Goal: Information Seeking & Learning: Learn about a topic

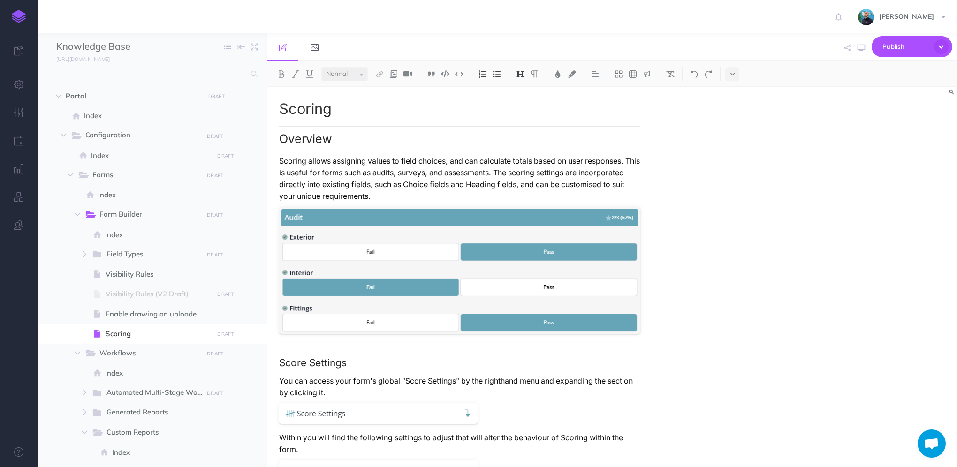
select select "null"
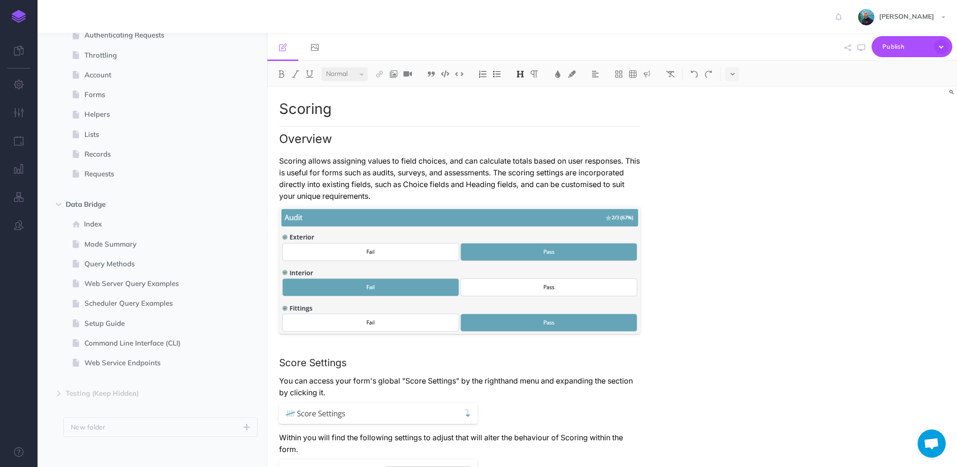
scroll to position [1287, 0]
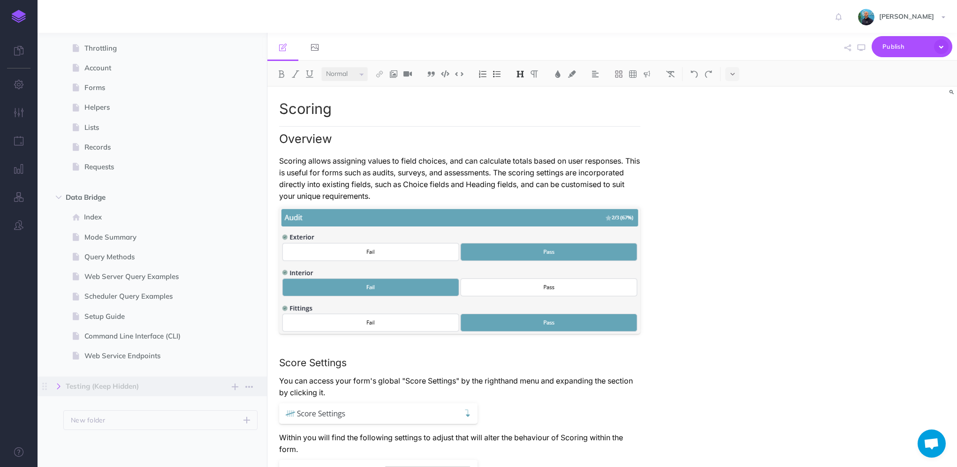
click at [60, 389] on icon "button" at bounding box center [59, 387] width 6 height 6
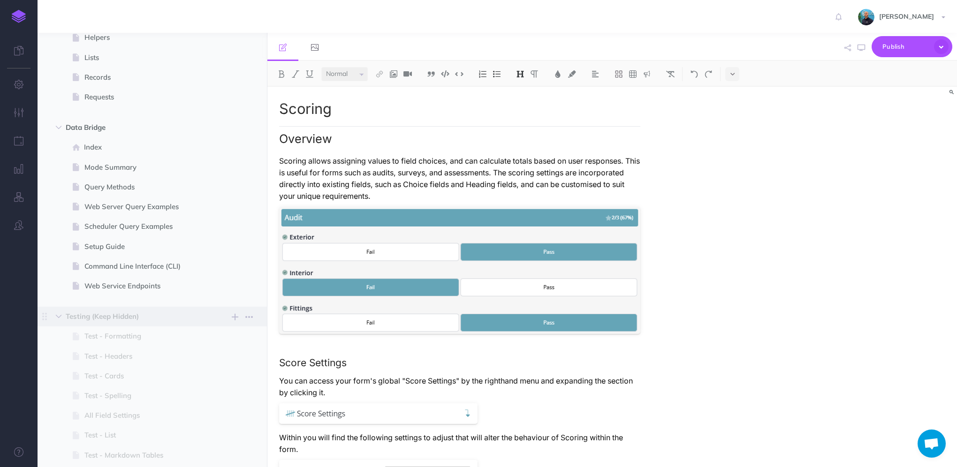
scroll to position [1428, 0]
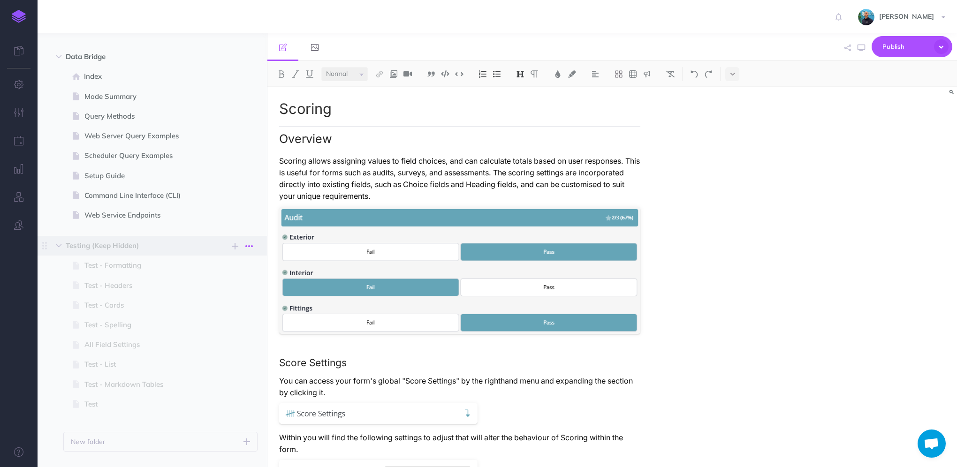
click at [245, 247] on icon "button" at bounding box center [249, 246] width 8 height 11
click at [215, 297] on link "Settings" at bounding box center [222, 293] width 70 height 15
select select "dangerous"
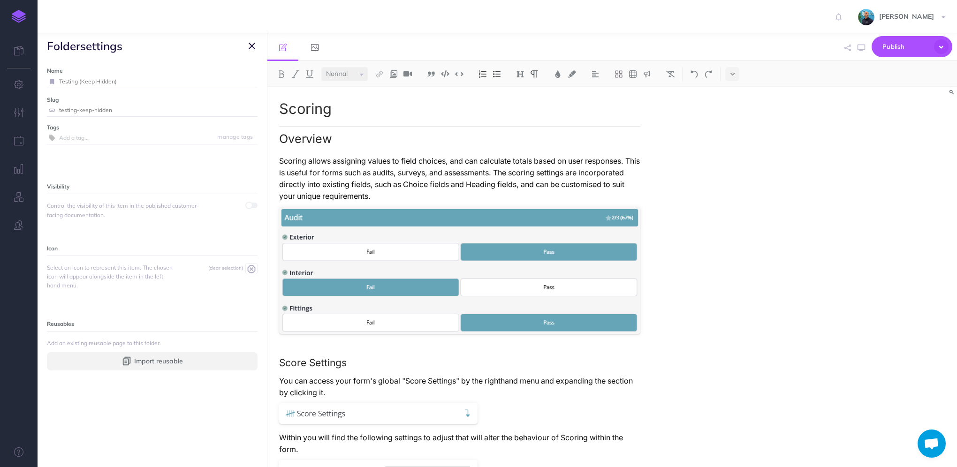
click at [614, 161] on p "Scoring allows assigning values to field choices, and can calculate totals base…" at bounding box center [459, 178] width 361 height 47
click at [254, 43] on icon "button" at bounding box center [252, 45] width 7 height 11
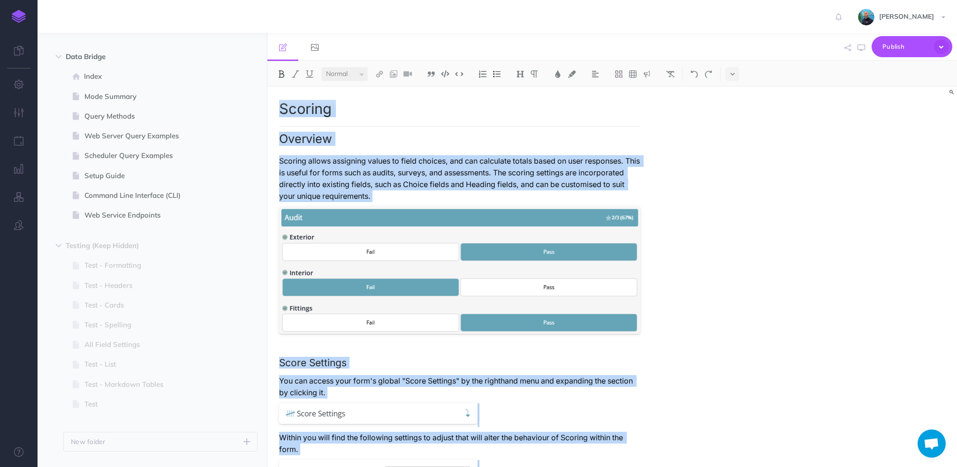
copy div "Scoring Overview Scoring allows assigning values to field choices, and can calc…"
click at [471, 199] on p "Scoring allows assigning values to field choices, and can calculate totals base…" at bounding box center [459, 178] width 361 height 47
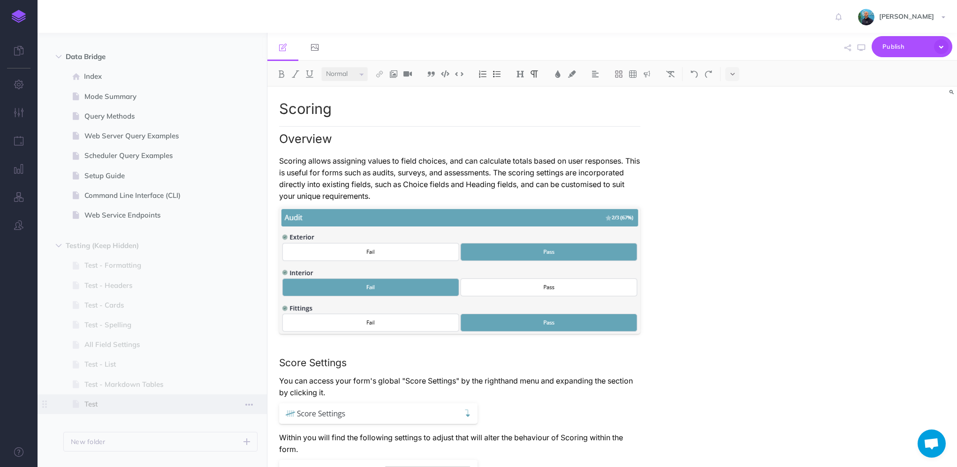
click at [181, 406] on span "Test" at bounding box center [147, 404] width 126 height 11
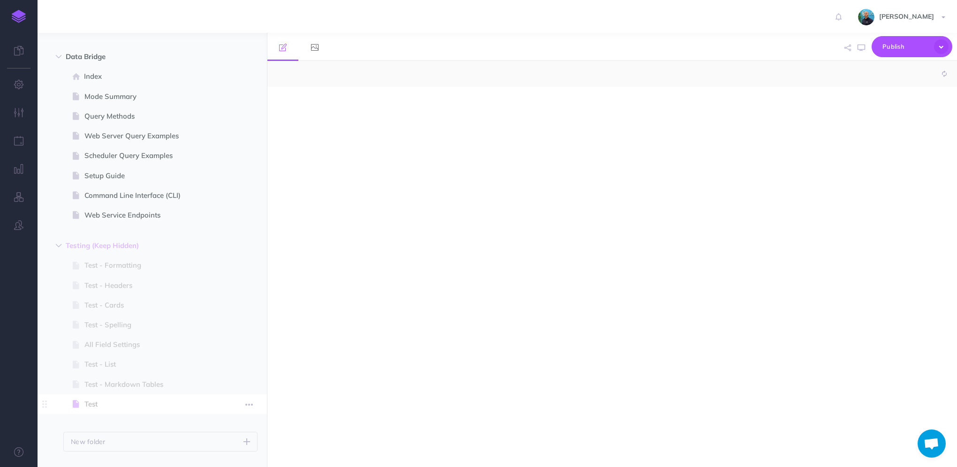
select select "null"
click at [235, 247] on icon "button" at bounding box center [235, 246] width 7 height 11
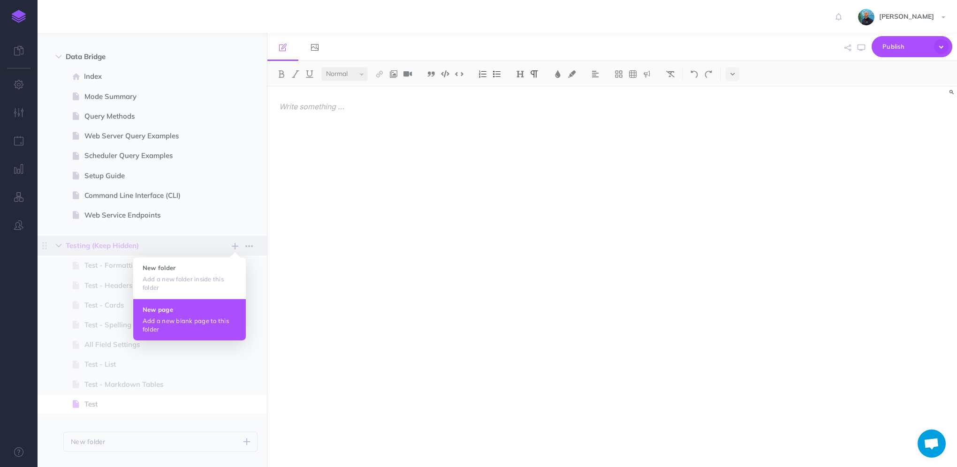
click at [184, 306] on h4 "New page" at bounding box center [190, 309] width 94 height 7
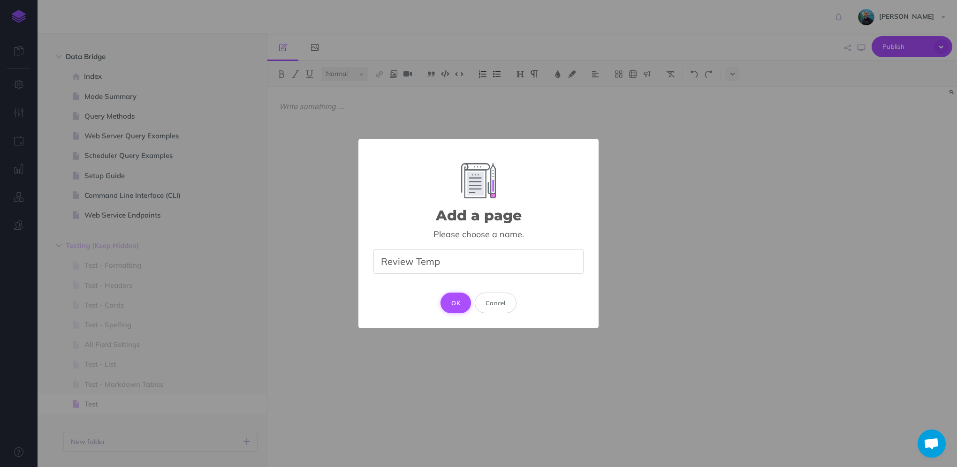
type input "Review Temp"
click at [458, 301] on button "OK" at bounding box center [456, 303] width 31 height 21
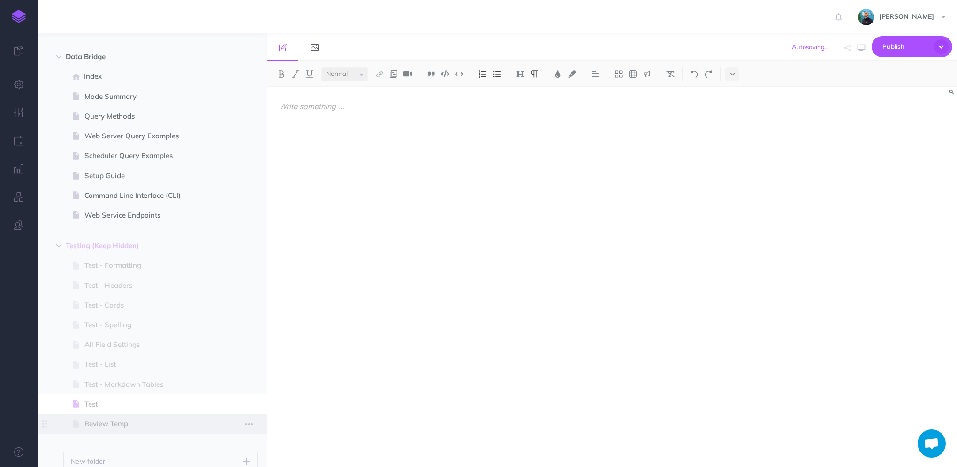
click at [164, 417] on span at bounding box center [152, 424] width 229 height 20
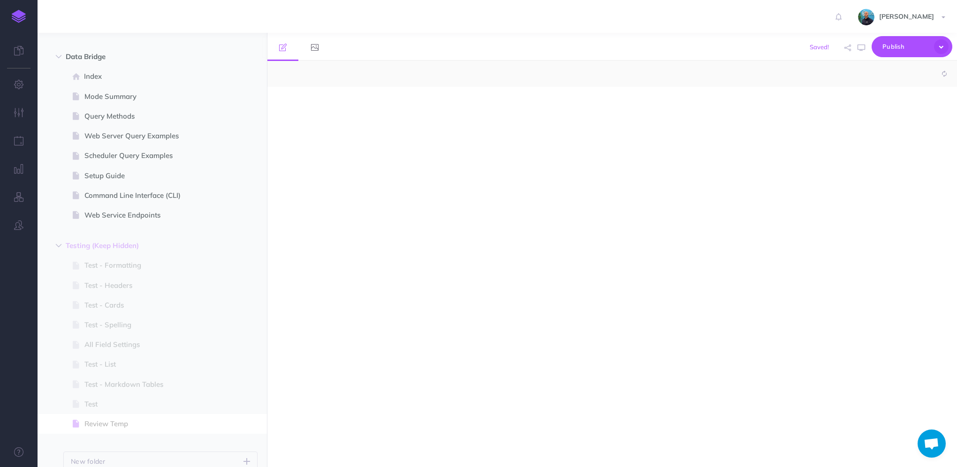
select select "null"
click at [322, 125] on div at bounding box center [459, 272] width 385 height 371
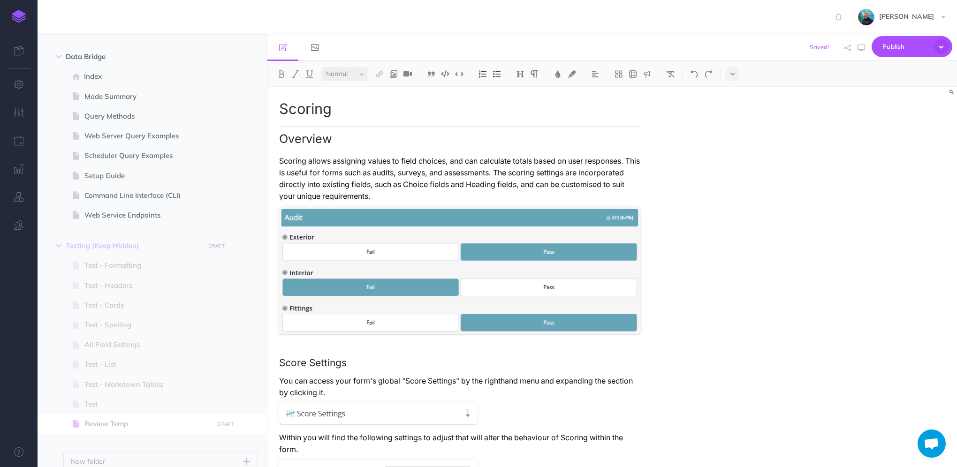
click at [356, 114] on h1 "Scoring" at bounding box center [459, 109] width 361 height 16
click at [17, 137] on icon "button" at bounding box center [19, 140] width 10 height 9
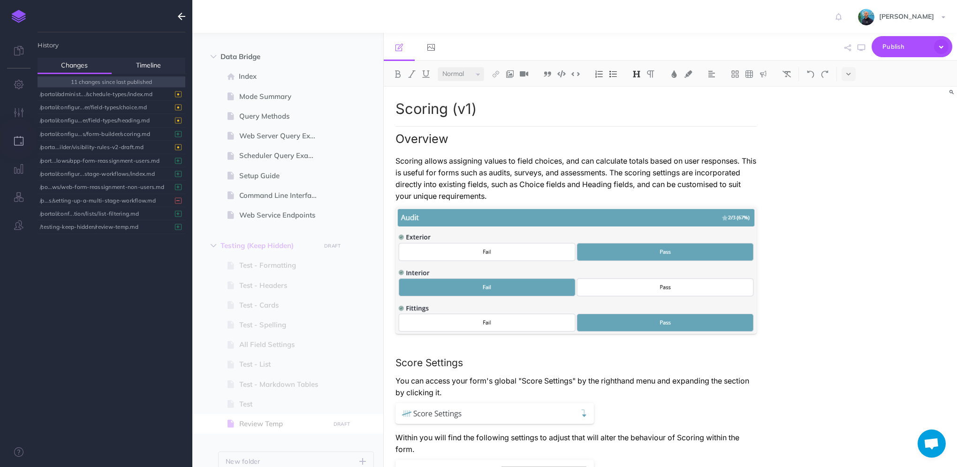
click at [180, 15] on icon "button" at bounding box center [182, 16] width 8 height 11
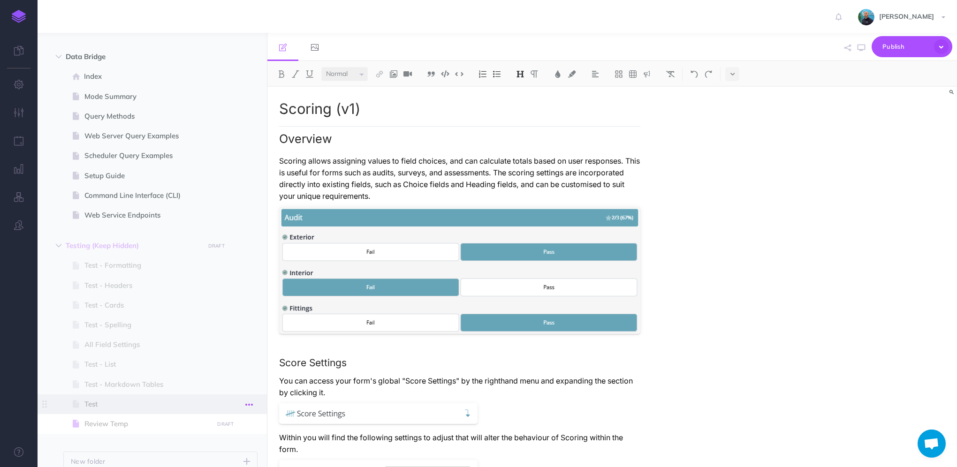
click at [249, 404] on icon "button" at bounding box center [249, 404] width 8 height 11
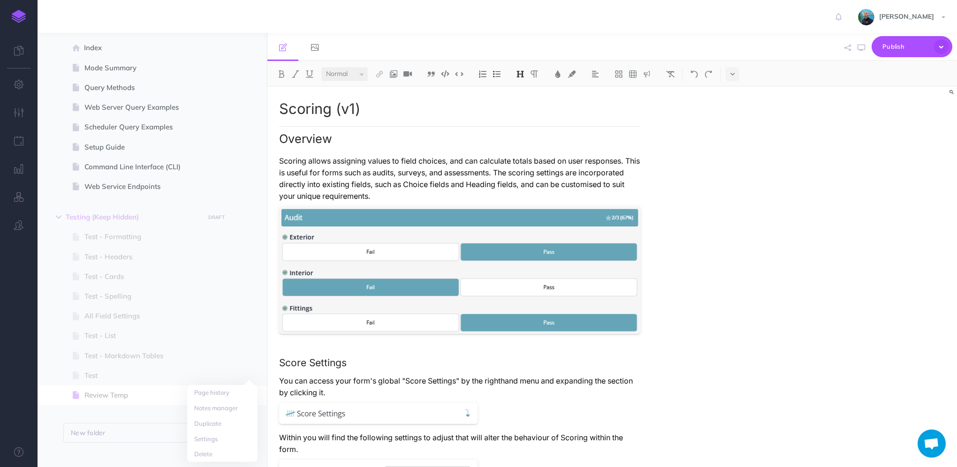
scroll to position [1469, 0]
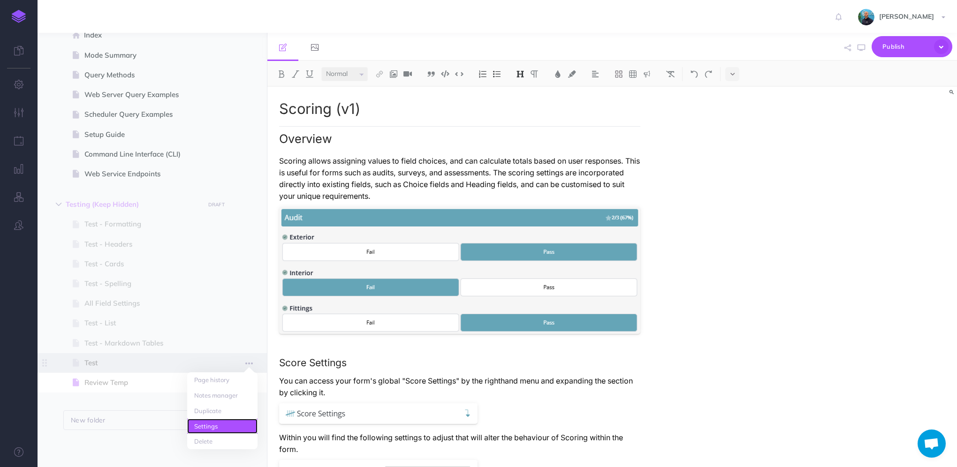
click at [232, 432] on link "Settings" at bounding box center [222, 426] width 70 height 15
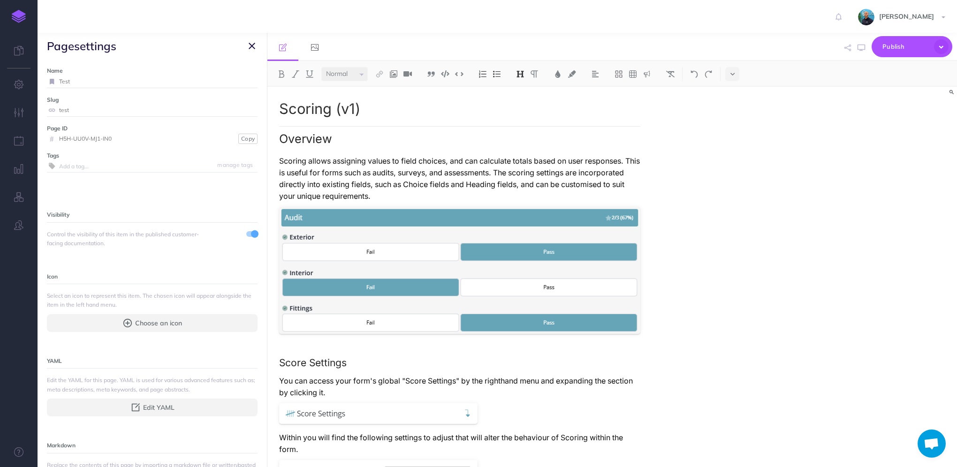
click at [253, 45] on icon "button" at bounding box center [252, 45] width 7 height 11
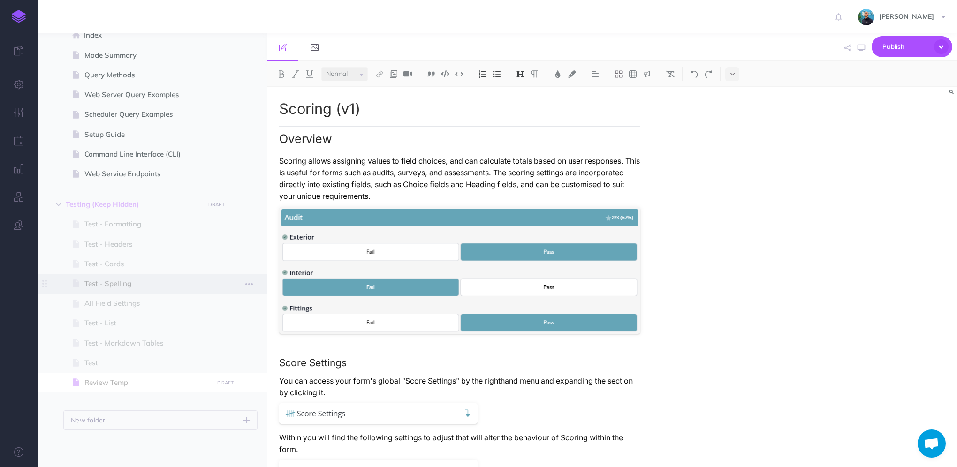
click at [212, 285] on span at bounding box center [152, 284] width 229 height 20
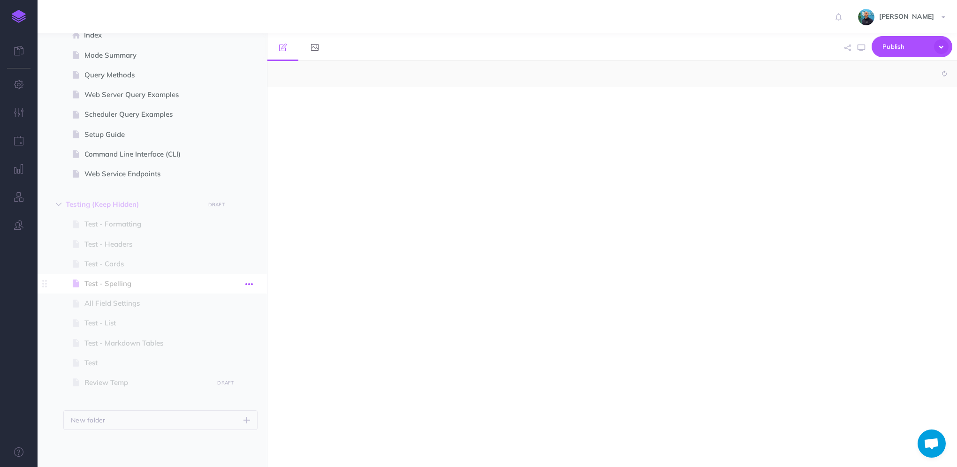
click at [251, 284] on icon "button" at bounding box center [249, 284] width 8 height 11
select select "null"
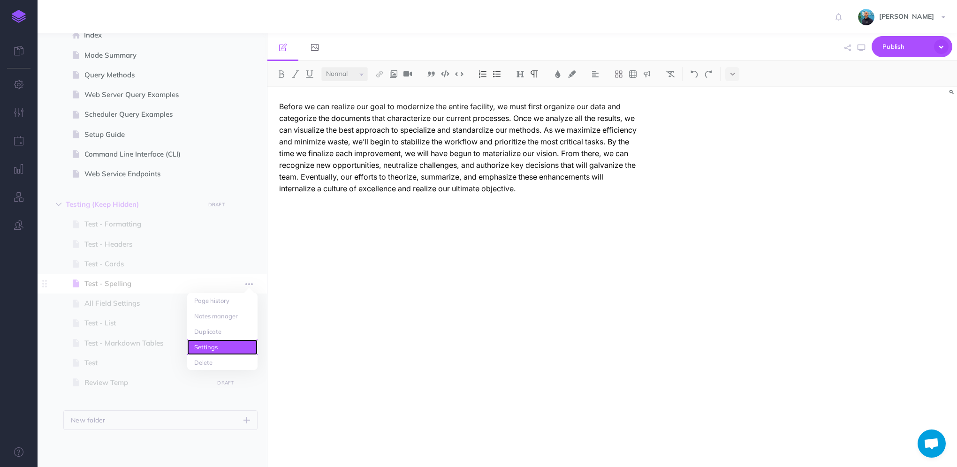
click at [234, 347] on link "Settings" at bounding box center [222, 347] width 70 height 15
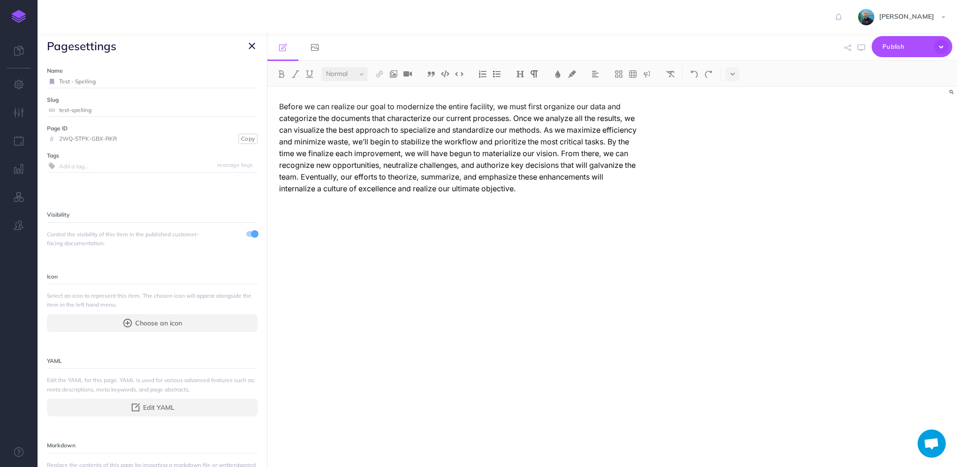
click at [252, 45] on icon "button" at bounding box center [252, 45] width 7 height 11
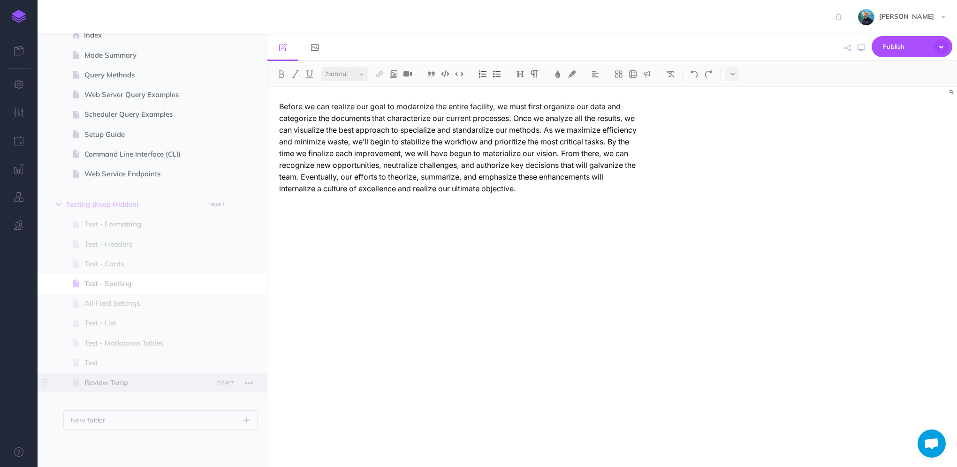
click at [193, 382] on span "Review Temp" at bounding box center [147, 382] width 126 height 11
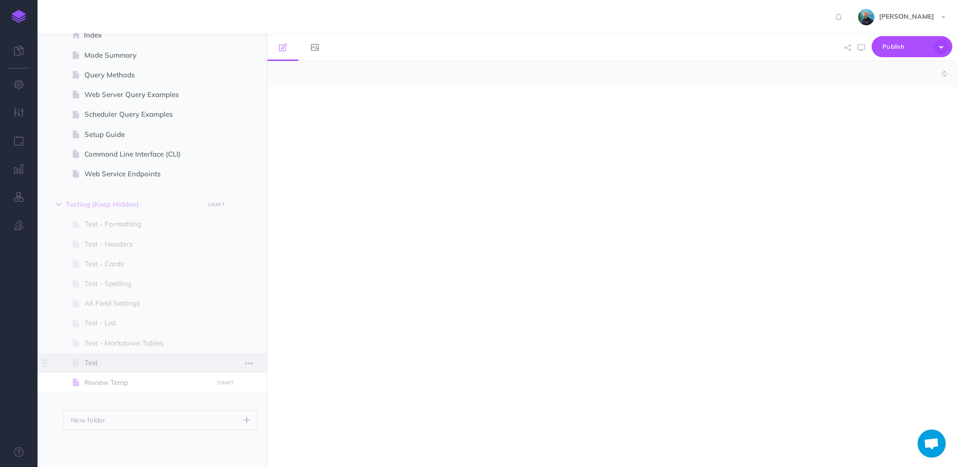
select select "null"
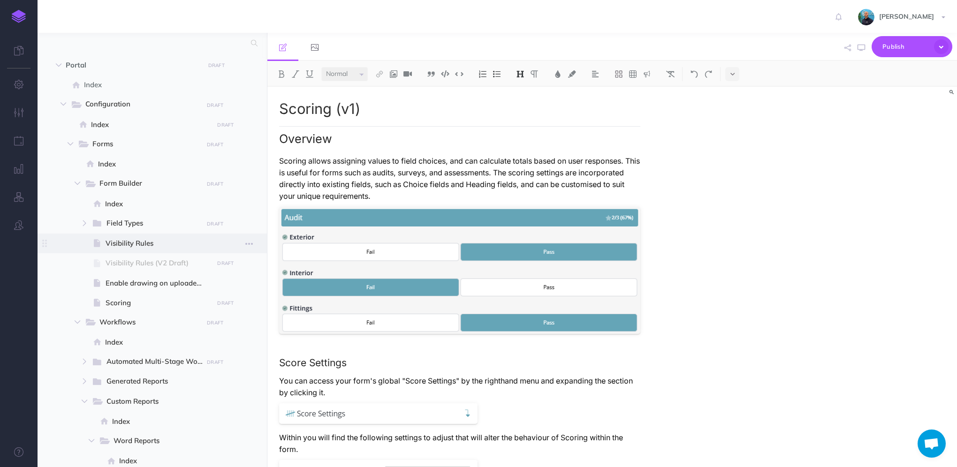
scroll to position [47, 0]
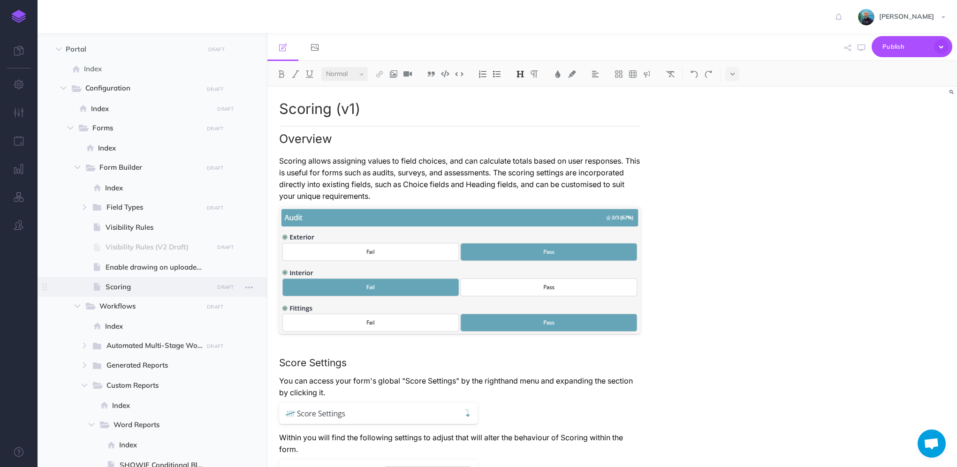
click at [149, 288] on span "Scoring" at bounding box center [158, 287] width 105 height 11
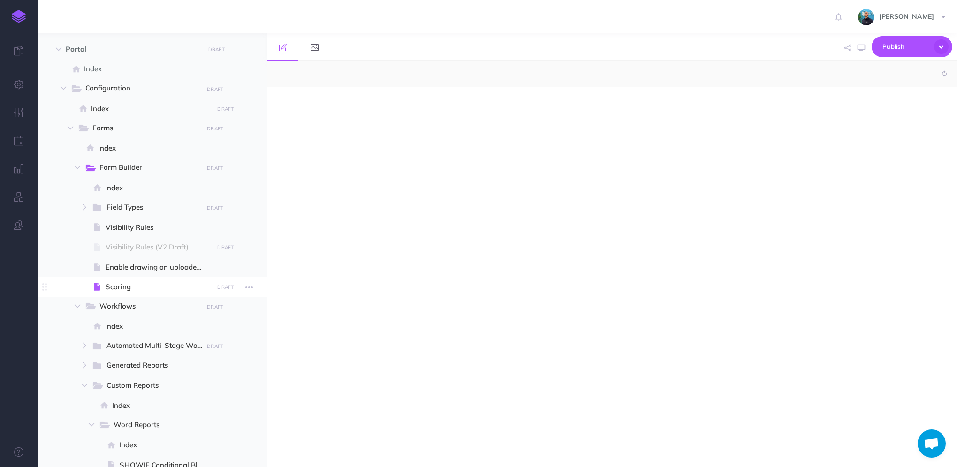
select select "null"
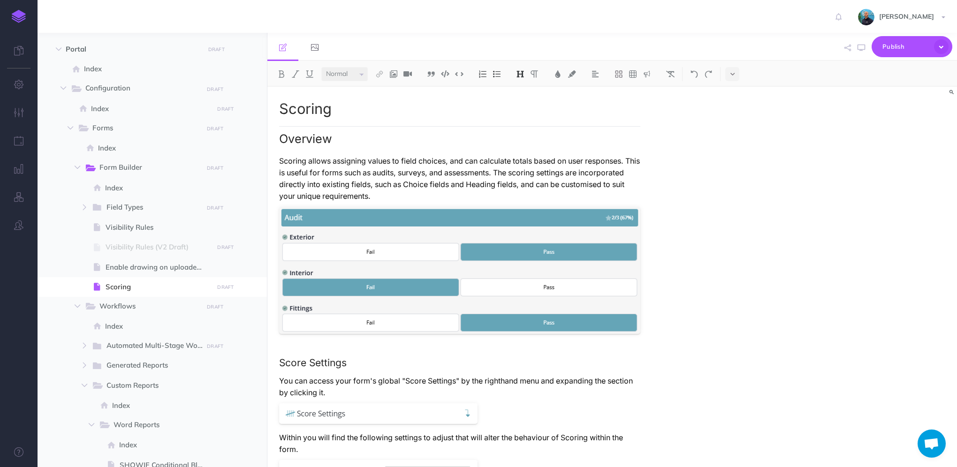
scroll to position [47, 0]
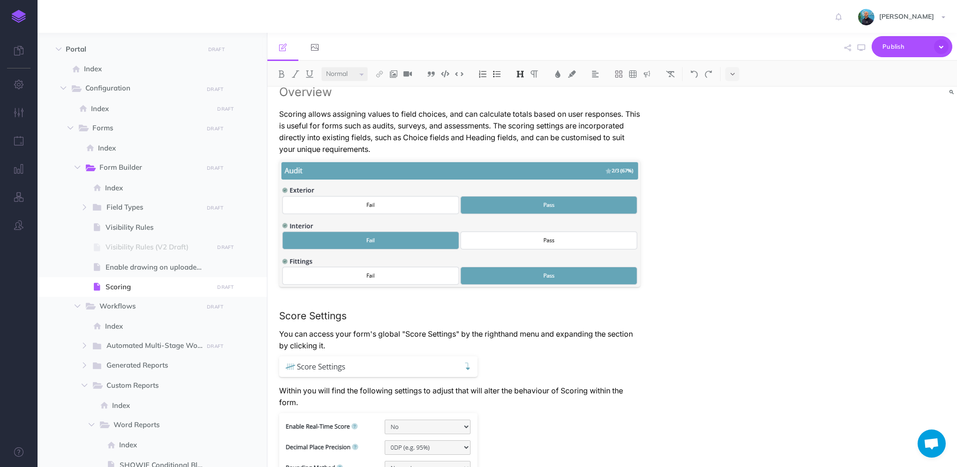
click at [462, 145] on p "Scoring allows assigning values to field choices, and can calculate totals base…" at bounding box center [459, 131] width 361 height 47
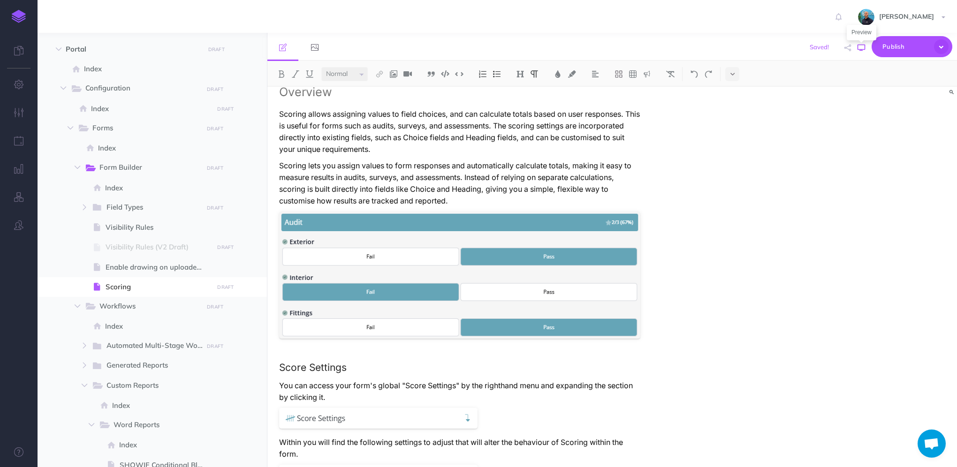
click at [863, 47] on icon "button" at bounding box center [862, 48] width 8 height 8
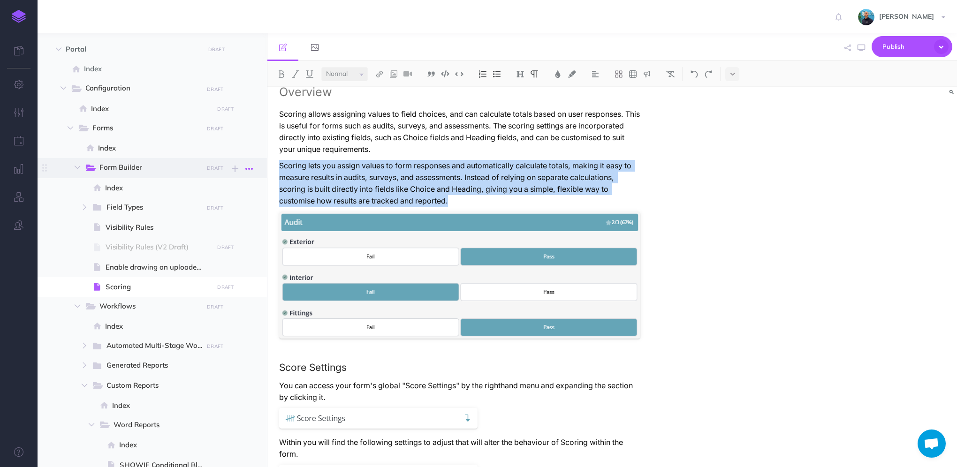
drag, startPoint x: 458, startPoint y: 199, endPoint x: 257, endPoint y: 165, distance: 203.7
click at [257, 165] on div "Knowledge Base Collapse all Expand all Expand to root folders [URL][DOMAIN_NAME…" at bounding box center [498, 250] width 920 height 435
copy p "Scoring lets you assign values to form responses and automatically calculate to…"
click at [462, 203] on p "Scoring lets you assign values to form responses and automatically calculate to…" at bounding box center [459, 183] width 361 height 47
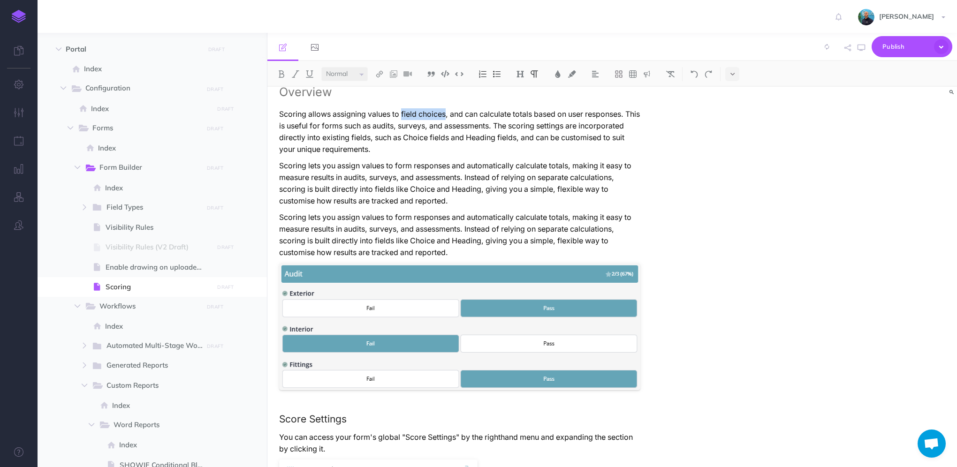
drag, startPoint x: 403, startPoint y: 113, endPoint x: 448, endPoint y: 112, distance: 44.6
click at [448, 112] on p "Scoring allows assigning values to field choices, and can calculate totals base…" at bounding box center [459, 131] width 361 height 47
click at [445, 114] on p "Scoring allows assigning values to field choices, and can calculate totals base…" at bounding box center [459, 131] width 361 height 47
drag, startPoint x: 447, startPoint y: 114, endPoint x: 402, endPoint y: 118, distance: 44.8
click at [402, 118] on p "Scoring allows assigning values to field choices, and can calculate totals base…" at bounding box center [459, 131] width 361 height 47
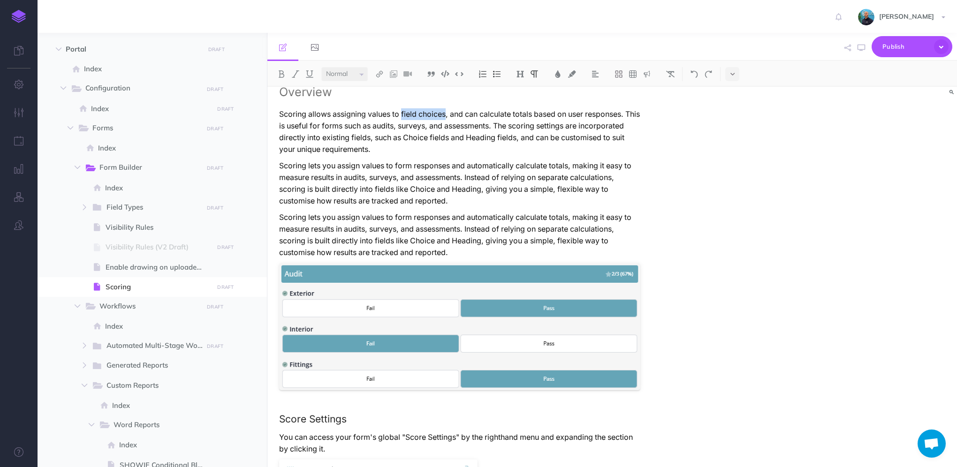
copy p "field choices"
click at [400, 165] on p "Scoring lets you assign values to form responses and automatically calculate to…" at bounding box center [459, 183] width 361 height 47
paste div
click at [489, 198] on p "Scoring lets you assign values to choice field responses and automatically calc…" at bounding box center [459, 183] width 361 height 47
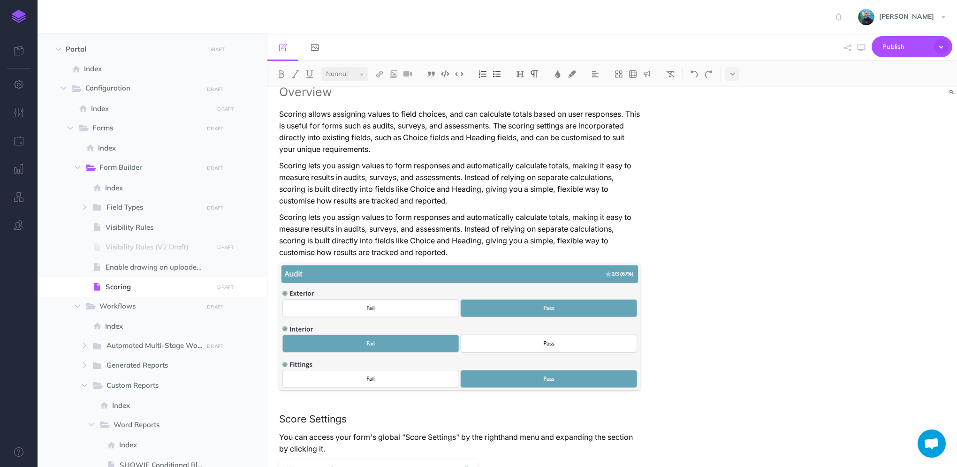
click at [465, 250] on p "Scoring lets you assign values to form responses and automatically calculate to…" at bounding box center [459, 235] width 361 height 47
click at [458, 251] on p "Scoring lets you assign values to form responses and automatically calculate to…" at bounding box center [459, 235] width 361 height 47
drag, startPoint x: 339, startPoint y: 168, endPoint x: 476, endPoint y: 161, distance: 137.6
click at [476, 161] on p "Scoring lets you assign values to choice field responses and automatically calc…" at bounding box center [459, 183] width 361 height 47
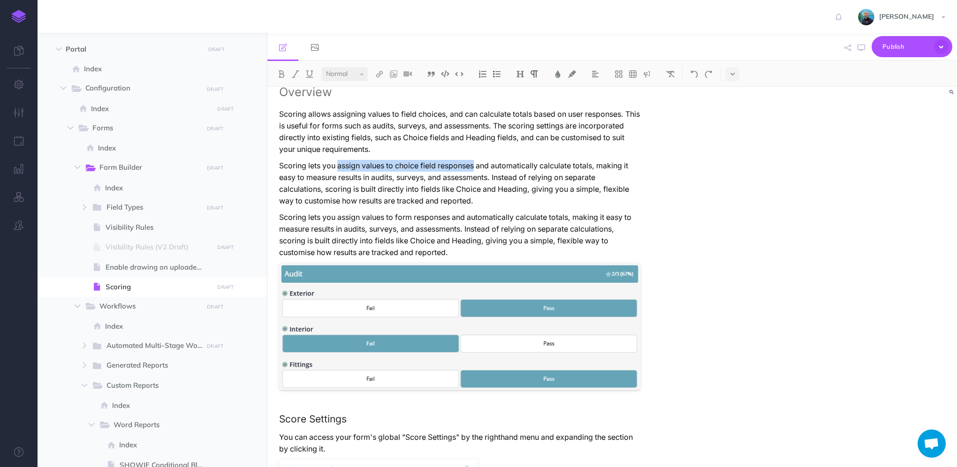
copy p "assign values to choice field responses"
drag, startPoint x: 339, startPoint y: 216, endPoint x: 452, endPoint y: 210, distance: 113.7
click at [481, 205] on p "Scoring lets you assign values to form responses and automatically calculate to…" at bounding box center [459, 183] width 361 height 47
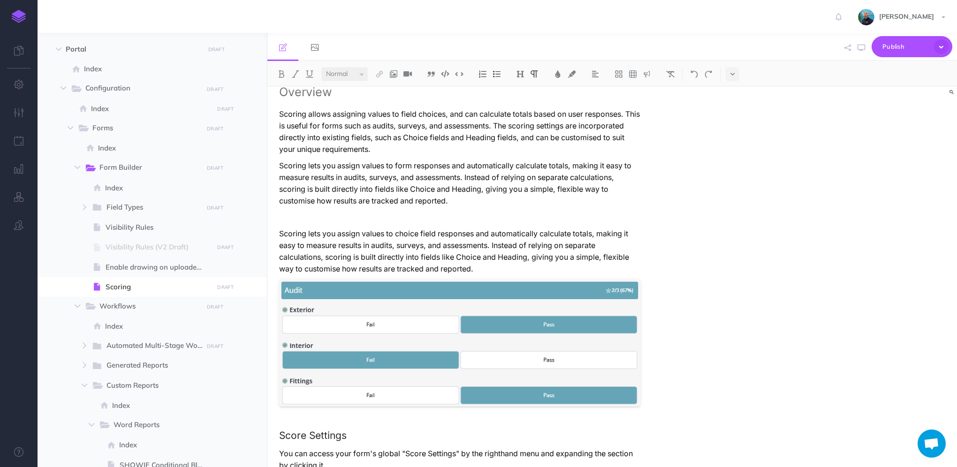
click at [403, 233] on p "Scoring lets you assign values to choice field responses and automatically calc…" at bounding box center [459, 251] width 361 height 47
drag, startPoint x: 439, startPoint y: 233, endPoint x: 398, endPoint y: 236, distance: 41.4
click at [398, 236] on p "Scoring lets you assign values to Choice field responses and automatically calc…" at bounding box center [459, 251] width 361 height 47
click at [381, 79] on button at bounding box center [380, 74] width 14 height 14
click at [381, 106] on icon at bounding box center [380, 104] width 8 height 7
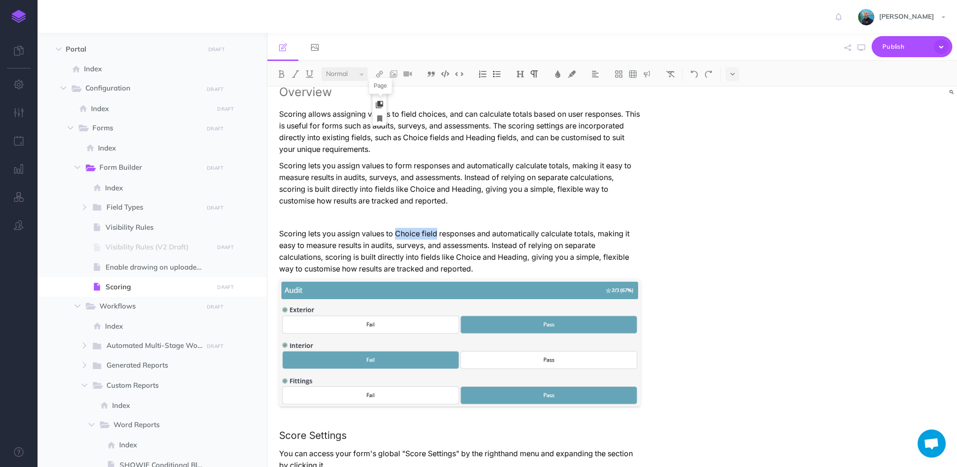
select select
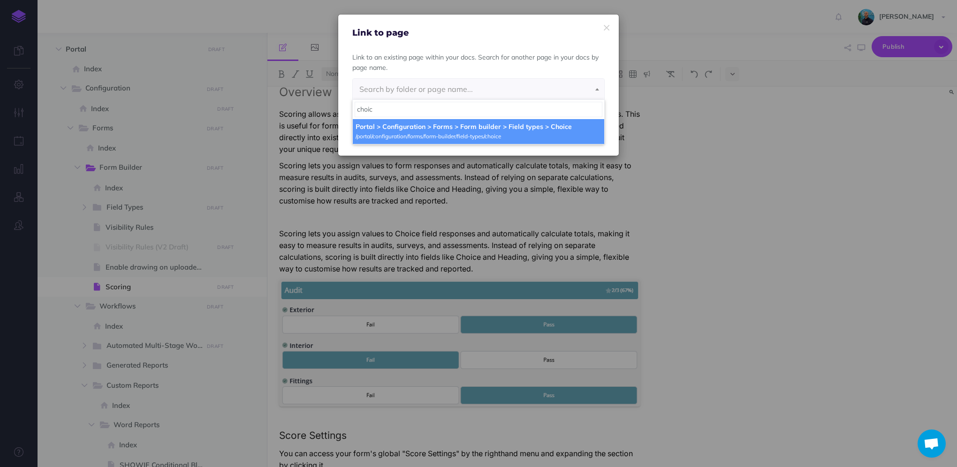
type input "choic"
select select "1NX-W7YA-IH8-Q1Y"
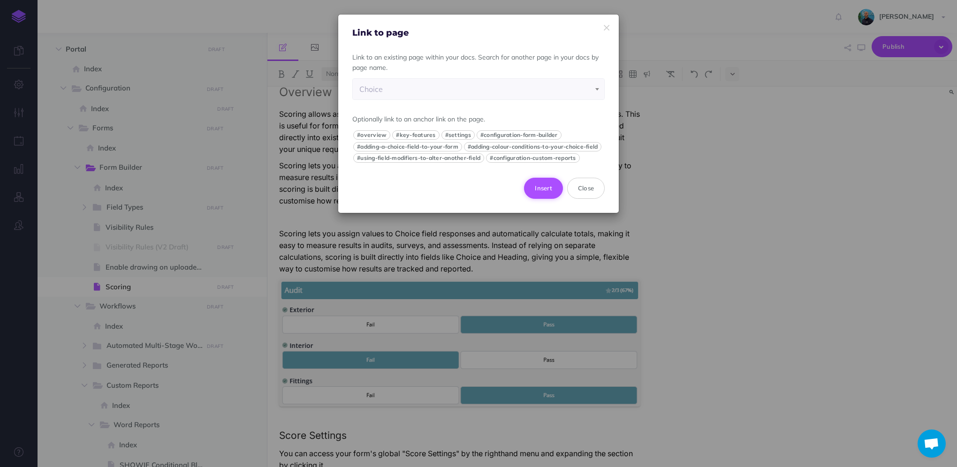
click at [542, 198] on button "Insert" at bounding box center [543, 188] width 39 height 21
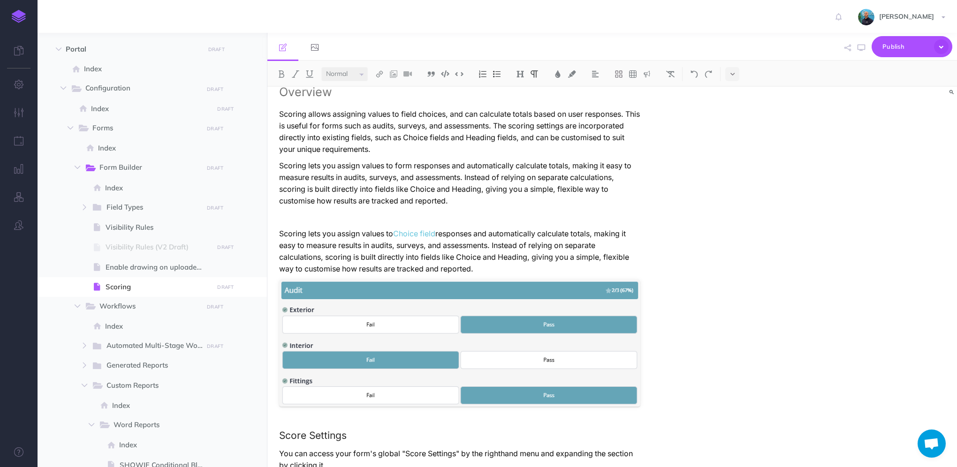
click at [468, 242] on p "Scoring lets you assign values to Choice field responses and automatically calc…" at bounding box center [459, 251] width 361 height 47
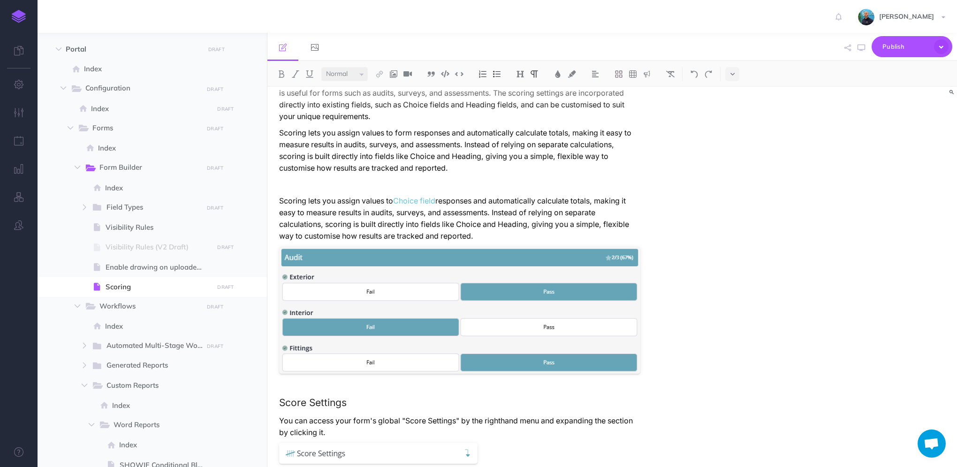
scroll to position [94, 0]
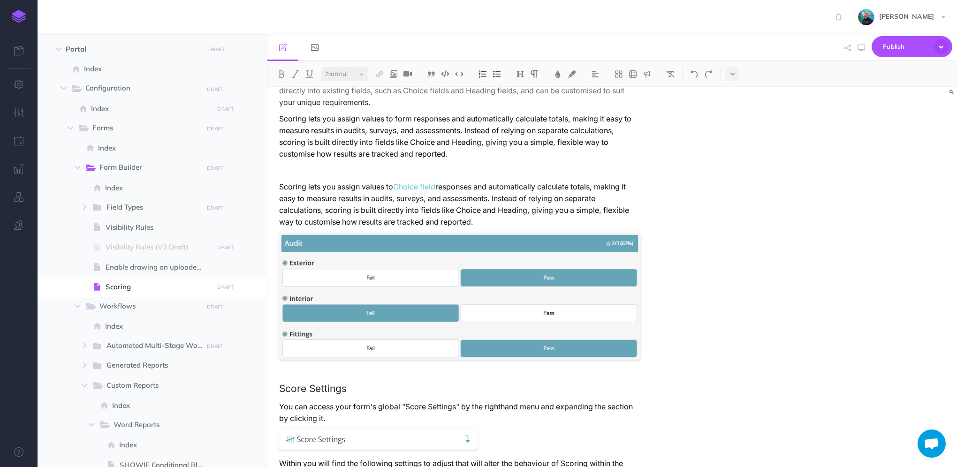
click at [598, 186] on p "Scoring lets you assign values to Choice field responses and automatically calc…" at bounding box center [459, 204] width 361 height 47
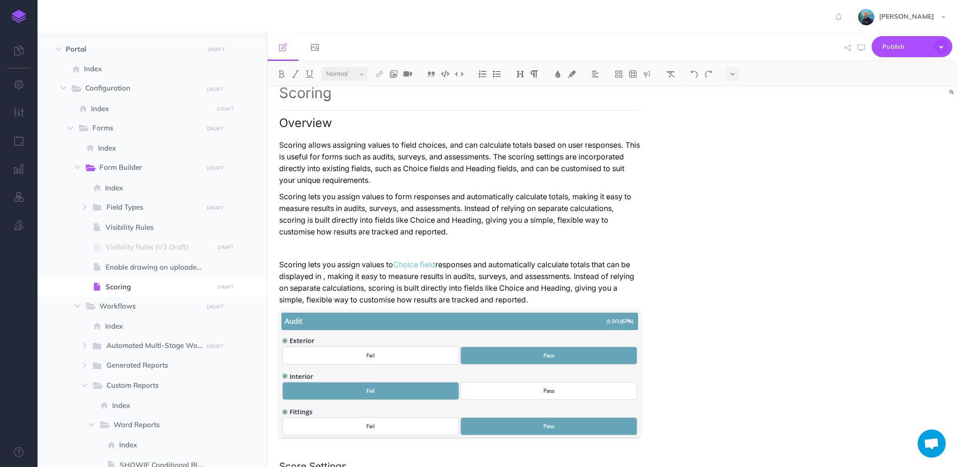
scroll to position [0, 0]
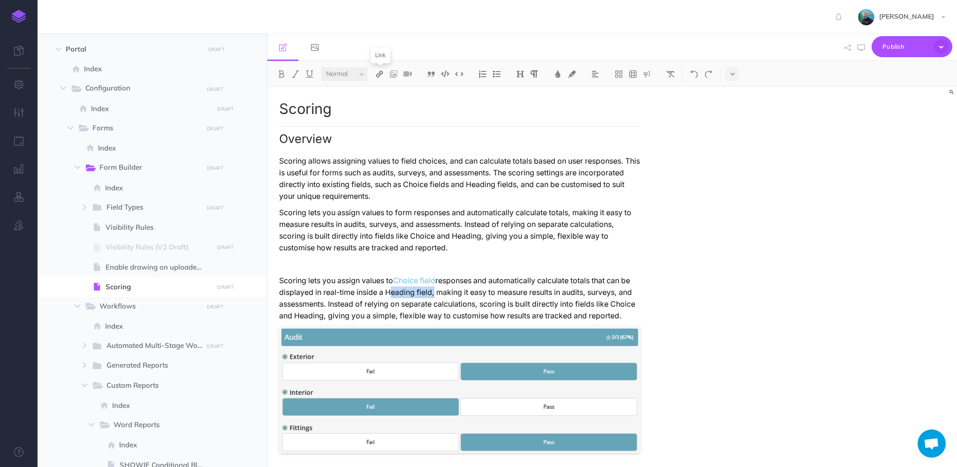
click at [379, 75] on img at bounding box center [379, 74] width 8 height 8
click at [382, 102] on icon at bounding box center [380, 104] width 8 height 7
select select
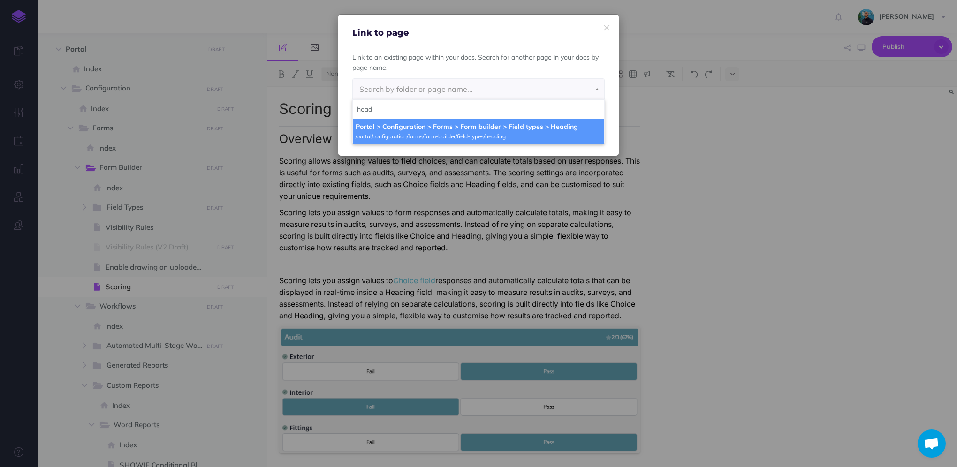
type input "head"
select select "QJL-UY3S-67U-DNN"
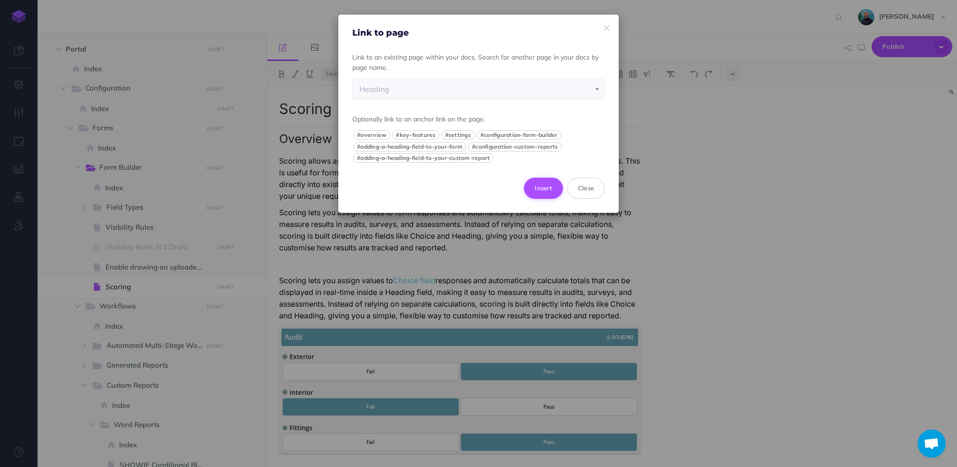
click at [548, 191] on button "Insert" at bounding box center [543, 188] width 39 height 21
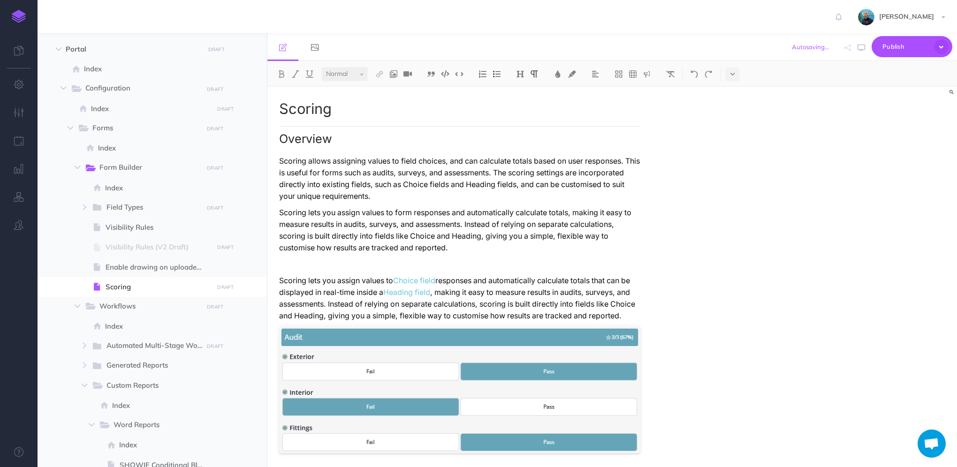
click at [499, 301] on p "Scoring lets you assign values to Choice field responses and automatically calc…" at bounding box center [459, 298] width 361 height 47
click at [629, 291] on p "Scoring lets you assign values to Choice field responses and automatically calc…" at bounding box center [459, 298] width 361 height 47
click at [435, 294] on p "Scoring lets you assign values to Choice field responses and automatically calc…" at bounding box center [459, 298] width 361 height 47
click at [435, 291] on p "Scoring lets you assign values to Choice field responses and automatically calc…" at bounding box center [459, 298] width 361 height 47
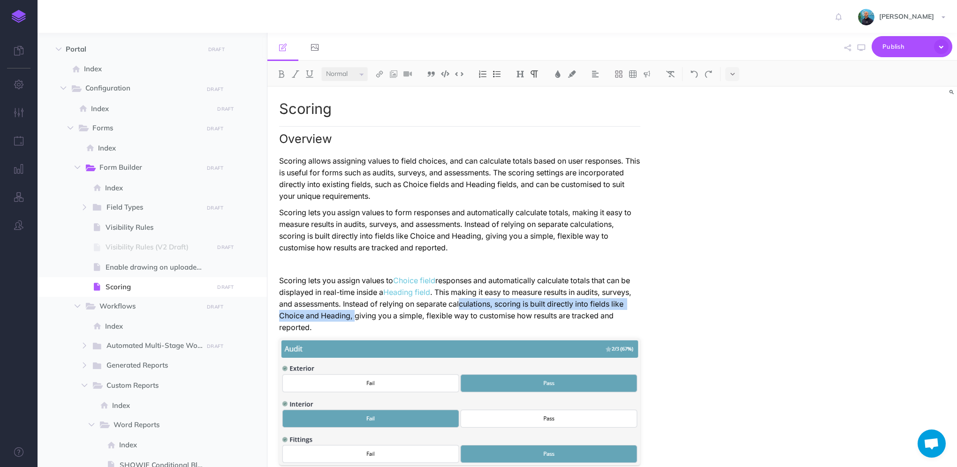
drag, startPoint x: 355, startPoint y: 319, endPoint x: 464, endPoint y: 300, distance: 110.5
click at [464, 300] on p "Scoring lets you assign values to Choice field responses and automatically calc…" at bounding box center [459, 304] width 361 height 59
click at [464, 291] on p "Scoring lets you assign values to Choice field responses and automatically calc…" at bounding box center [459, 304] width 361 height 59
drag, startPoint x: 340, startPoint y: 304, endPoint x: 355, endPoint y: 316, distance: 19.6
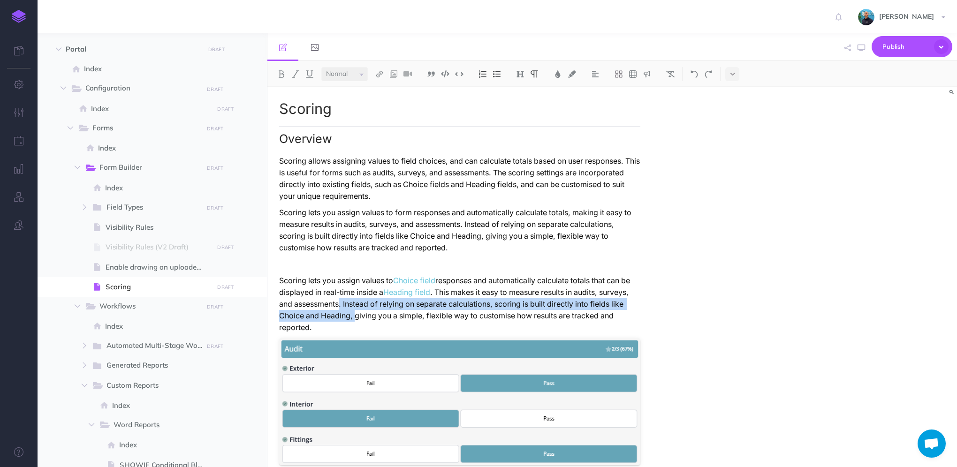
click at [355, 316] on p "Scoring lets you assign values to Choice field responses and automatically calc…" at bounding box center [459, 304] width 361 height 59
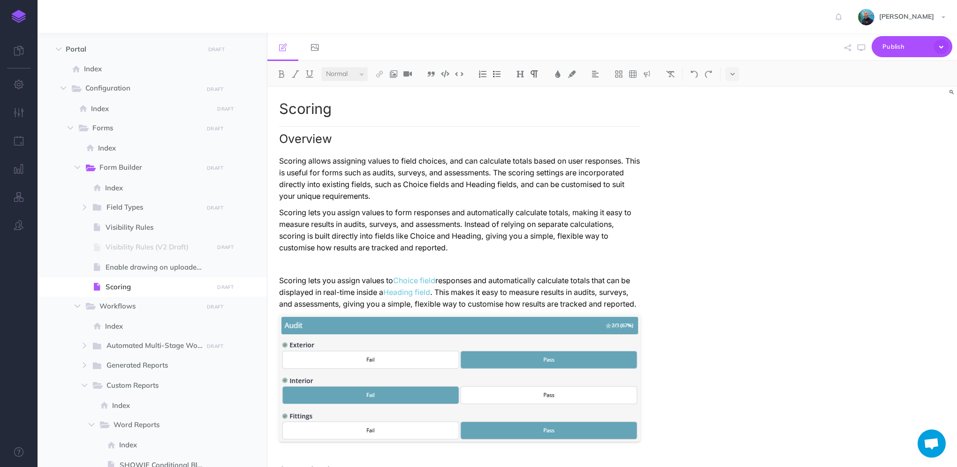
click at [440, 291] on p "Scoring lets you assign values to Choice field responses and automatically calc…" at bounding box center [459, 292] width 361 height 35
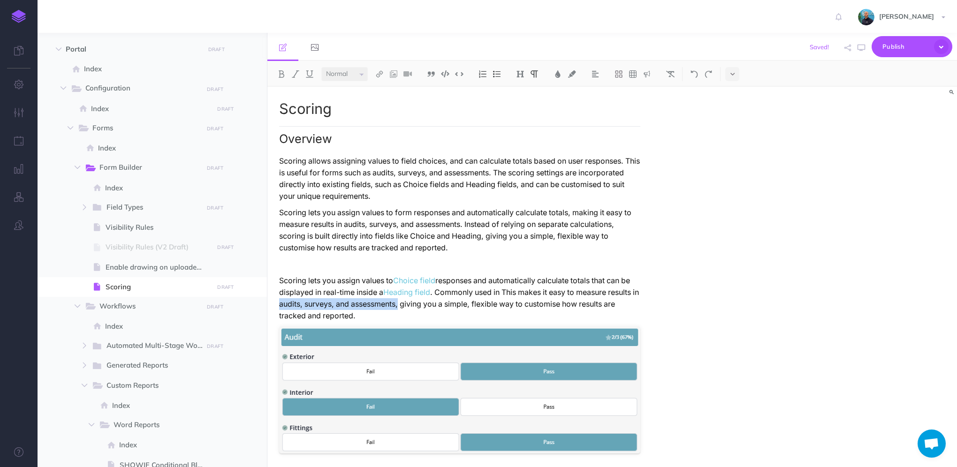
drag, startPoint x: 287, startPoint y: 305, endPoint x: 408, endPoint y: 299, distance: 121.2
click at [408, 299] on p "Scoring lets you assign values to Choice field responses and automatically calc…" at bounding box center [459, 298] width 361 height 47
copy p "audits, surveys, and assessments,"
click at [504, 290] on p "Scoring lets you assign values to Choice field responses and automatically calc…" at bounding box center [459, 298] width 361 height 47
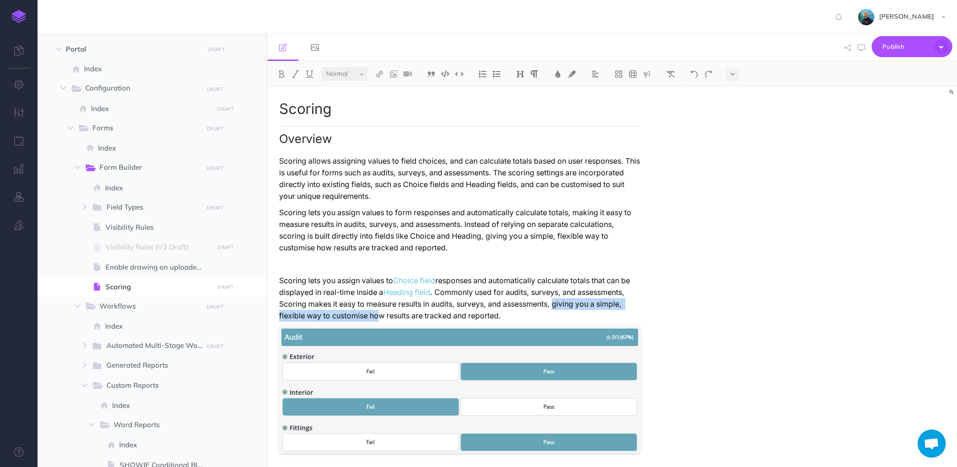
drag, startPoint x: 559, startPoint y: 304, endPoint x: 377, endPoint y: 312, distance: 181.8
click at [377, 312] on p "Scoring lets you assign values to Choice field responses and automatically calc…" at bounding box center [459, 298] width 361 height 47
click at [345, 308] on p "Scoring lets you assign values to Choice field responses and automatically calc…" at bounding box center [459, 298] width 361 height 47
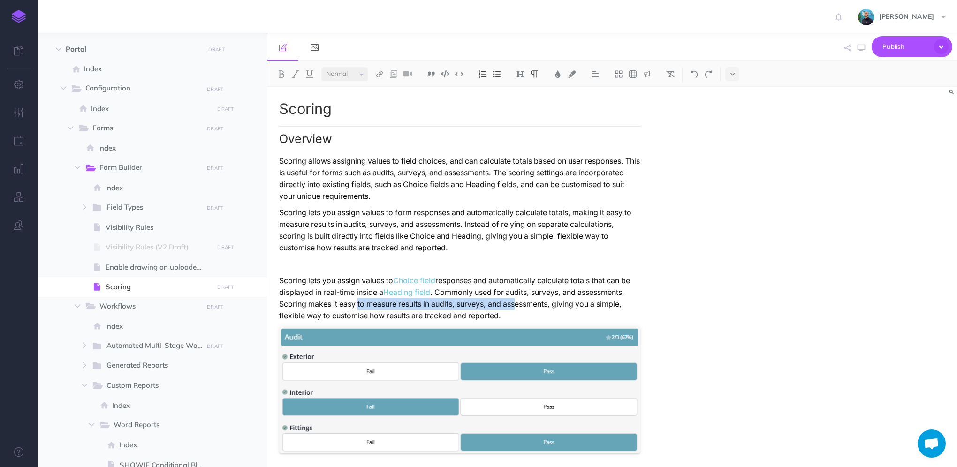
drag, startPoint x: 359, startPoint y: 304, endPoint x: 521, endPoint y: 305, distance: 162.4
click at [521, 305] on p "Scoring lets you assign values to Choice field responses and automatically calc…" at bounding box center [459, 298] width 361 height 47
drag, startPoint x: 578, startPoint y: 305, endPoint x: 310, endPoint y: 306, distance: 268.4
click at [310, 306] on p "Scoring lets you assign values to Choice field responses and automatically calc…" at bounding box center [459, 298] width 361 height 47
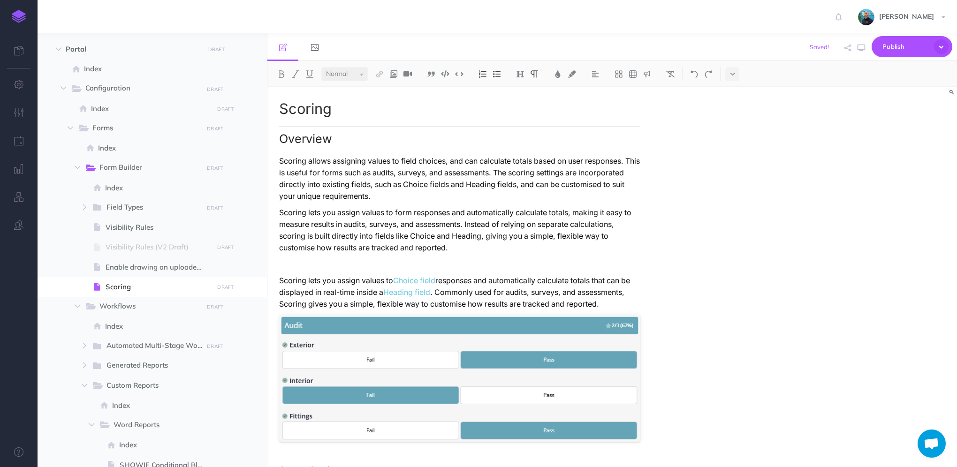
click at [631, 296] on p "Scoring lets you assign values to Choice field responses and automatically calc…" at bounding box center [459, 292] width 361 height 35
click at [616, 302] on p "Scoring lets you assign values to Choice field responses and automatically calc…" at bounding box center [459, 292] width 361 height 35
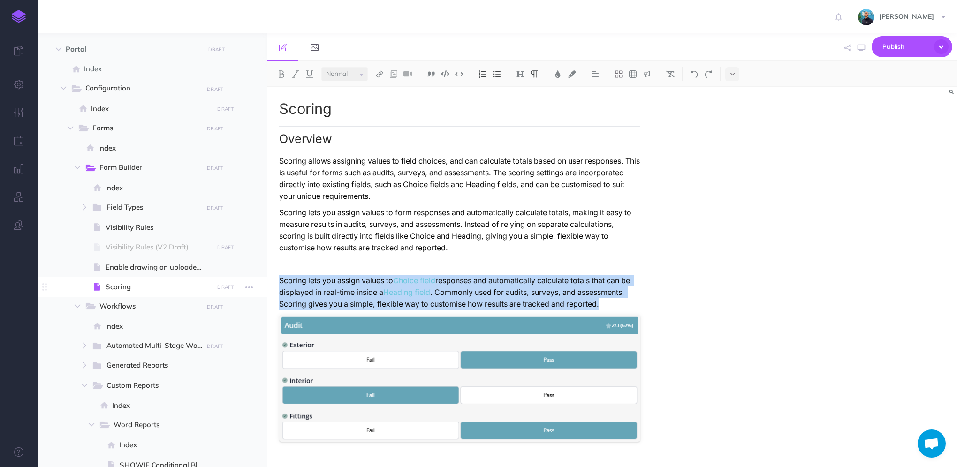
drag, startPoint x: 588, startPoint y: 305, endPoint x: 250, endPoint y: 278, distance: 339.0
click at [250, 278] on div "Knowledge Base Collapse all Expand all Expand to root folders [URL][DOMAIN_NAME…" at bounding box center [498, 250] width 920 height 435
copy p "Scoring lets you assign values to Choice field responses and automatically calc…"
click at [615, 301] on p "Scoring lets you assign values to Choice field responses and automatically calc…" at bounding box center [459, 292] width 361 height 35
click at [612, 305] on p "Scoring lets you assign values to Choice field responses and automatically calc…" at bounding box center [459, 292] width 361 height 35
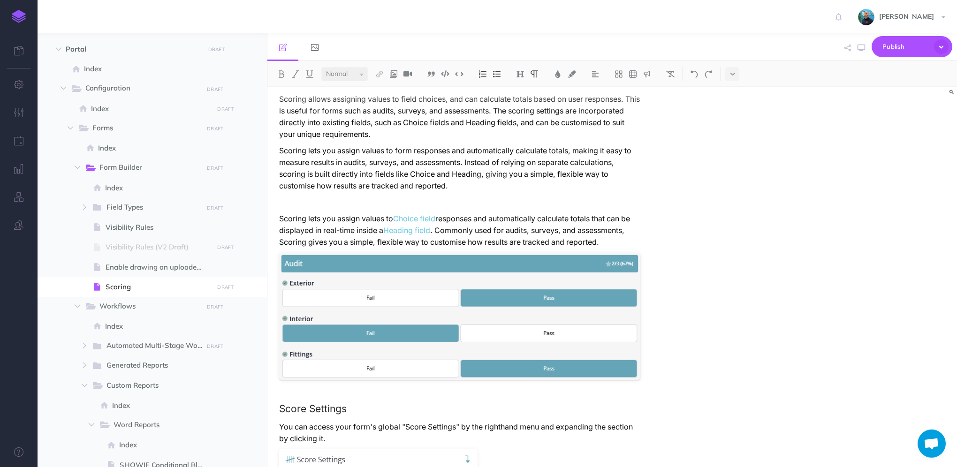
scroll to position [47, 0]
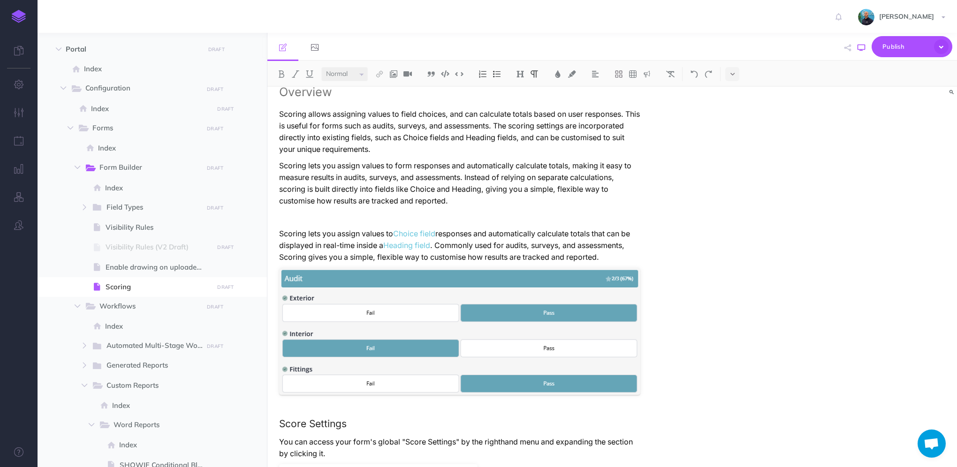
click at [858, 53] on button "button" at bounding box center [861, 47] width 12 height 27
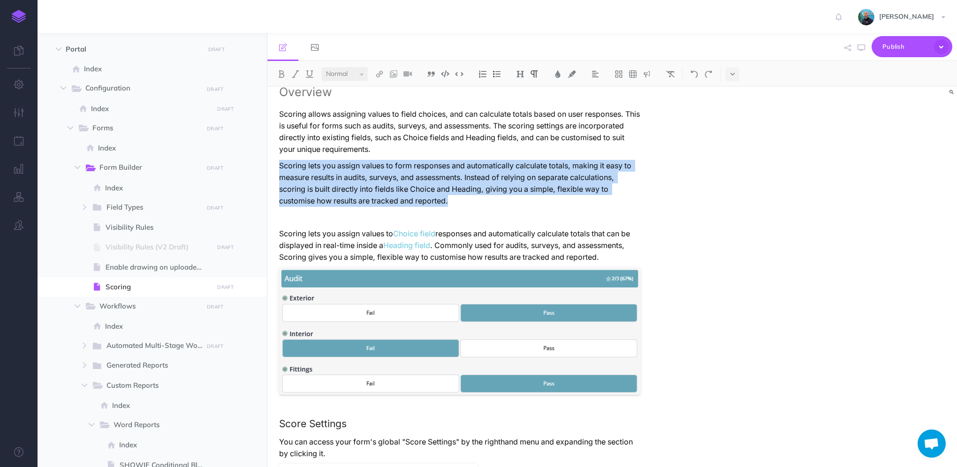
drag, startPoint x: 465, startPoint y: 203, endPoint x: 280, endPoint y: 167, distance: 188.8
click at [280, 167] on p "Scoring lets you assign values to form responses and automatically calculate to…" at bounding box center [459, 183] width 361 height 47
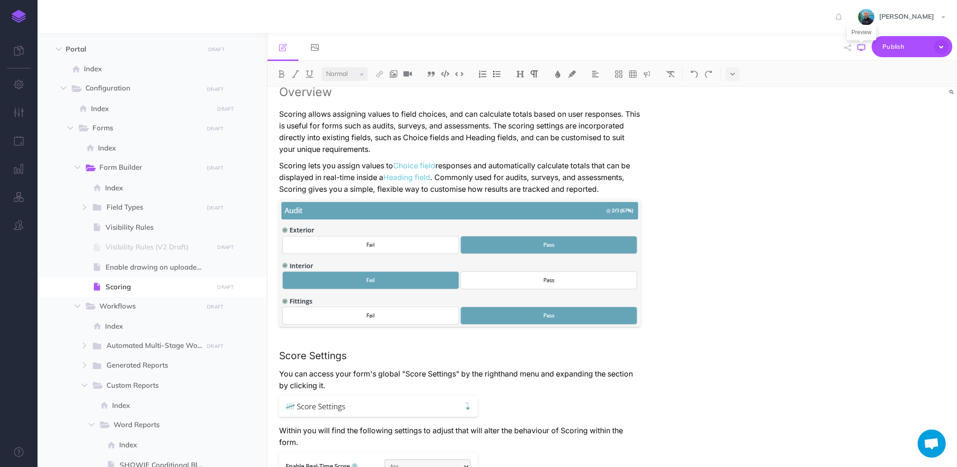
click at [858, 48] on icon "button" at bounding box center [862, 48] width 8 height 8
drag, startPoint x: 375, startPoint y: 189, endPoint x: 380, endPoint y: 189, distance: 5.2
click at [376, 189] on p "Scoring lets you assign values to Choice field responses and automatically calc…" at bounding box center [459, 177] width 361 height 35
drag, startPoint x: 389, startPoint y: 189, endPoint x: 353, endPoint y: 192, distance: 36.7
click at [353, 192] on p "Scoring lets you assign values to Choice field responses and automatically calc…" at bounding box center [459, 177] width 361 height 35
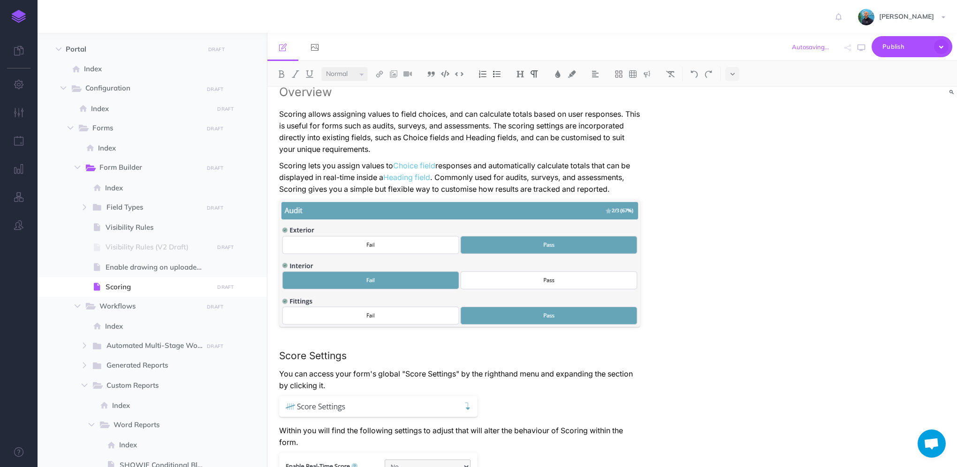
click at [606, 184] on p "Scoring lets you assign values to Choice field responses and automatically calc…" at bounding box center [459, 177] width 361 height 35
click at [493, 150] on p "Scoring allows assigning values to field choices, and can calculate totals base…" at bounding box center [459, 131] width 361 height 47
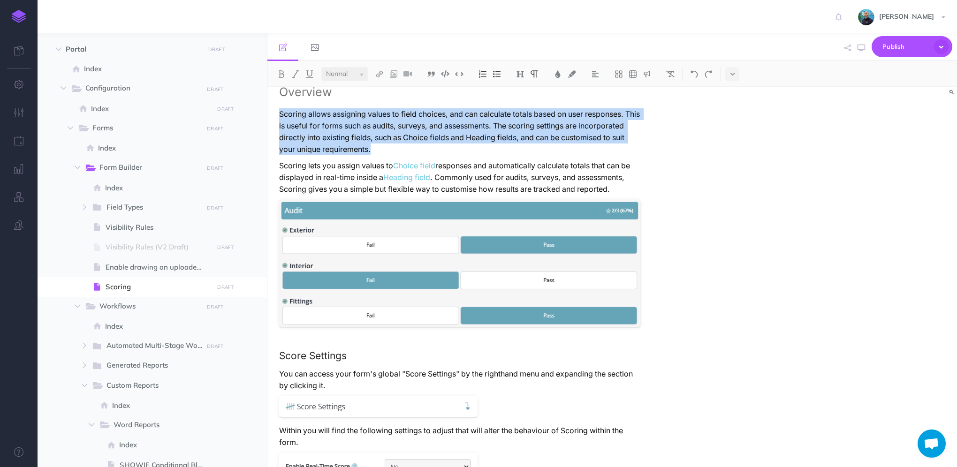
drag, startPoint x: 457, startPoint y: 148, endPoint x: 271, endPoint y: 114, distance: 188.8
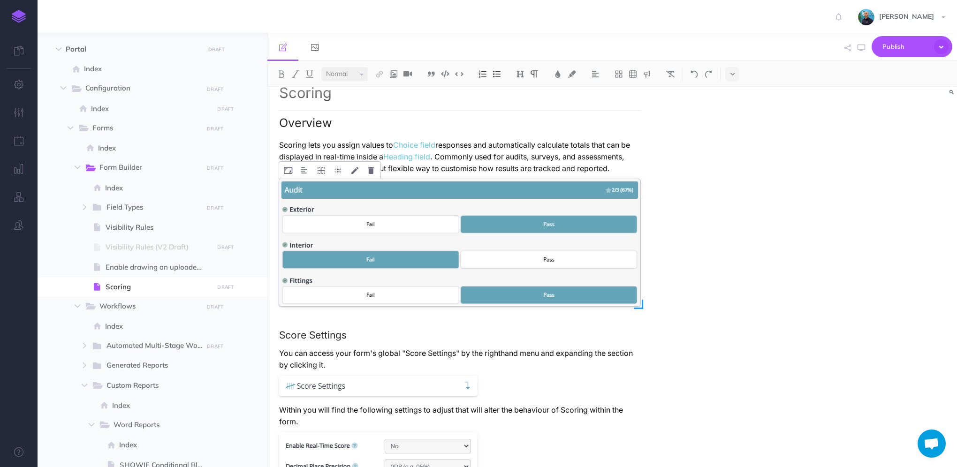
scroll to position [0, 0]
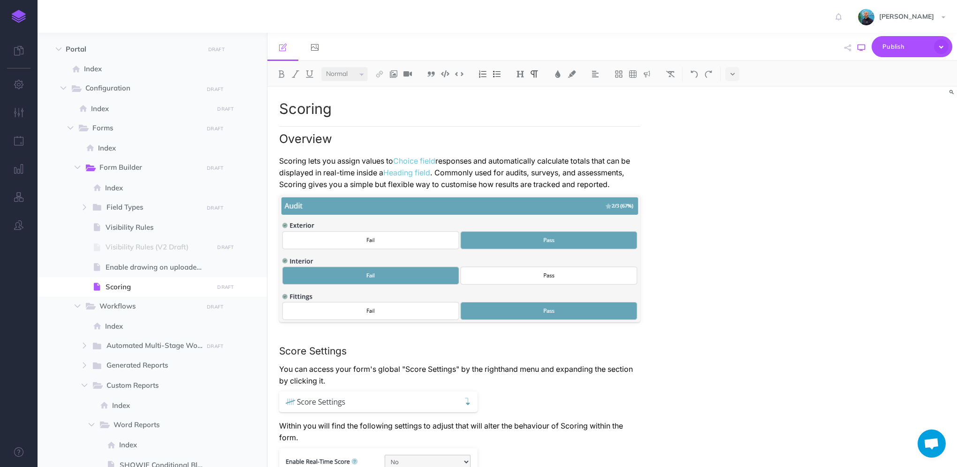
click at [860, 50] on icon "button" at bounding box center [862, 48] width 8 height 8
click at [627, 182] on p "Scoring lets you assign values to Choice field responses and automatically calc…" at bounding box center [459, 172] width 361 height 35
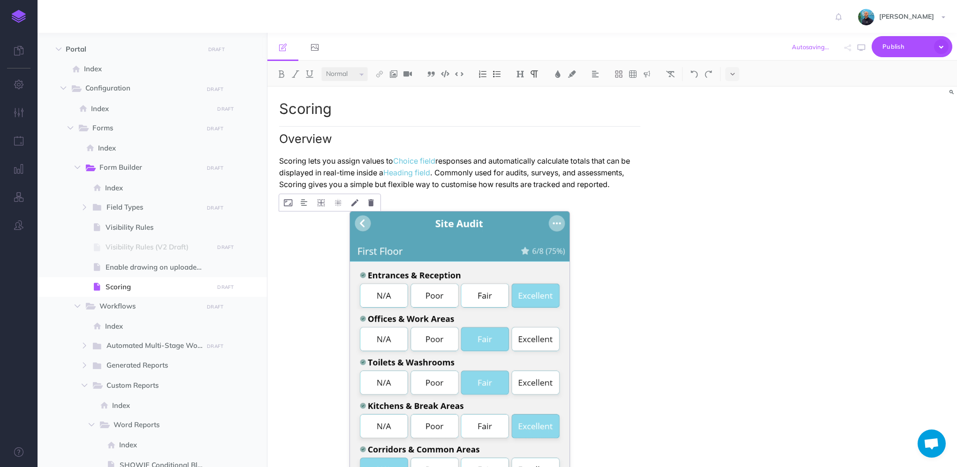
click at [475, 252] on div at bounding box center [459, 349] width 361 height 274
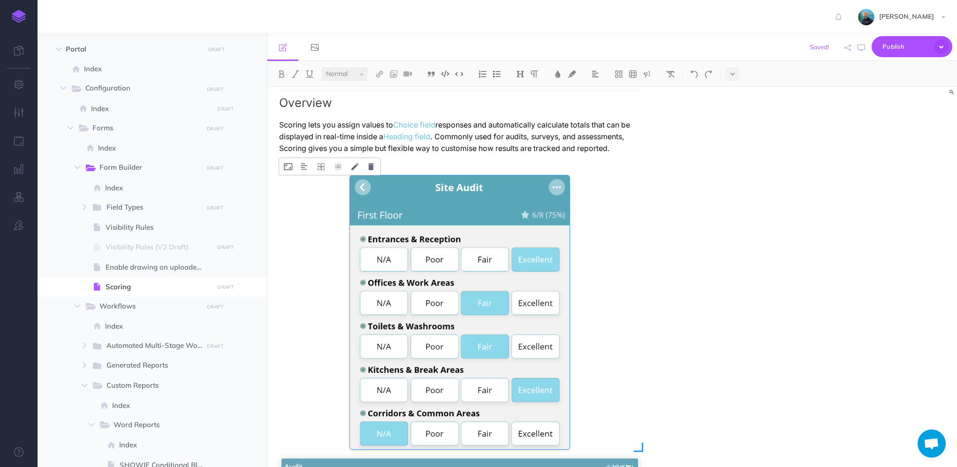
scroll to position [141, 0]
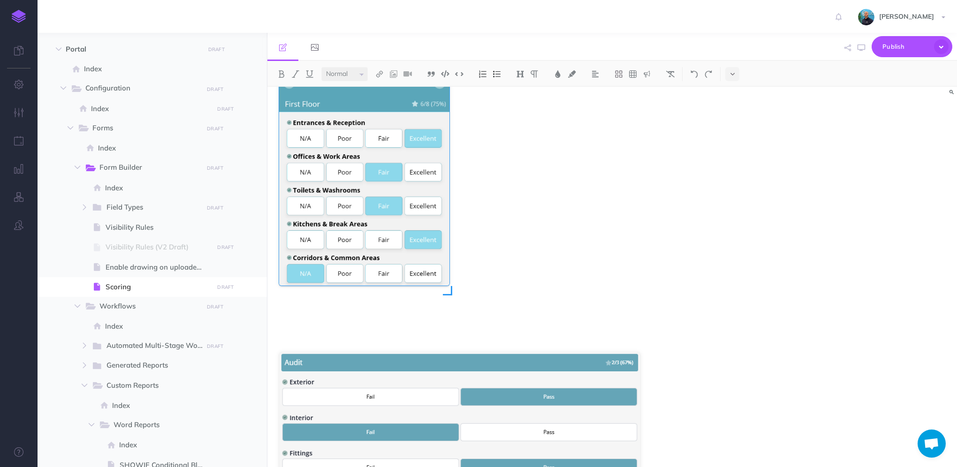
drag, startPoint x: 641, startPoint y: 345, endPoint x: 591, endPoint y: 318, distance: 56.3
click at [591, 318] on div at bounding box center [459, 208] width 361 height 274
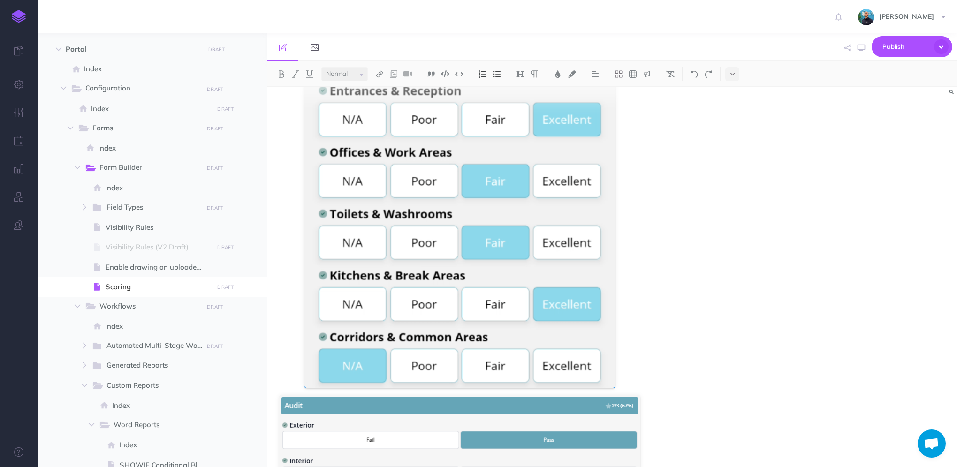
scroll to position [328, 0]
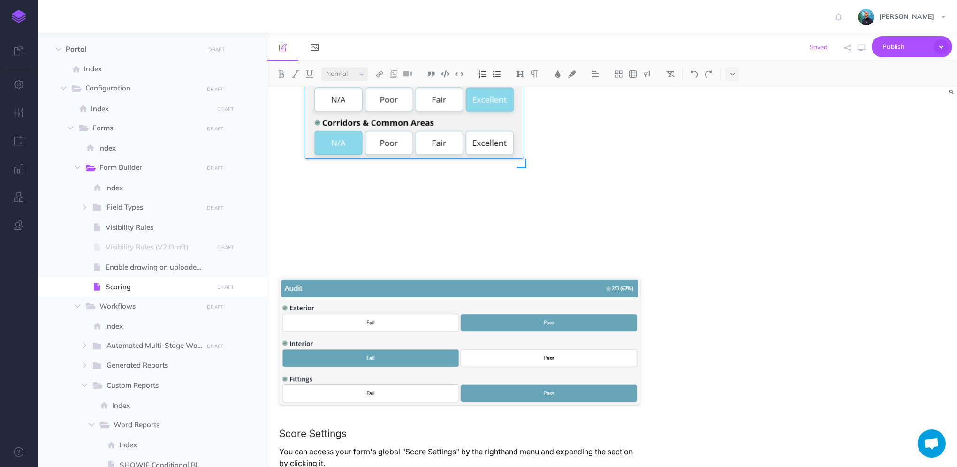
drag, startPoint x: 615, startPoint y: 272, endPoint x: 524, endPoint y: 176, distance: 132.1
click at [524, 176] on div at bounding box center [460, 77] width 311 height 388
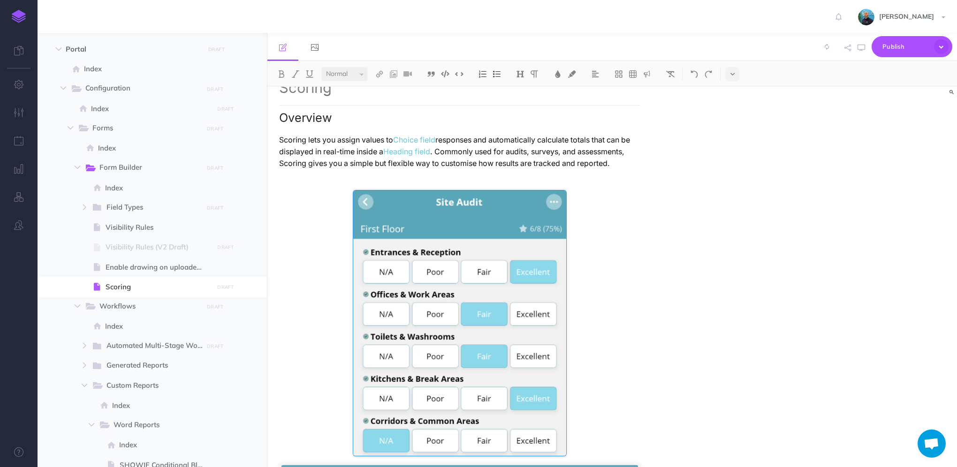
scroll to position [19, 0]
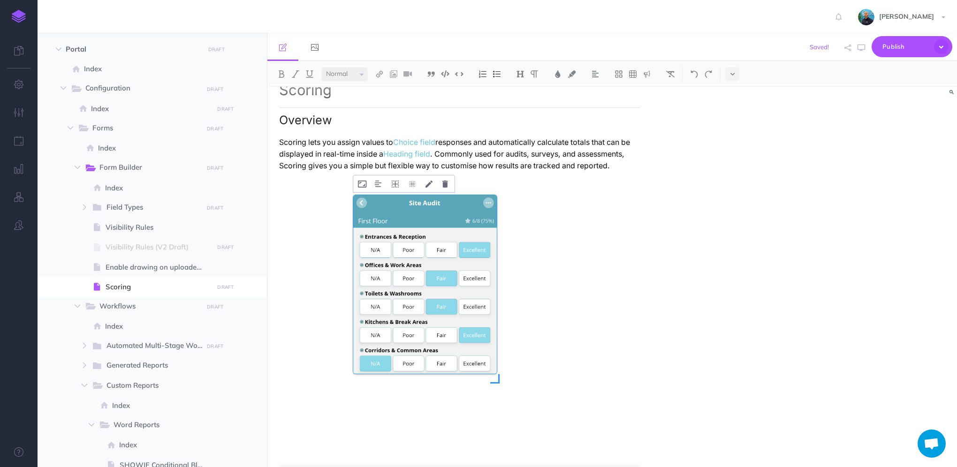
drag, startPoint x: 567, startPoint y: 457, endPoint x: 497, endPoint y: 376, distance: 106.5
click at [497, 376] on span at bounding box center [494, 378] width 9 height 9
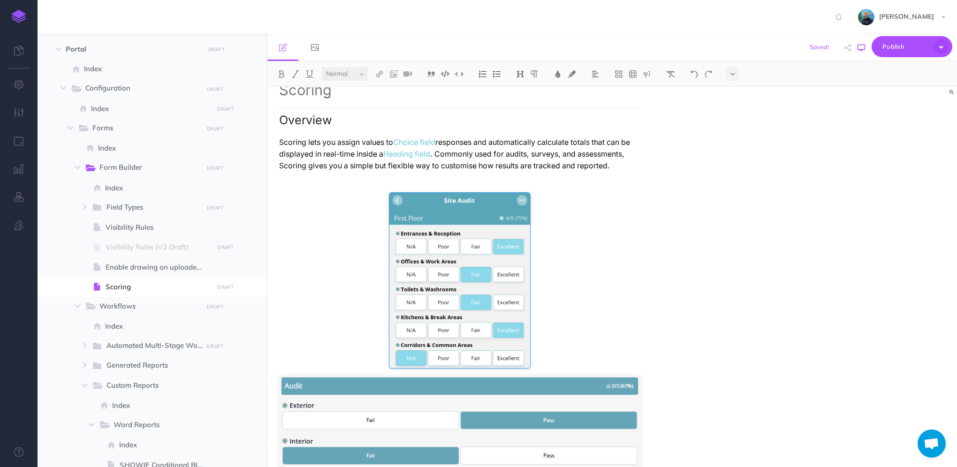
click at [860, 51] on button "button" at bounding box center [861, 47] width 12 height 27
click at [556, 176] on p at bounding box center [459, 182] width 361 height 12
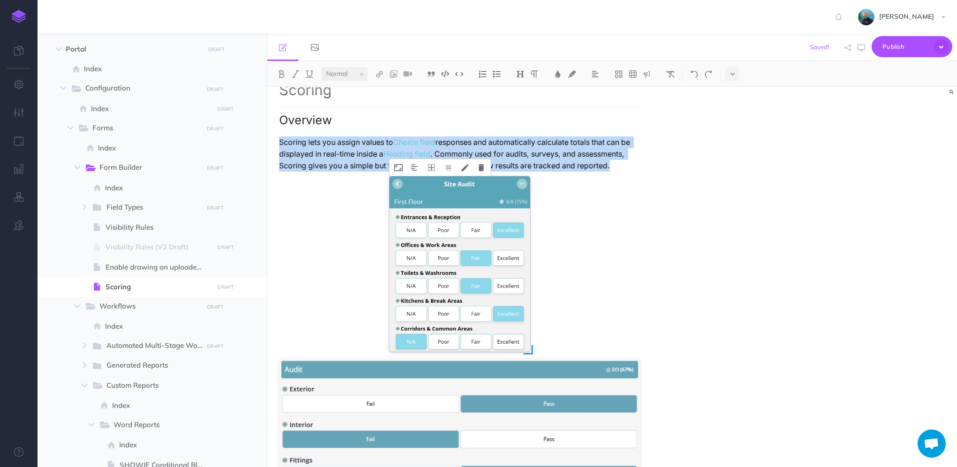
click at [525, 345] on div at bounding box center [459, 264] width 141 height 176
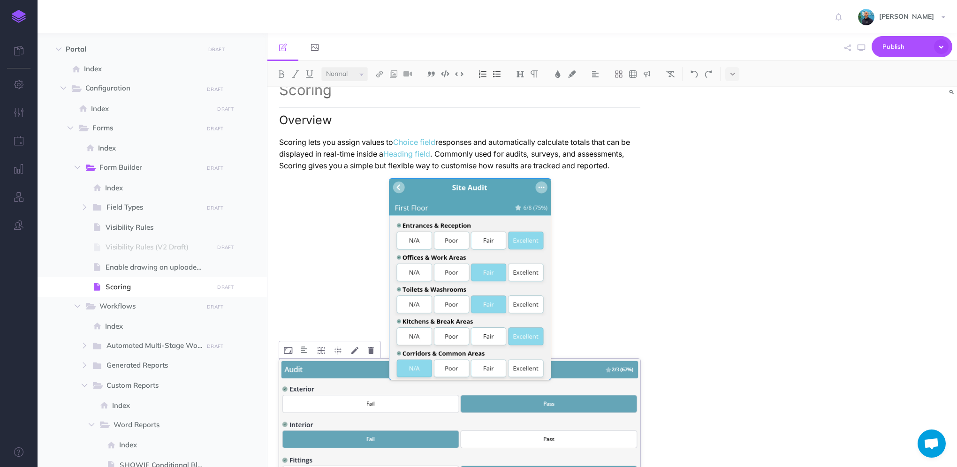
drag, startPoint x: 531, startPoint y: 352, endPoint x: 551, endPoint y: 373, distance: 28.9
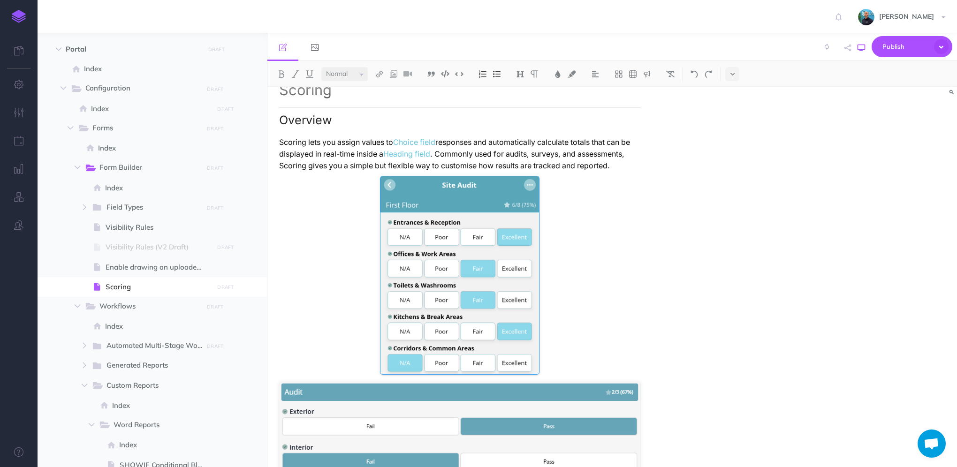
click at [859, 52] on button "button" at bounding box center [861, 47] width 12 height 27
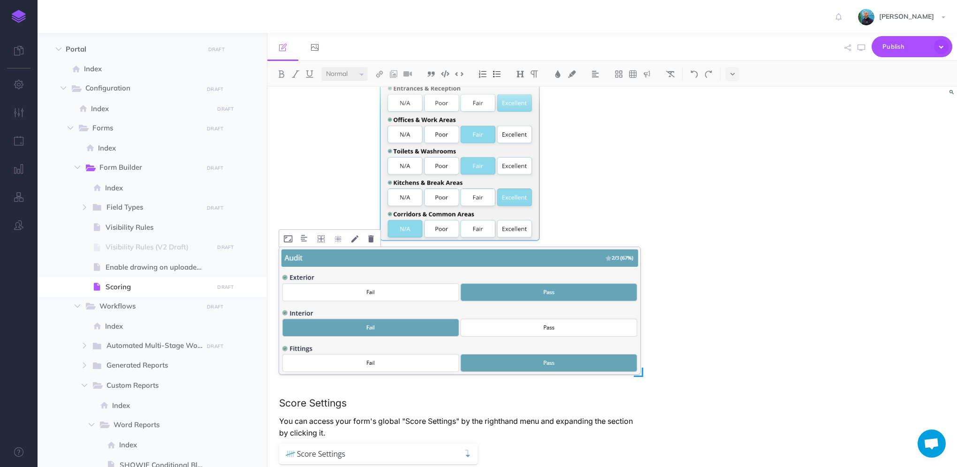
scroll to position [160, 0]
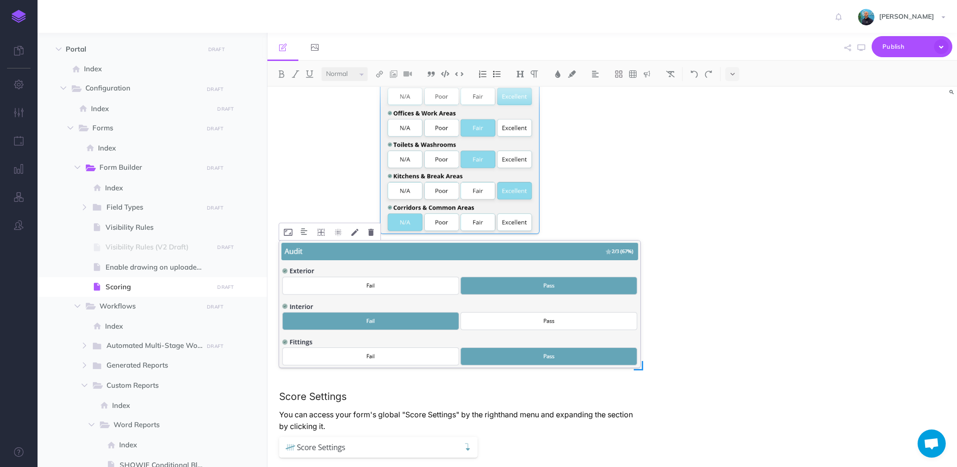
click at [362, 268] on div at bounding box center [459, 304] width 361 height 127
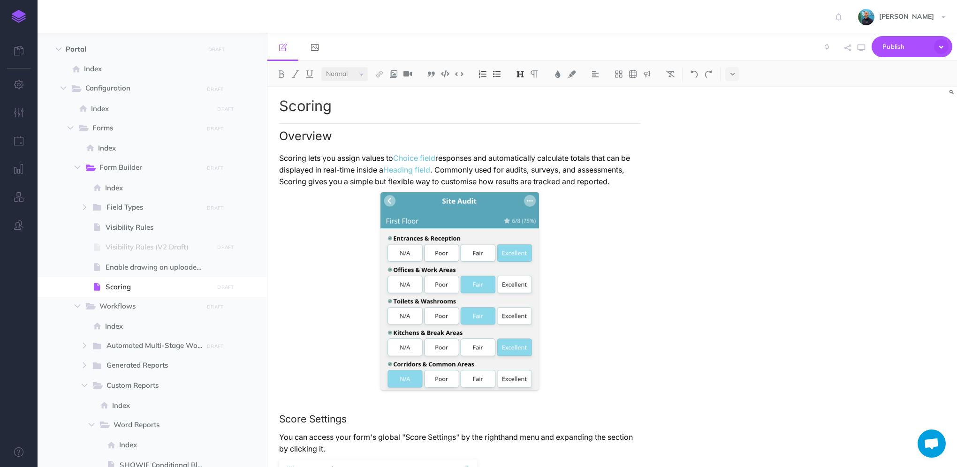
scroll to position [0, 0]
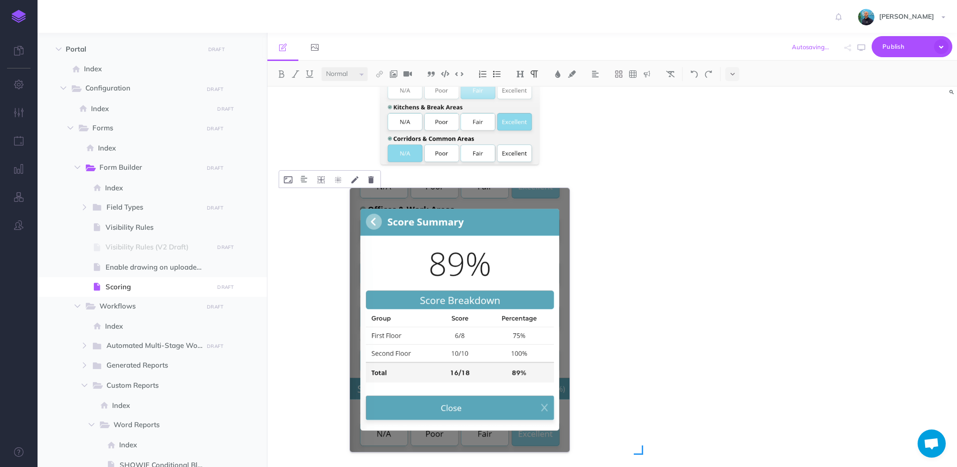
scroll to position [235, 0]
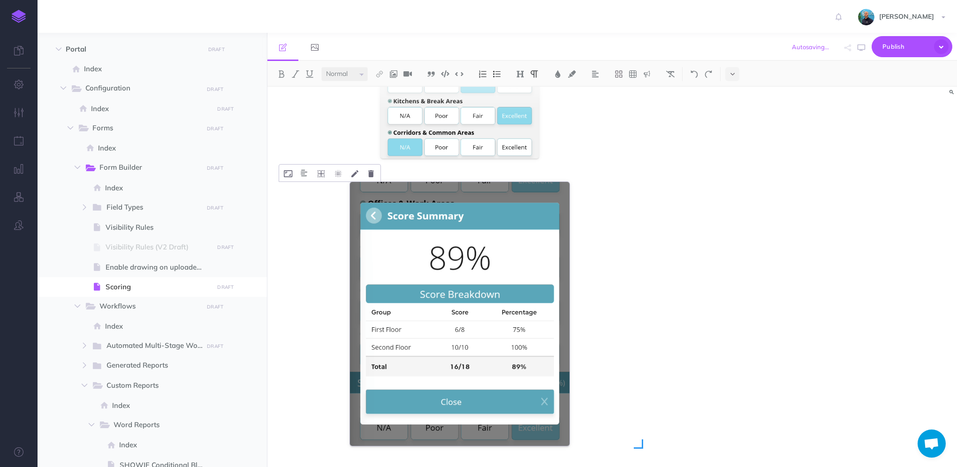
click at [524, 311] on div at bounding box center [459, 314] width 361 height 264
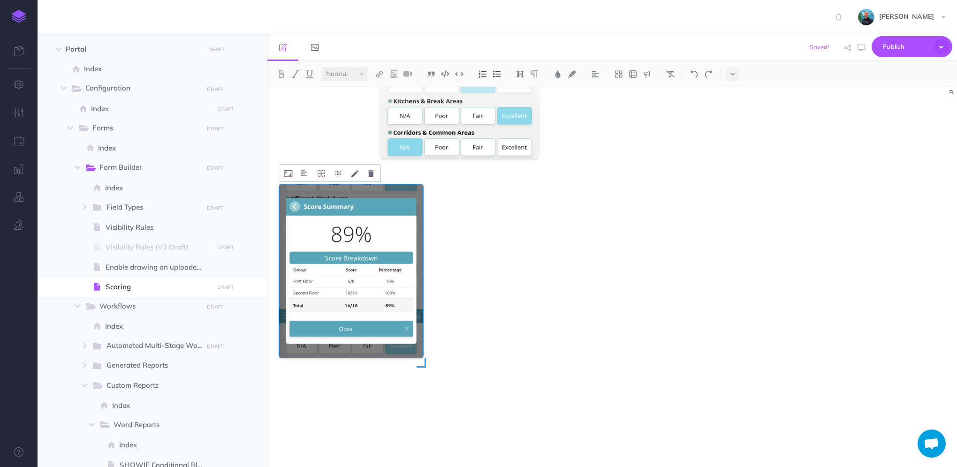
drag, startPoint x: 640, startPoint y: 449, endPoint x: 565, endPoint y: 393, distance: 93.9
click at [565, 393] on div at bounding box center [459, 314] width 361 height 264
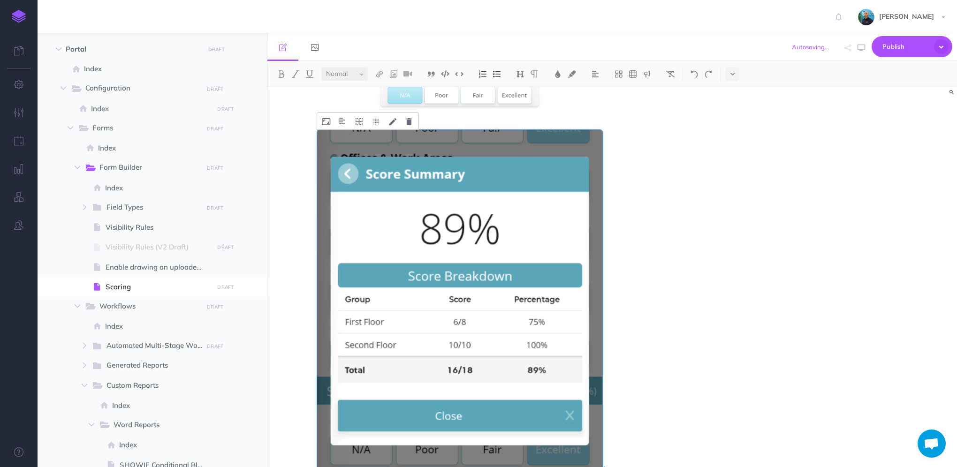
scroll to position [375, 0]
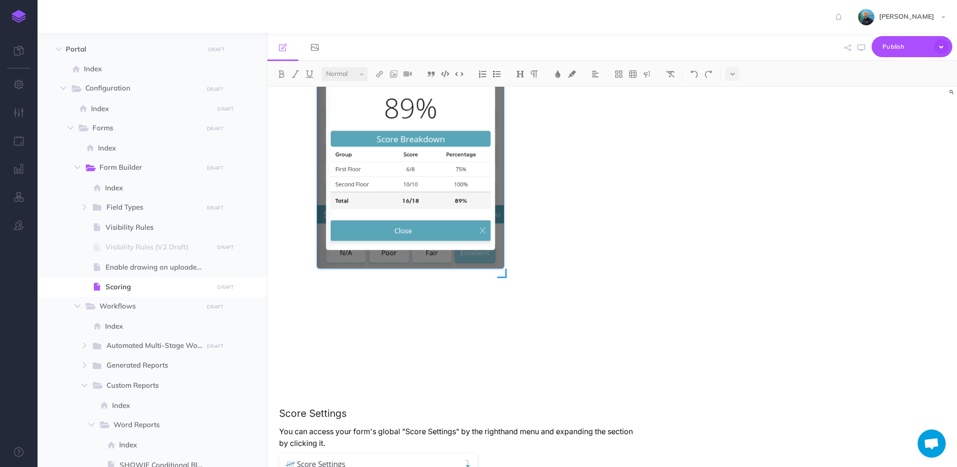
drag, startPoint x: 603, startPoint y: 387, endPoint x: 505, endPoint y: 298, distance: 132.6
click at [505, 298] on div at bounding box center [459, 212] width 285 height 343
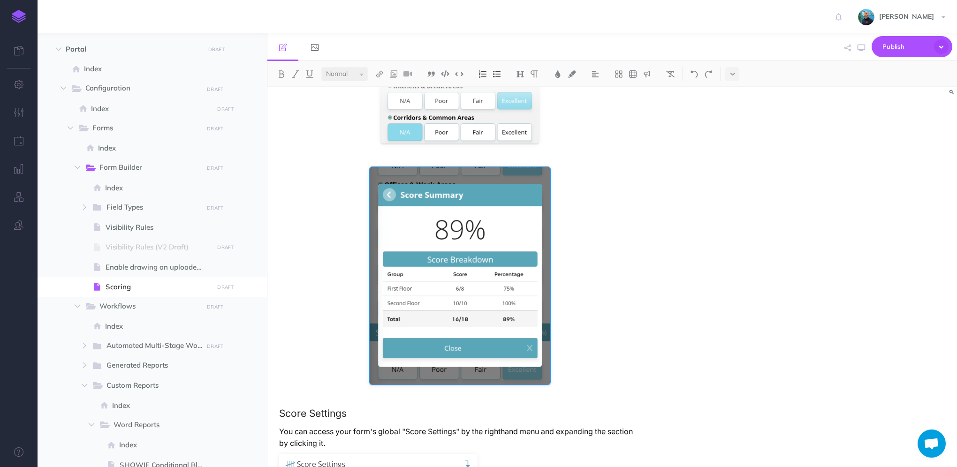
scroll to position [203, 0]
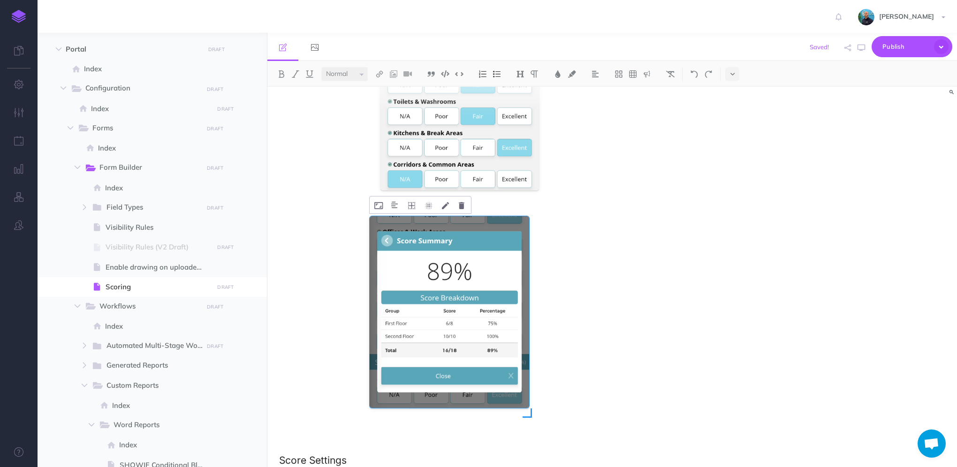
drag, startPoint x: 547, startPoint y: 432, endPoint x: 526, endPoint y: 412, distance: 29.5
click at [526, 412] on span at bounding box center [527, 413] width 9 height 9
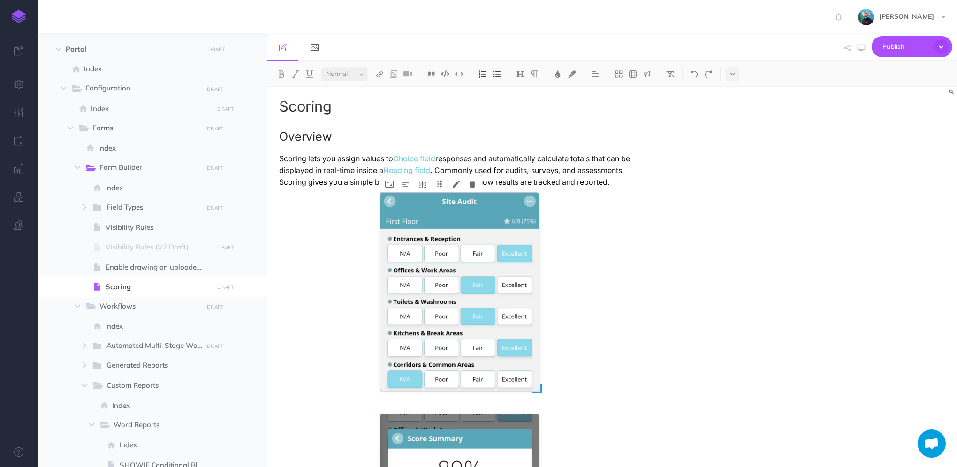
scroll to position [0, 0]
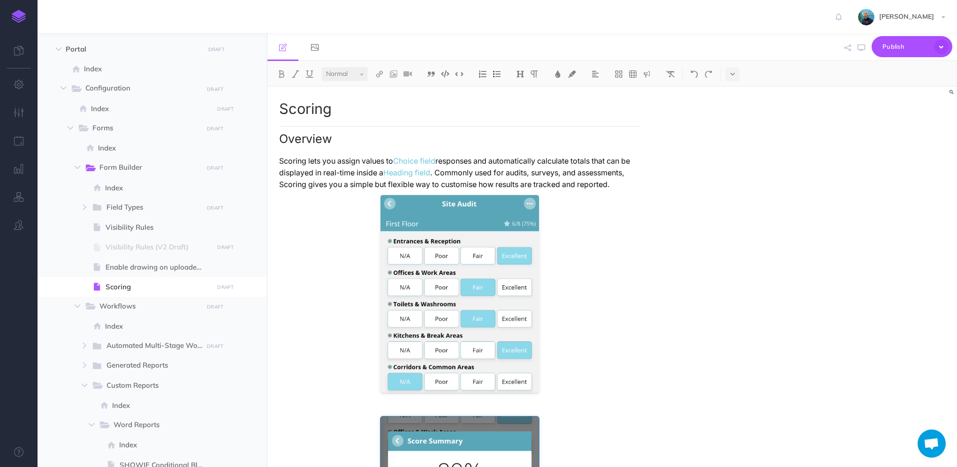
click at [630, 185] on p "Scoring lets you assign values to Choice field responses and automatically calc…" at bounding box center [459, 172] width 361 height 35
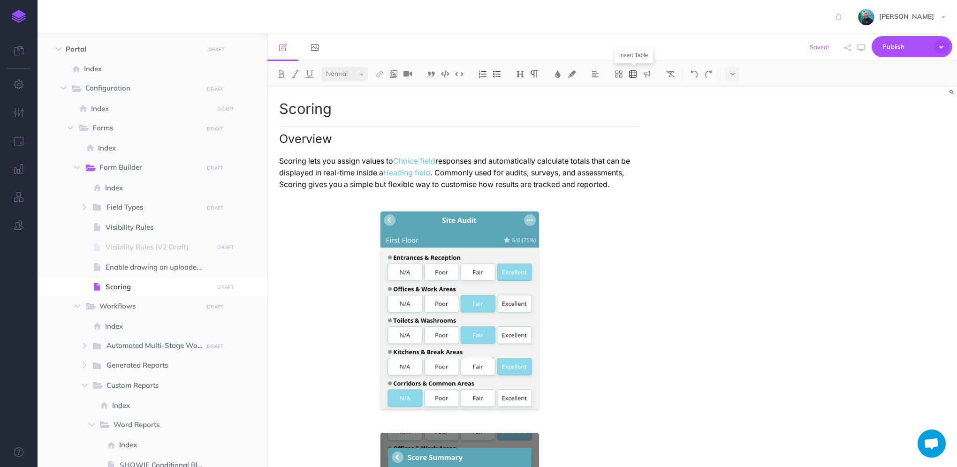
click at [634, 75] on img at bounding box center [633, 74] width 8 height 8
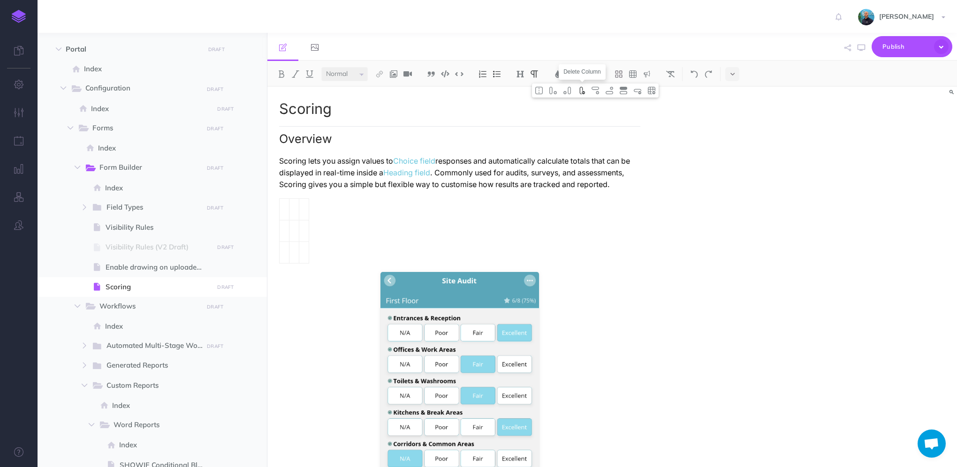
click at [583, 92] on img at bounding box center [581, 91] width 8 height 8
click at [635, 92] on img at bounding box center [637, 91] width 8 height 8
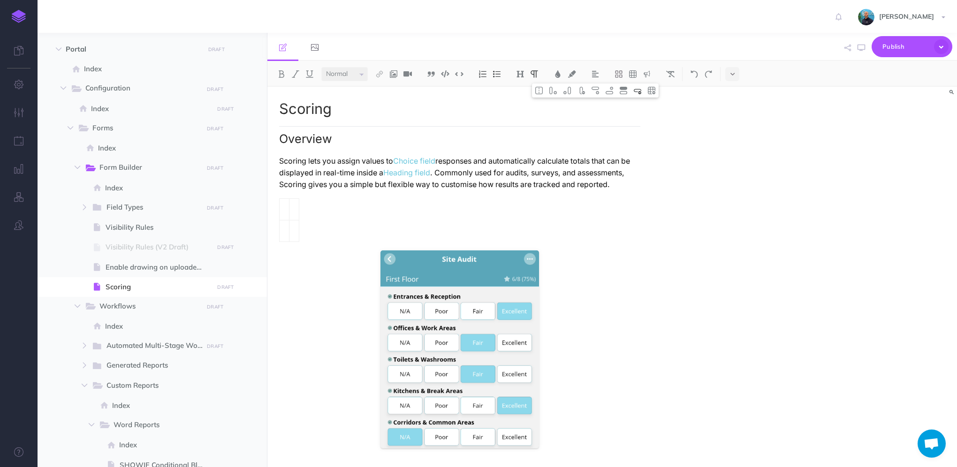
click at [635, 92] on img at bounding box center [637, 91] width 8 height 8
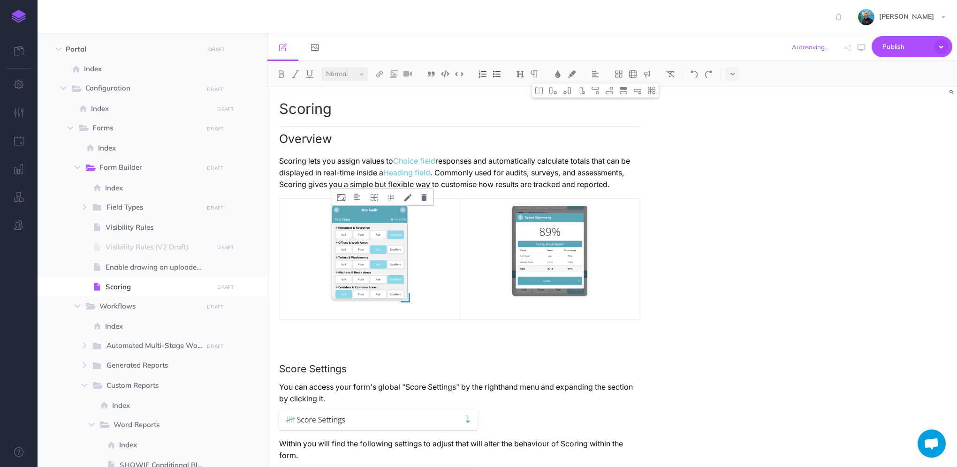
click at [387, 284] on div at bounding box center [369, 253] width 75 height 94
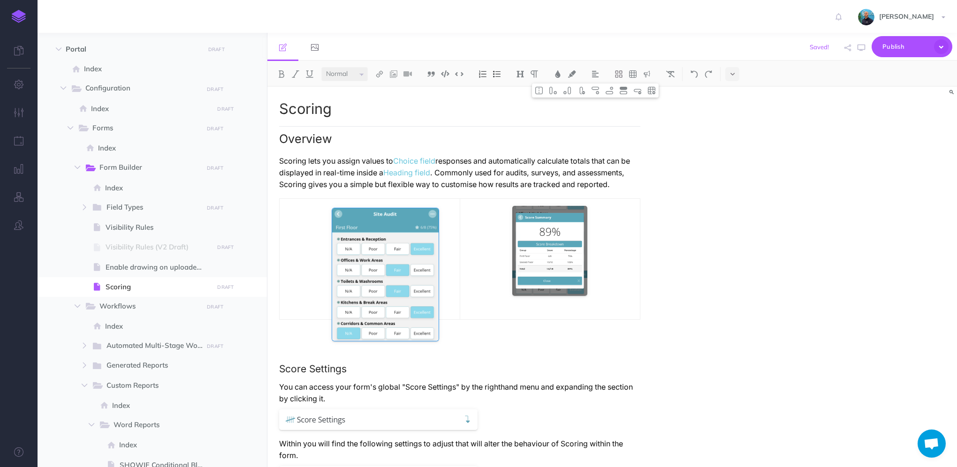
drag, startPoint x: 408, startPoint y: 300, endPoint x: 441, endPoint y: 339, distance: 51.3
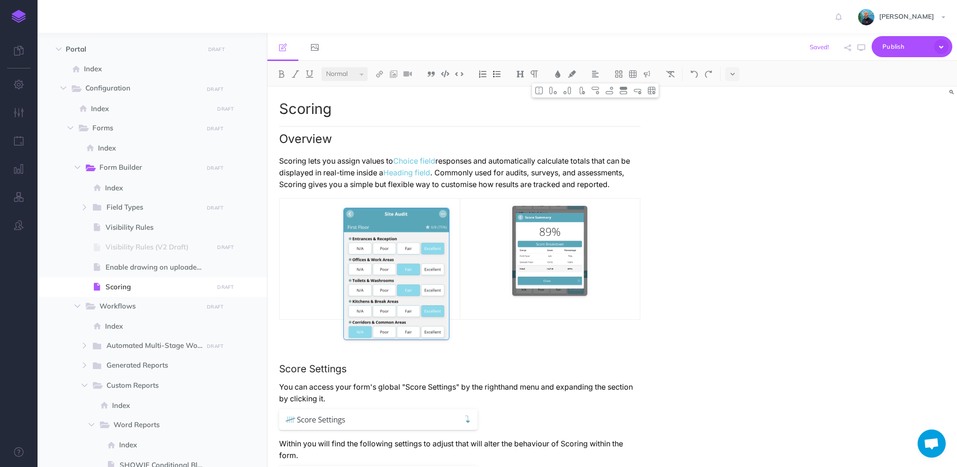
drag, startPoint x: 395, startPoint y: 271, endPoint x: 450, endPoint y: 336, distance: 84.2
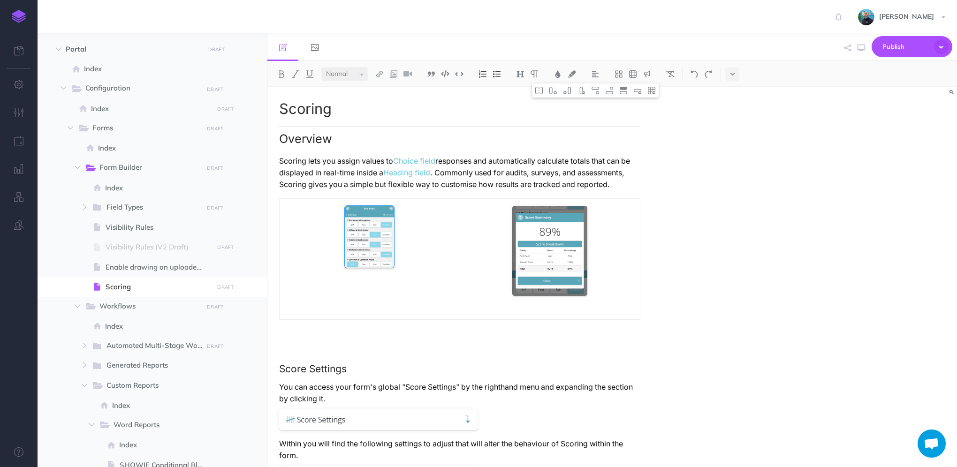
click at [418, 290] on td at bounding box center [370, 259] width 181 height 121
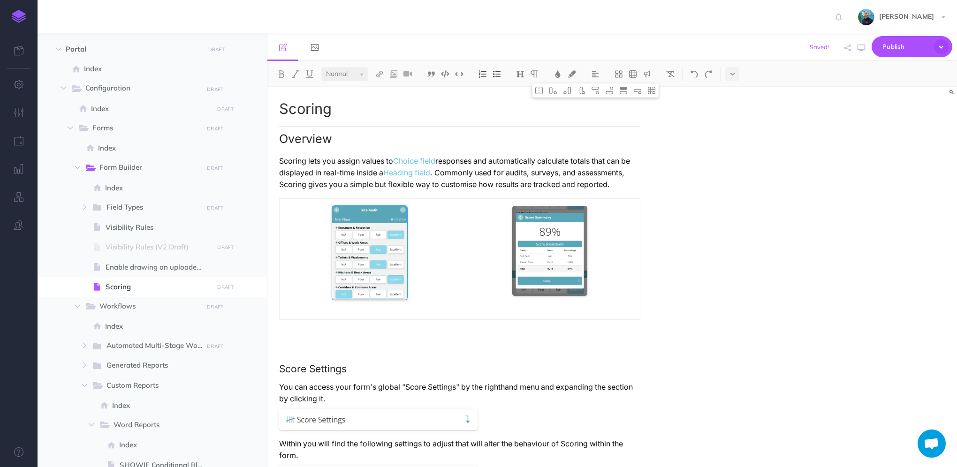
click at [863, 48] on icon "button" at bounding box center [862, 48] width 8 height 8
click at [864, 50] on icon "button" at bounding box center [862, 48] width 8 height 8
click at [945, 46] on icon "button" at bounding box center [941, 46] width 15 height 15
click at [822, 325] on div "Scoring Overview Scoring lets you assign values to Choice field responses and a…" at bounding box center [612, 277] width 690 height 381
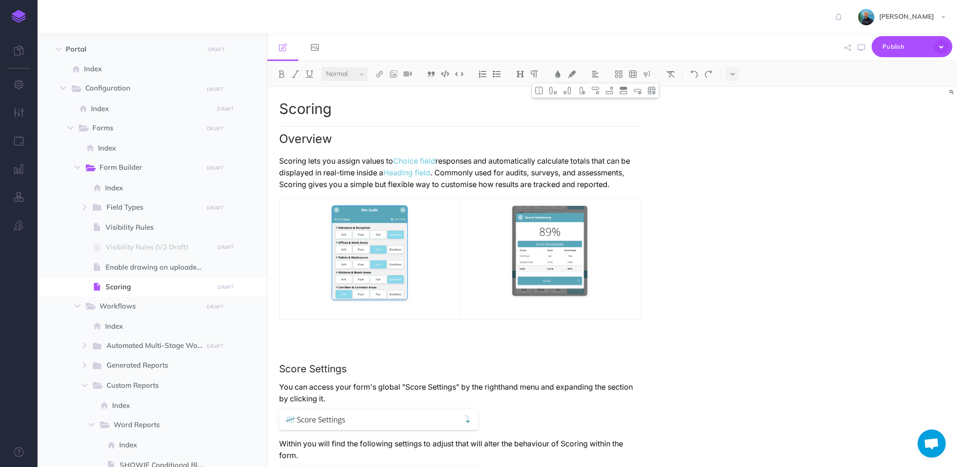
click at [625, 236] on td at bounding box center [550, 259] width 181 height 121
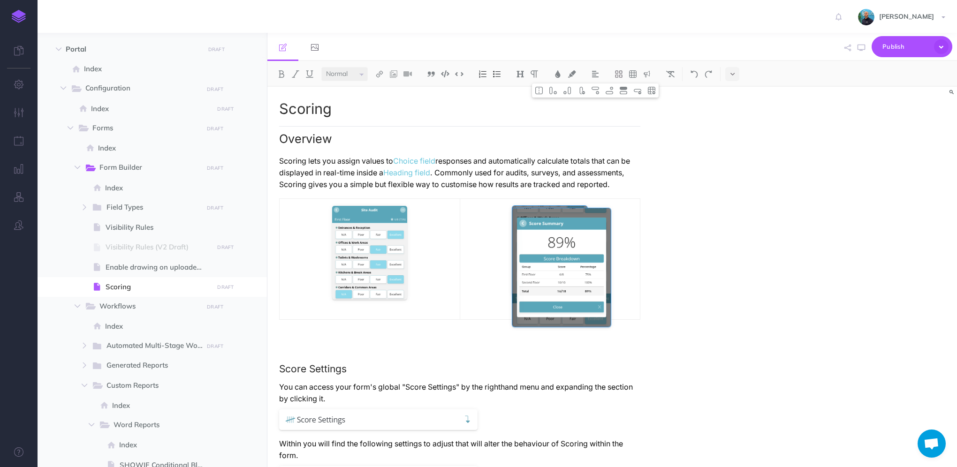
drag, startPoint x: 591, startPoint y: 298, endPoint x: 610, endPoint y: 313, distance: 24.2
click at [610, 313] on div at bounding box center [561, 270] width 99 height 128
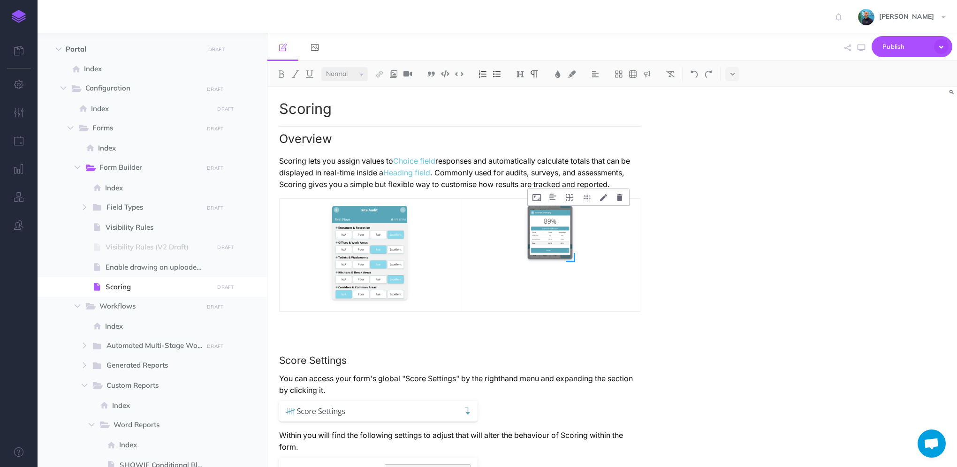
click at [557, 242] on div at bounding box center [550, 232] width 45 height 53
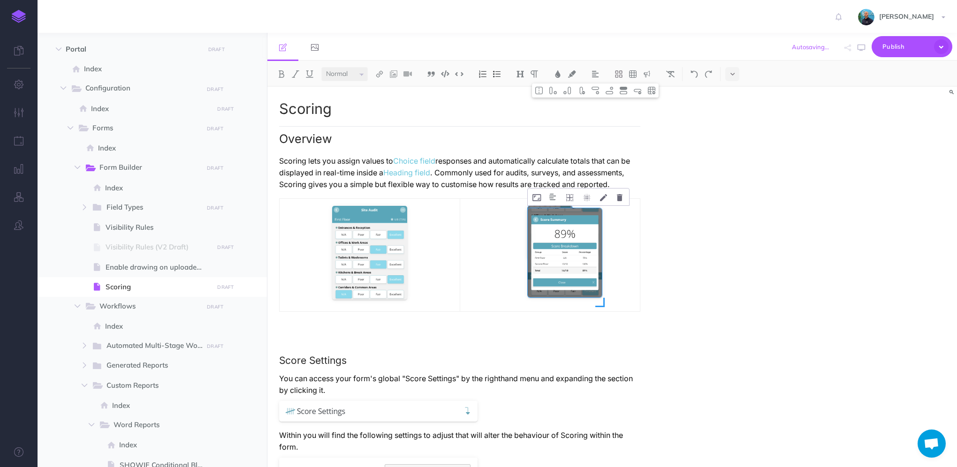
drag, startPoint x: 572, startPoint y: 261, endPoint x: 601, endPoint y: 284, distance: 36.7
click at [601, 284] on div at bounding box center [565, 255] width 74 height 99
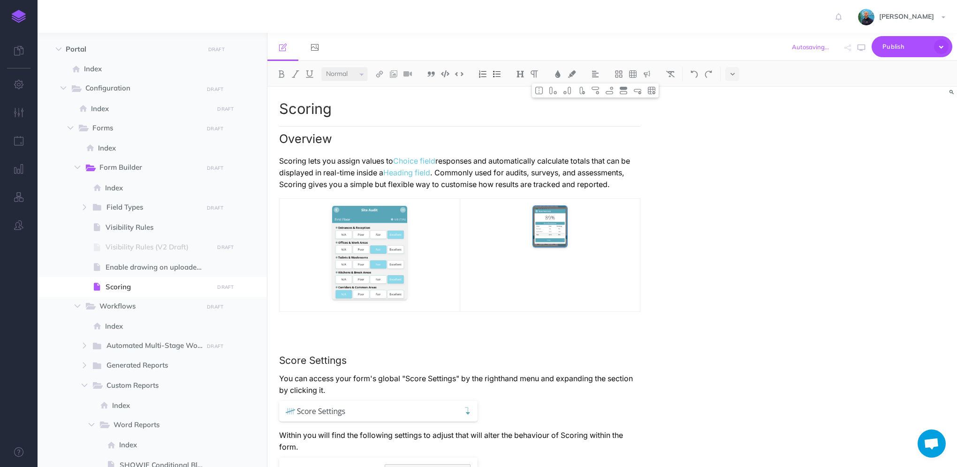
click at [601, 285] on td at bounding box center [550, 255] width 181 height 113
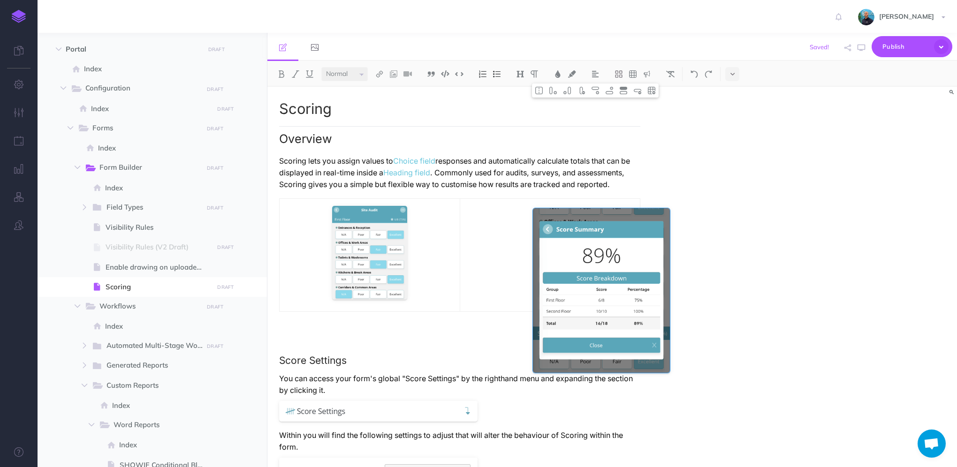
drag, startPoint x: 569, startPoint y: 249, endPoint x: 671, endPoint y: 437, distance: 213.8
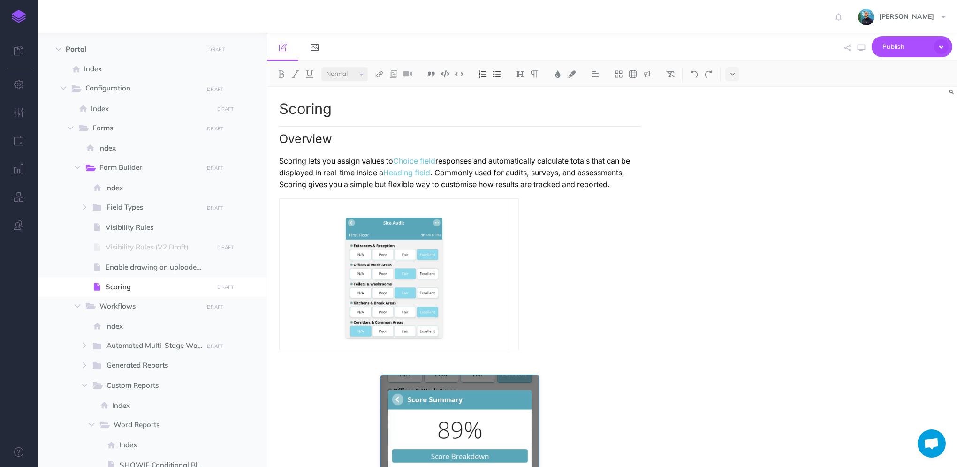
scroll to position [101, 0]
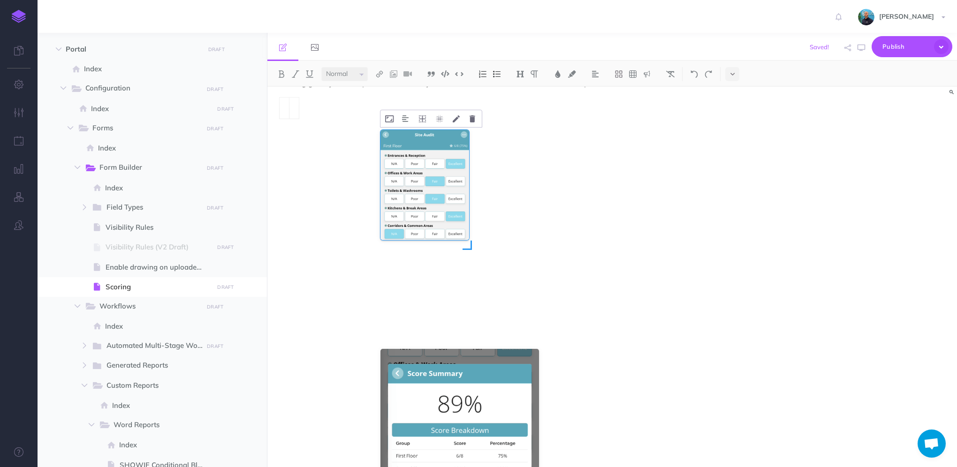
drag, startPoint x: 539, startPoint y: 328, endPoint x: 468, endPoint y: 273, distance: 89.3
click at [468, 273] on div at bounding box center [460, 227] width 159 height 198
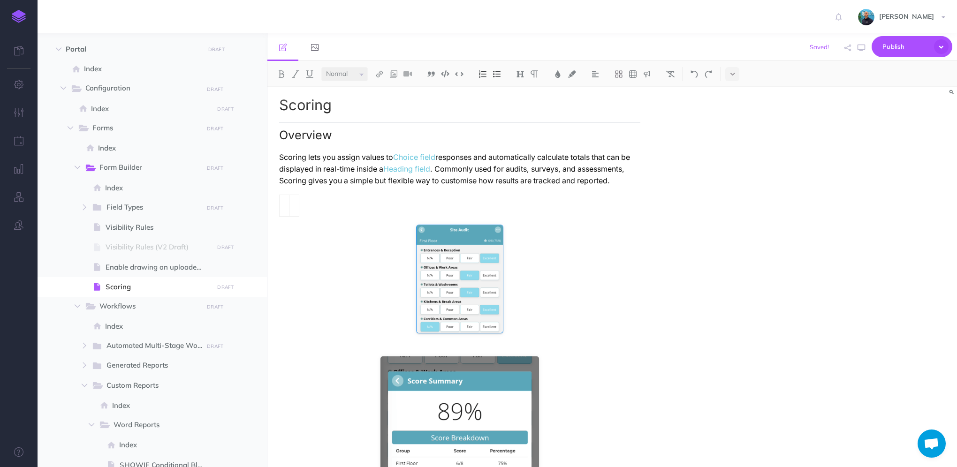
scroll to position [0, 0]
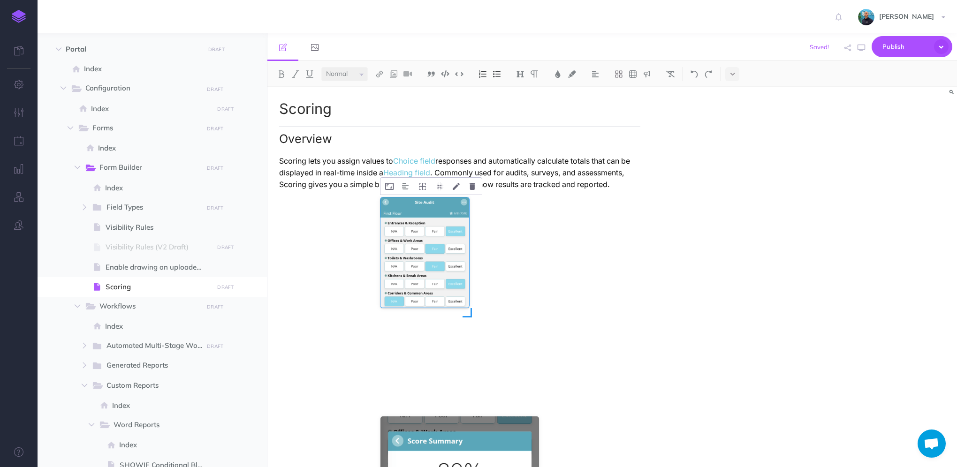
drag, startPoint x: 540, startPoint y: 392, endPoint x: 469, endPoint y: 312, distance: 107.1
click at [469, 312] on span at bounding box center [467, 312] width 9 height 9
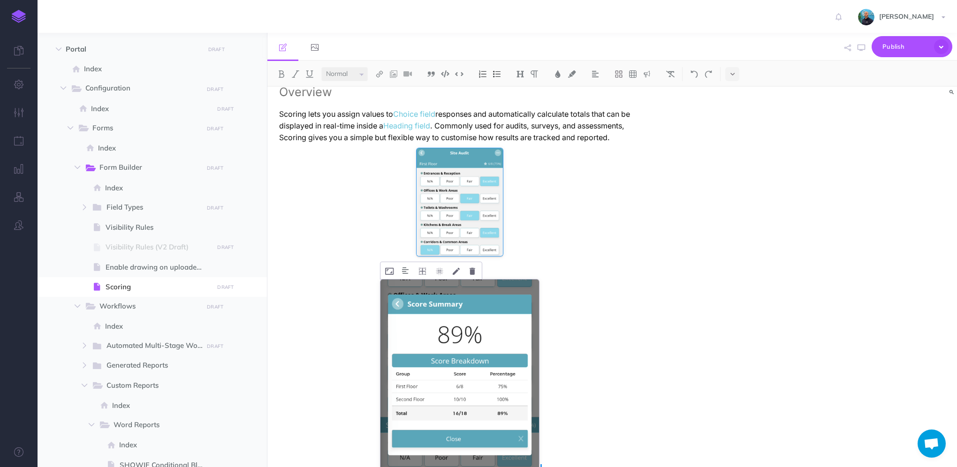
click at [513, 374] on div at bounding box center [460, 375] width 159 height 191
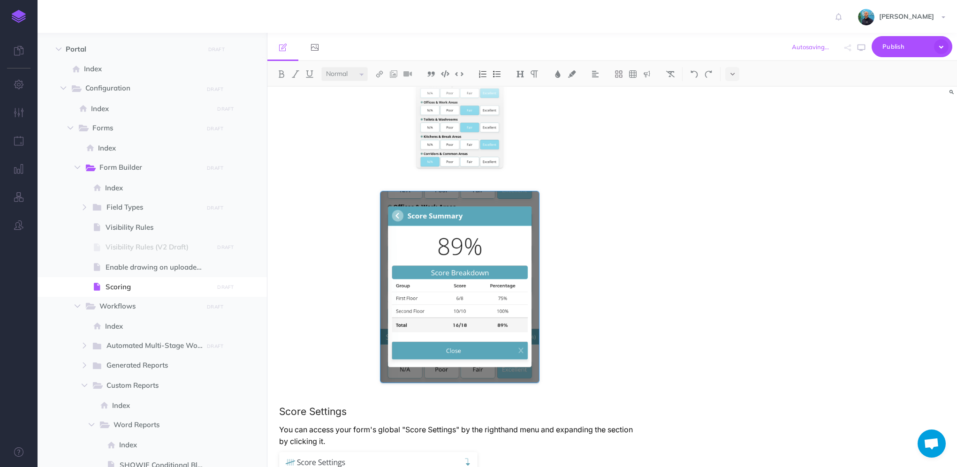
scroll to position [141, 0]
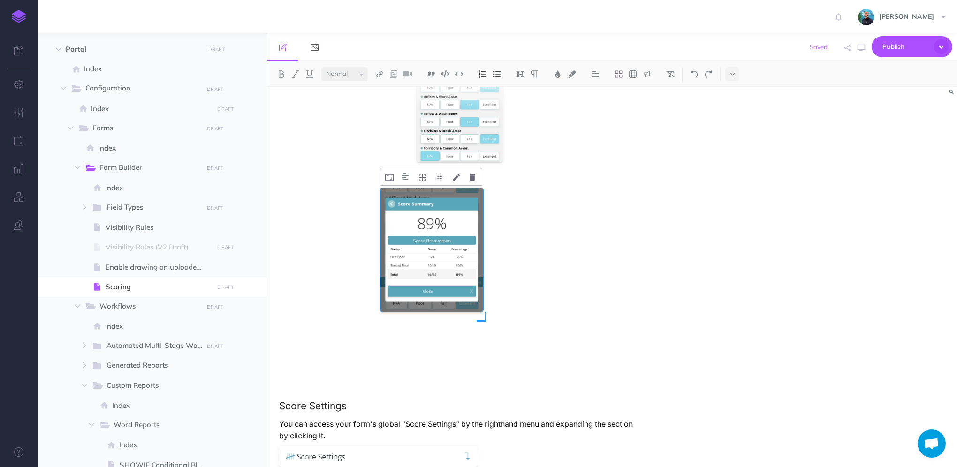
drag, startPoint x: 535, startPoint y: 373, endPoint x: 483, endPoint y: 306, distance: 84.2
click at [483, 306] on div at bounding box center [460, 281] width 159 height 191
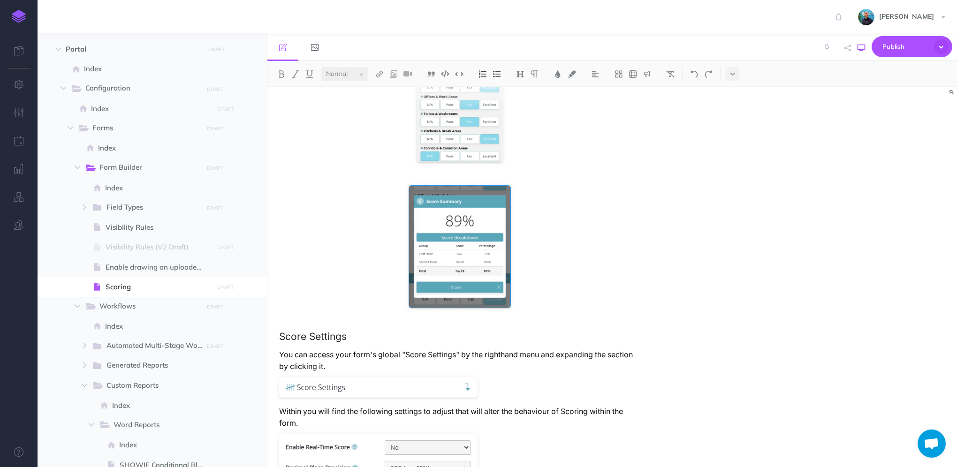
click at [856, 49] on button "button" at bounding box center [861, 47] width 12 height 27
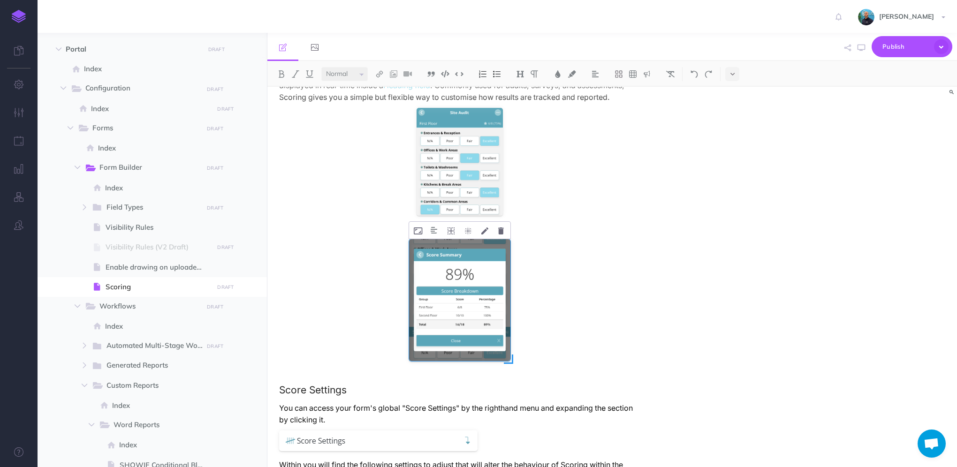
scroll to position [47, 0]
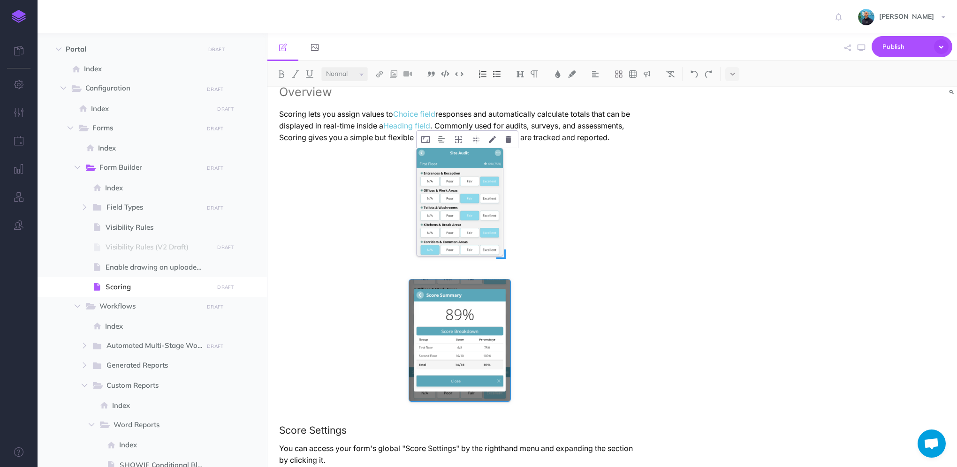
click at [454, 166] on div at bounding box center [460, 202] width 87 height 108
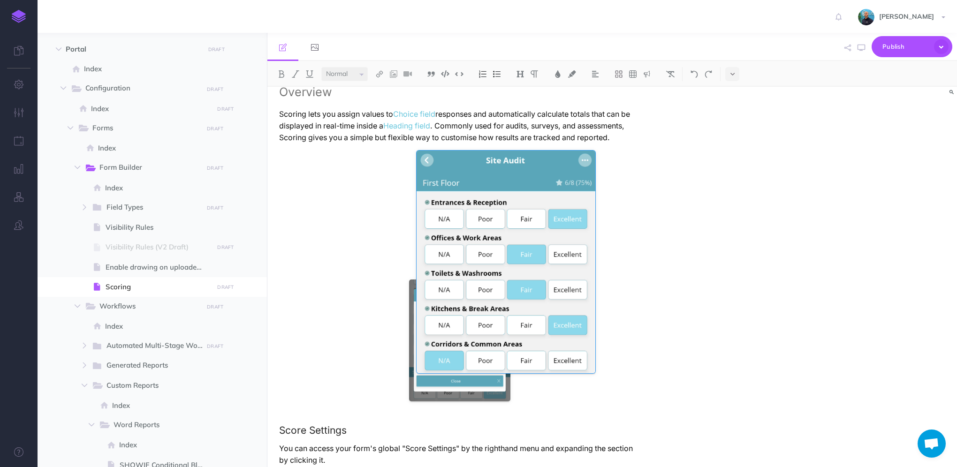
drag, startPoint x: 503, startPoint y: 256, endPoint x: 595, endPoint y: 300, distance: 102.0
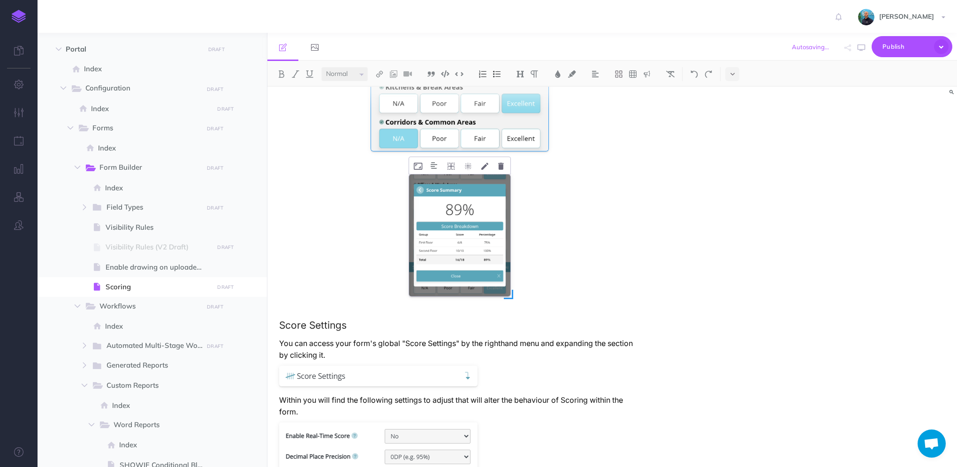
scroll to position [282, 0]
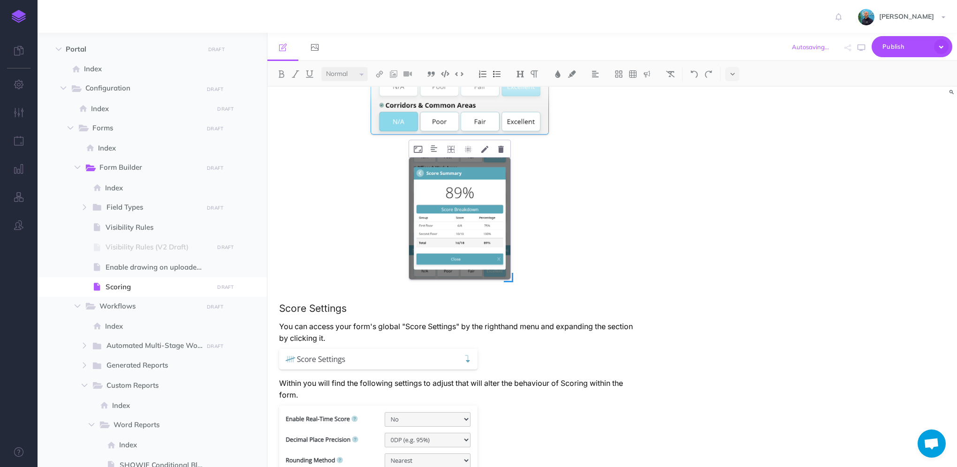
click at [471, 229] on div at bounding box center [459, 219] width 101 height 122
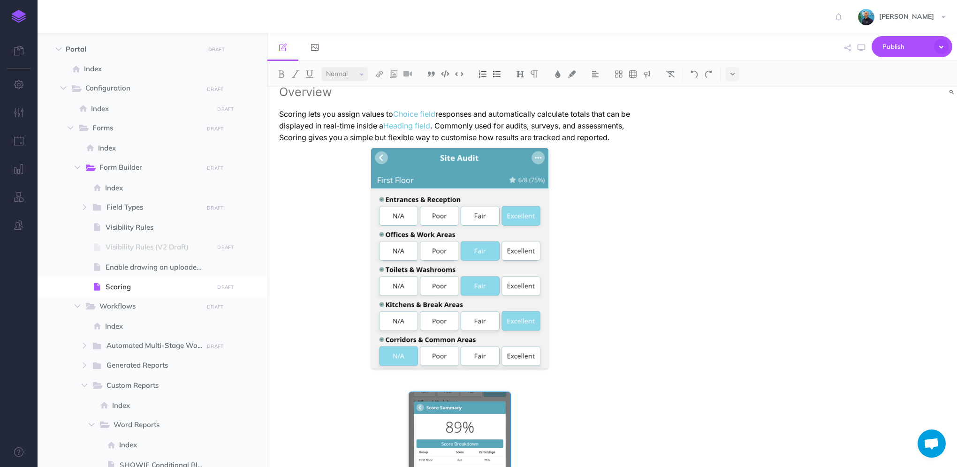
scroll to position [328, 0]
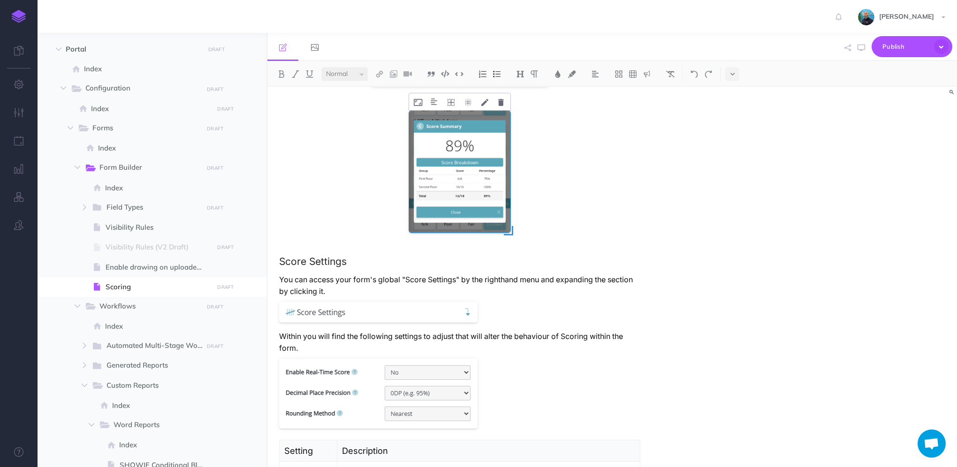
click at [490, 195] on div at bounding box center [459, 172] width 101 height 122
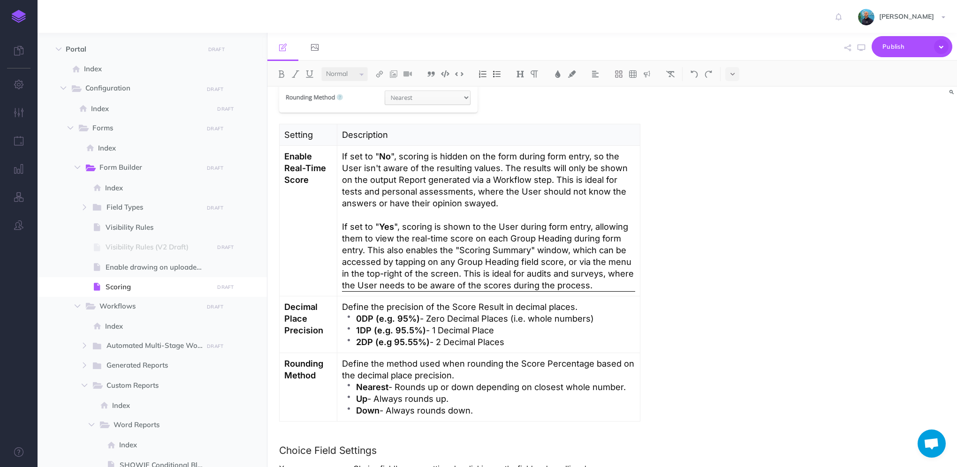
scroll to position [626, 0]
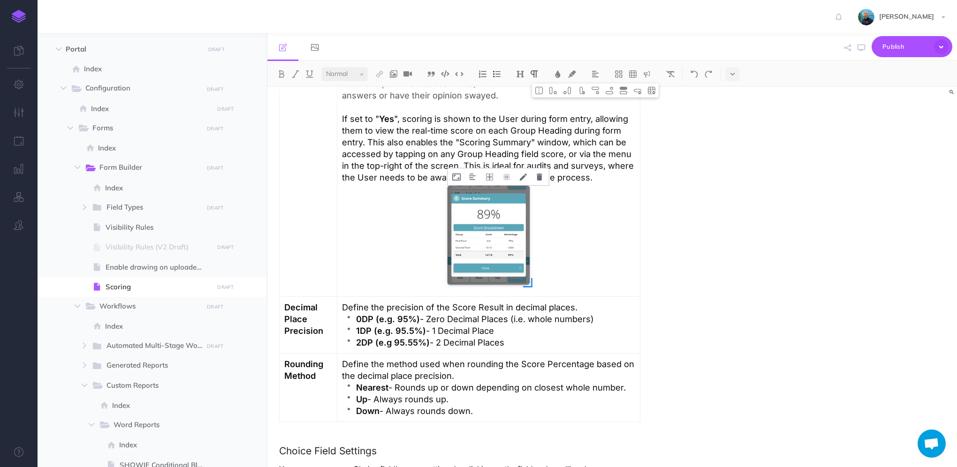
click at [515, 252] on div at bounding box center [489, 235] width 82 height 99
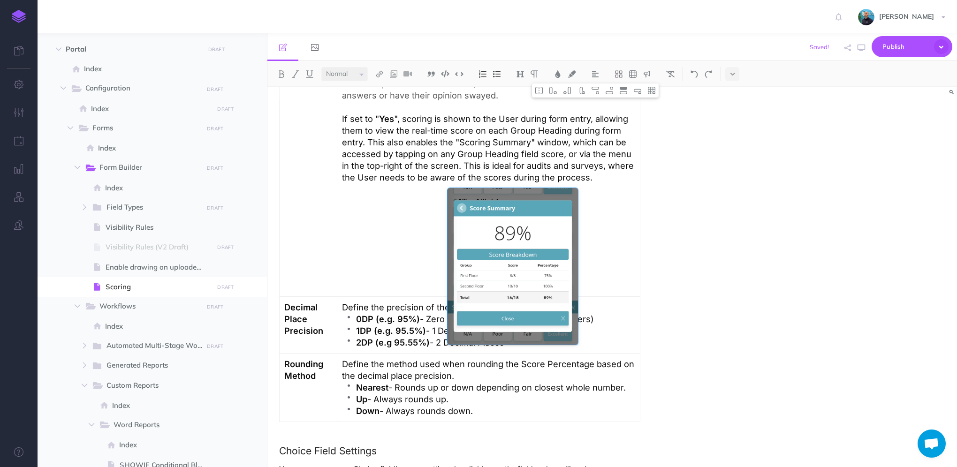
drag, startPoint x: 532, startPoint y: 285, endPoint x: 580, endPoint y: 332, distance: 67.0
click at [580, 332] on tbody "Setting Description Enable Real-Time Score If set to " No ", scoring is hidden …" at bounding box center [460, 219] width 361 height 406
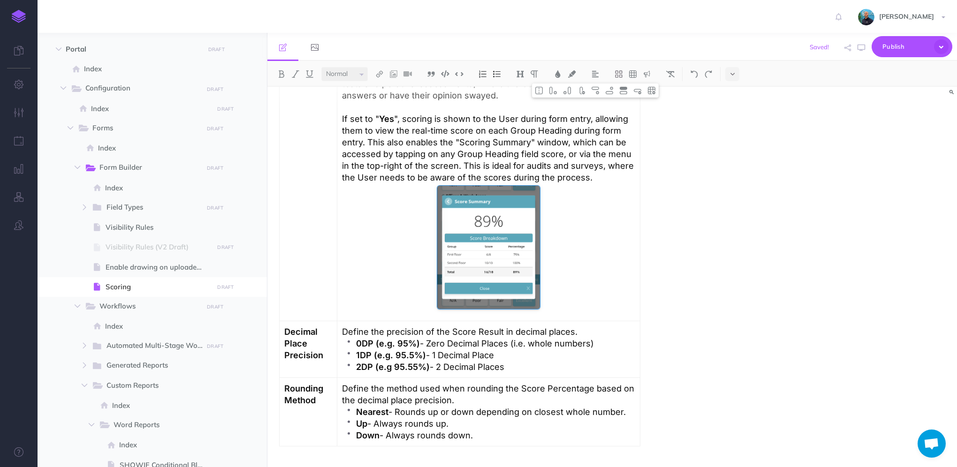
scroll to position [651, 0]
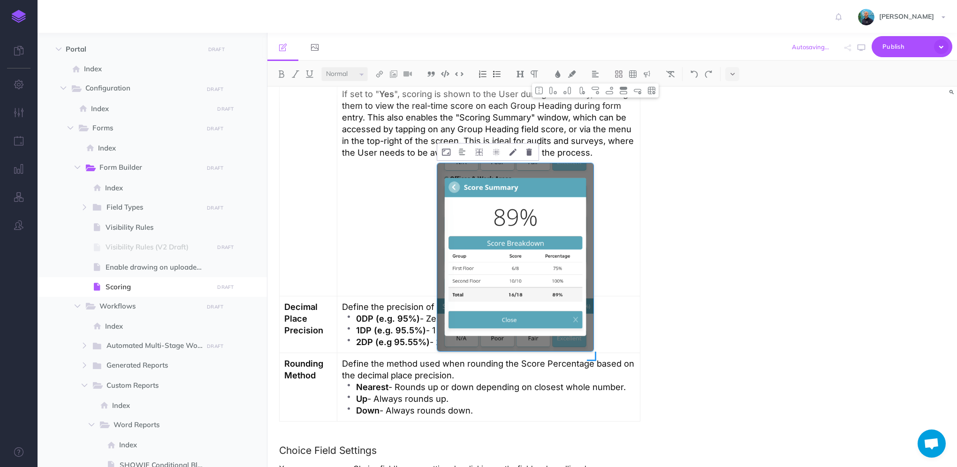
drag, startPoint x: 539, startPoint y: 283, endPoint x: 594, endPoint y: 343, distance: 81.0
click at [594, 343] on div at bounding box center [515, 260] width 156 height 198
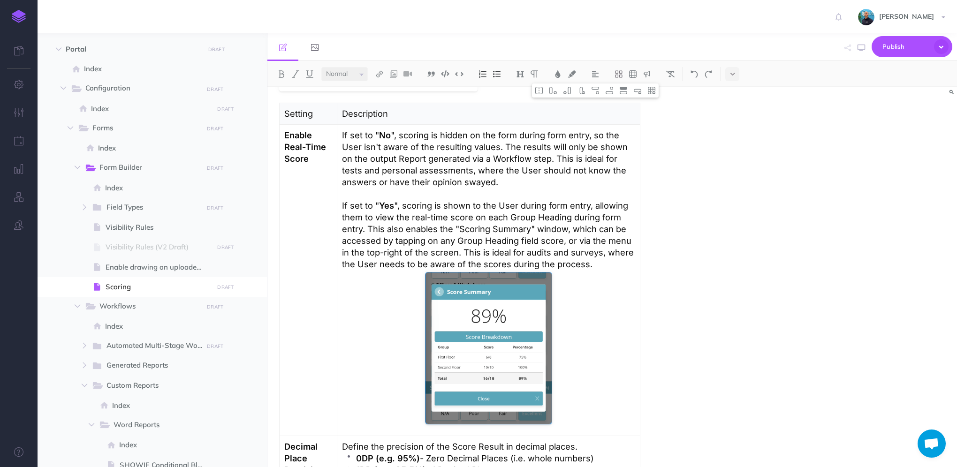
scroll to position [539, 0]
click at [864, 52] on button "button" at bounding box center [861, 47] width 12 height 27
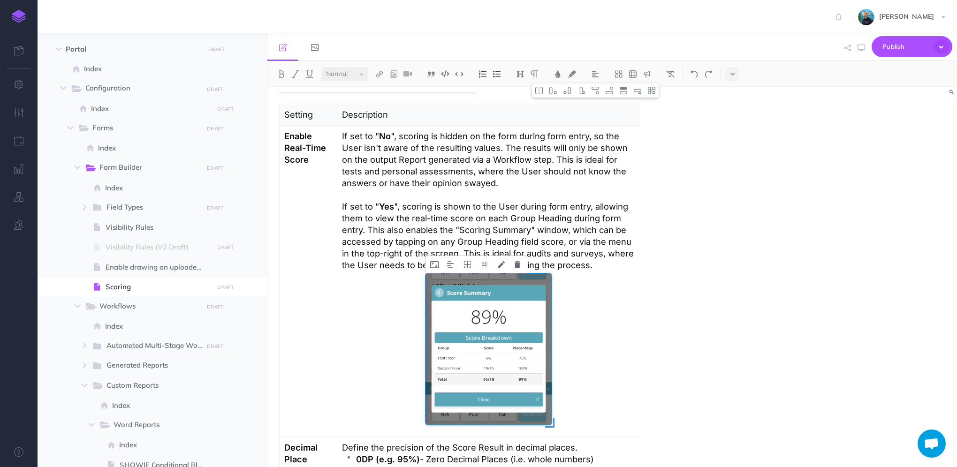
click at [481, 301] on div at bounding box center [489, 350] width 126 height 152
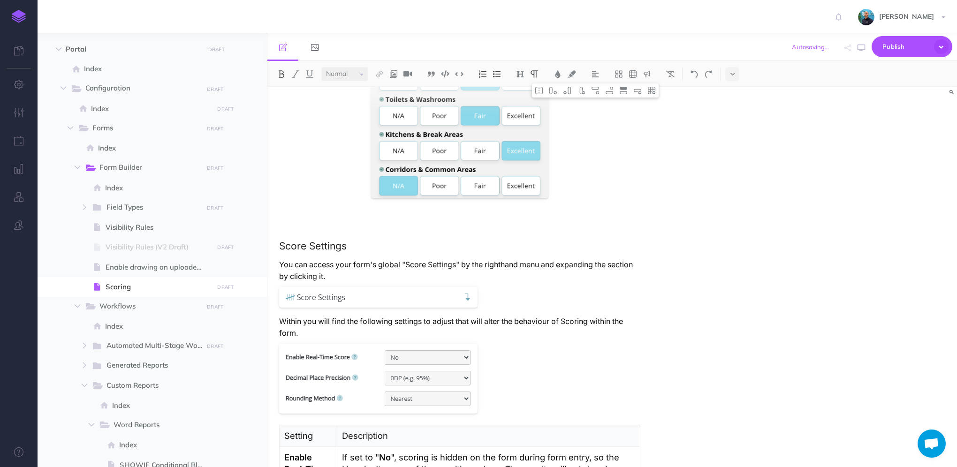
scroll to position [163, 0]
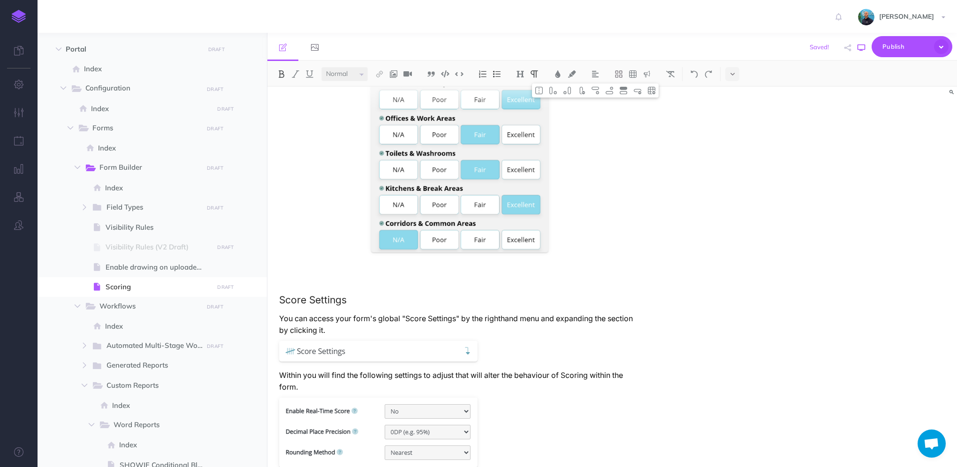
click at [859, 49] on icon "button" at bounding box center [862, 48] width 8 height 8
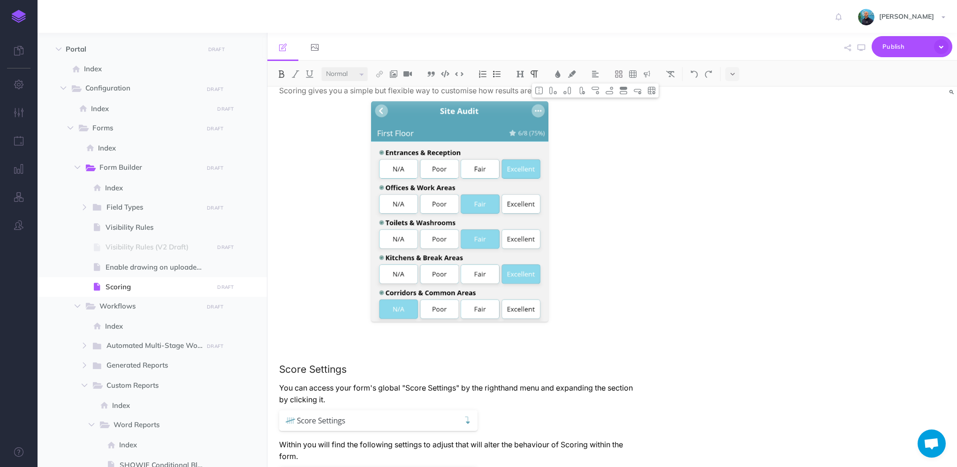
scroll to position [141, 0]
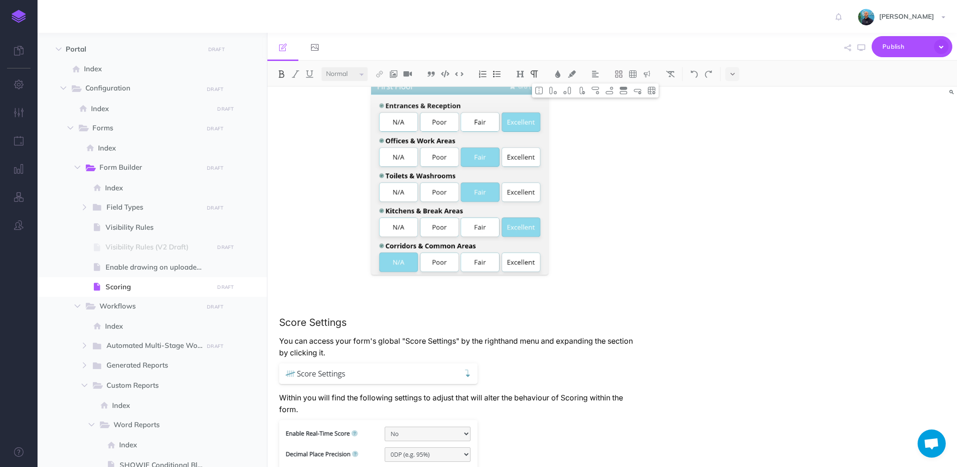
click at [374, 292] on p at bounding box center [459, 288] width 361 height 12
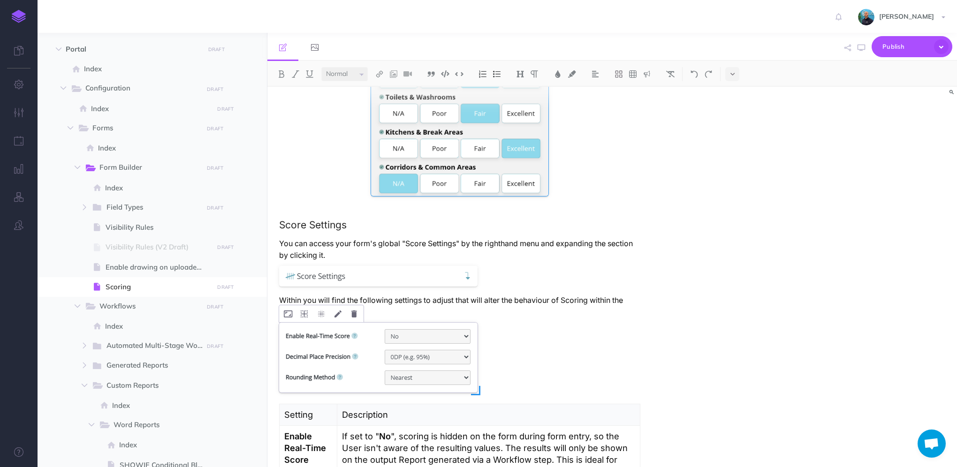
scroll to position [235, 0]
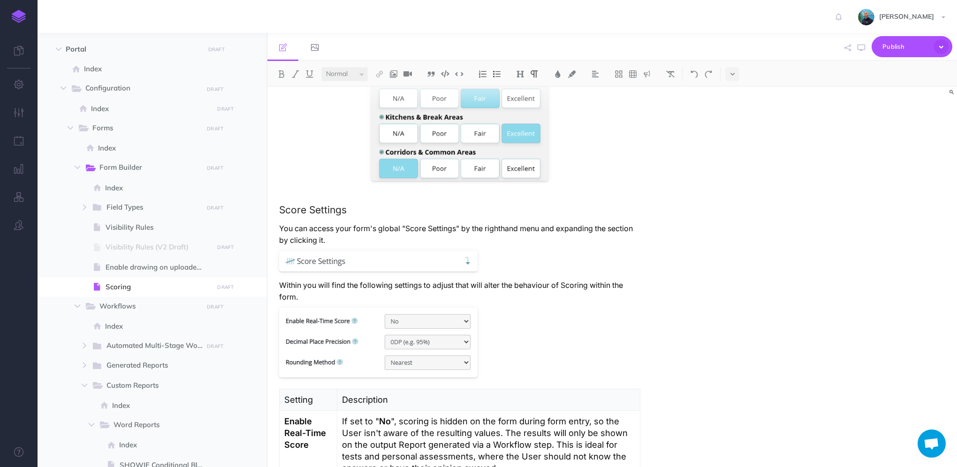
click at [372, 242] on p "You can access your form's global "Score Settings" by the righthand menu and ex…" at bounding box center [459, 234] width 361 height 23
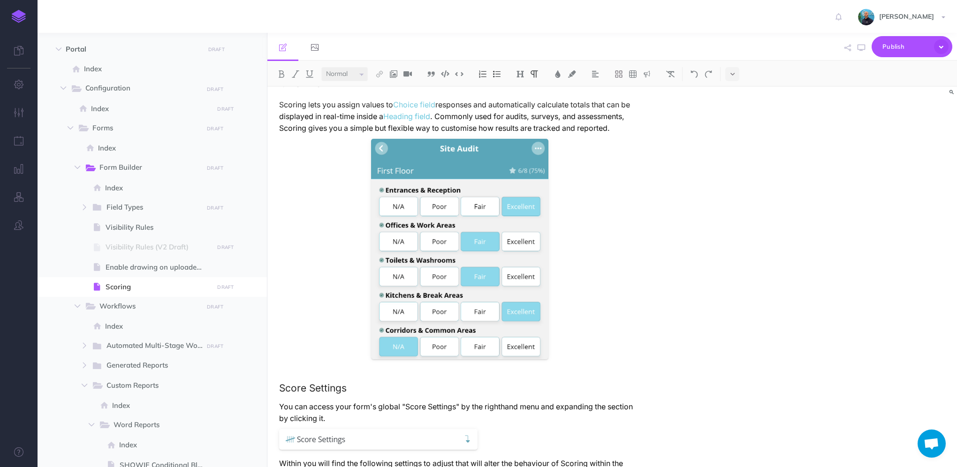
scroll to position [0, 0]
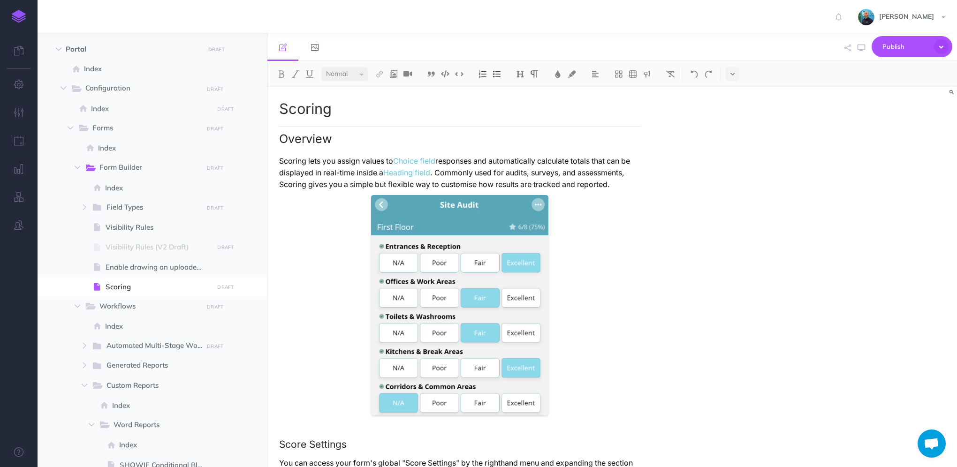
click at [466, 168] on p "Scoring lets you assign values to Choice field responses and automatically calc…" at bounding box center [459, 172] width 361 height 35
drag, startPoint x: 432, startPoint y: 173, endPoint x: 357, endPoint y: 170, distance: 74.6
click at [357, 170] on p "Scoring lets you assign values to Choice field responses and automatically calc…" at bounding box center [459, 172] width 361 height 35
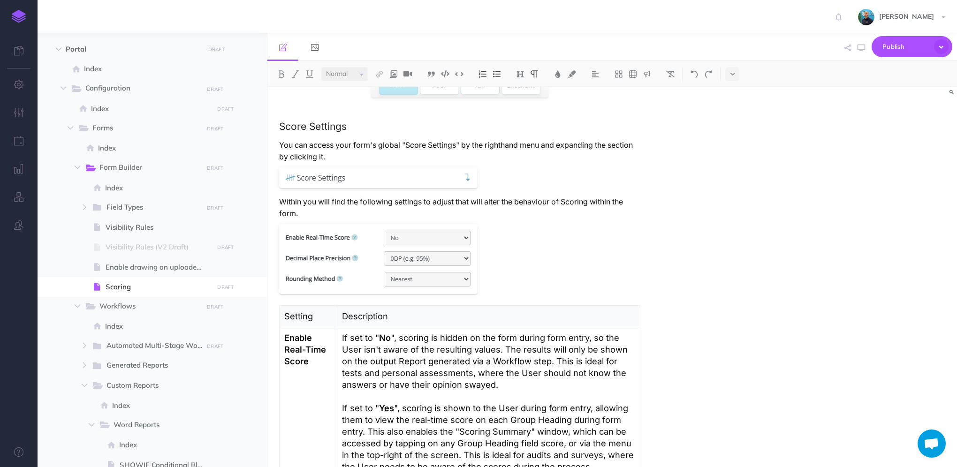
scroll to position [328, 0]
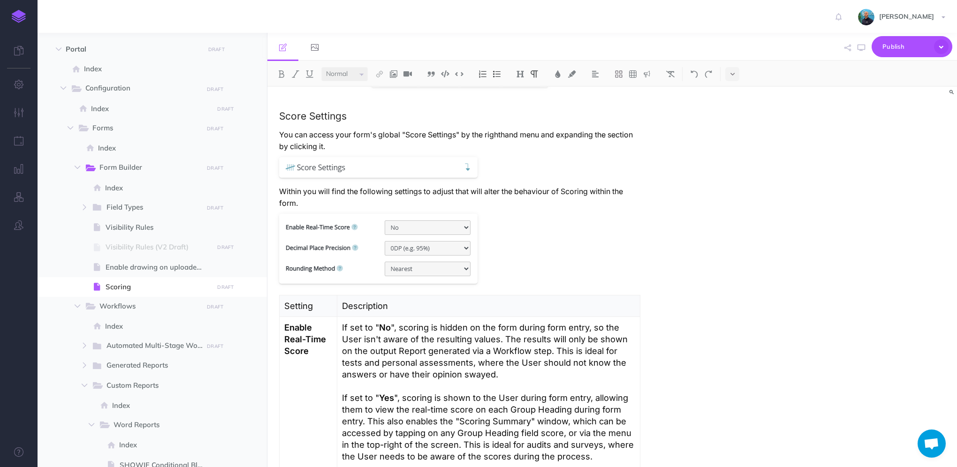
click at [383, 143] on p "You can access your form's global "Score Settings" by the righthand menu and ex…" at bounding box center [459, 140] width 361 height 23
click at [461, 143] on p "You can access your form's global "Score Settings" by the righthand menu and ex…" at bounding box center [459, 140] width 361 height 23
click at [386, 143] on p "You can access your form's global "Score Settings" by the righthand menu and ex…" at bounding box center [459, 140] width 361 height 23
click at [373, 198] on p "Within you will find the following settings to adjust that will alter the behav…" at bounding box center [459, 197] width 361 height 23
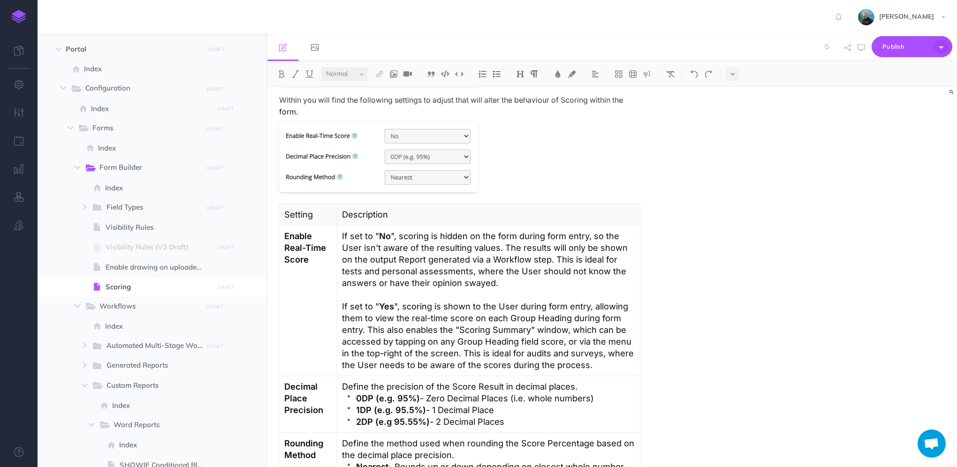
scroll to position [469, 0]
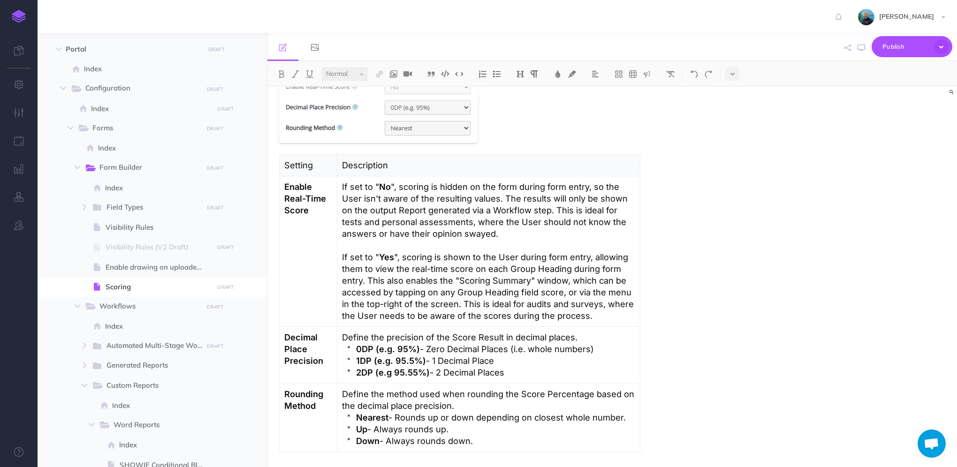
click at [542, 235] on p "If set to " No ", scoring is hidden on the form during form entry, so the User …" at bounding box center [488, 210] width 293 height 59
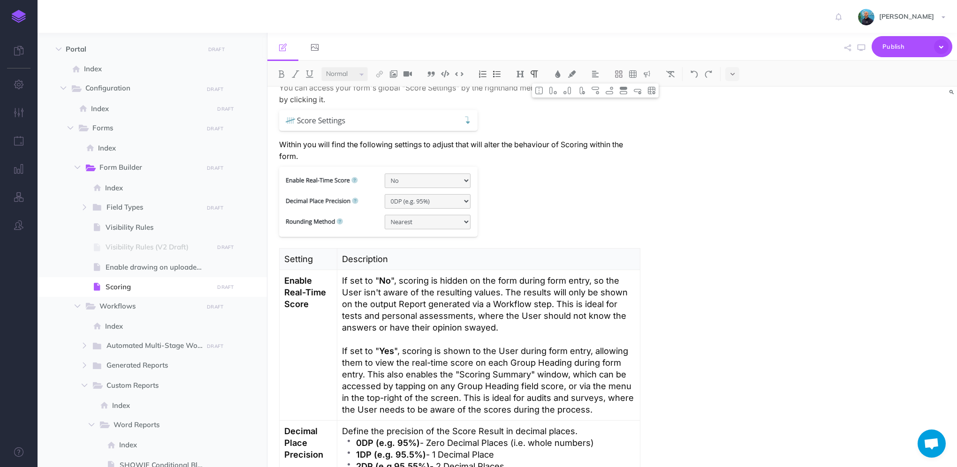
scroll to position [328, 0]
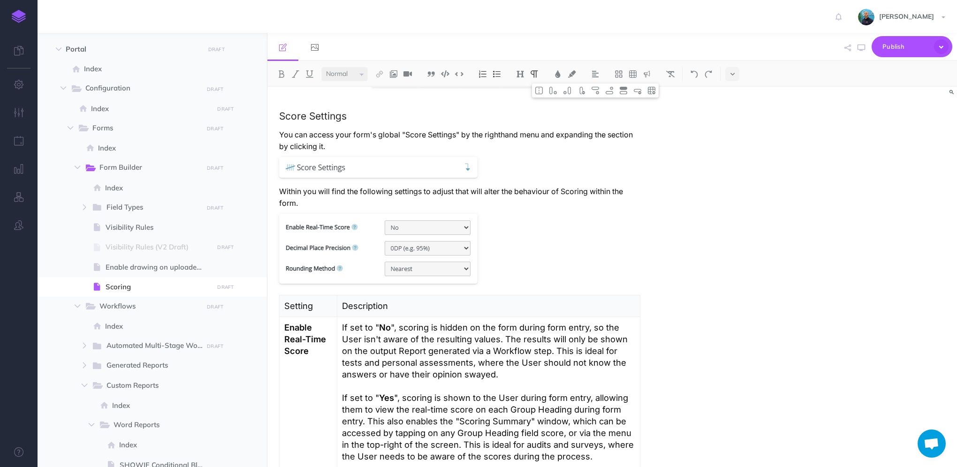
click at [341, 203] on p "Within you will find the following settings to adjust that will alter the behav…" at bounding box center [459, 197] width 361 height 23
click at [384, 145] on p "You can access your form's global "Score Settings" by the righthand menu and ex…" at bounding box center [459, 140] width 361 height 23
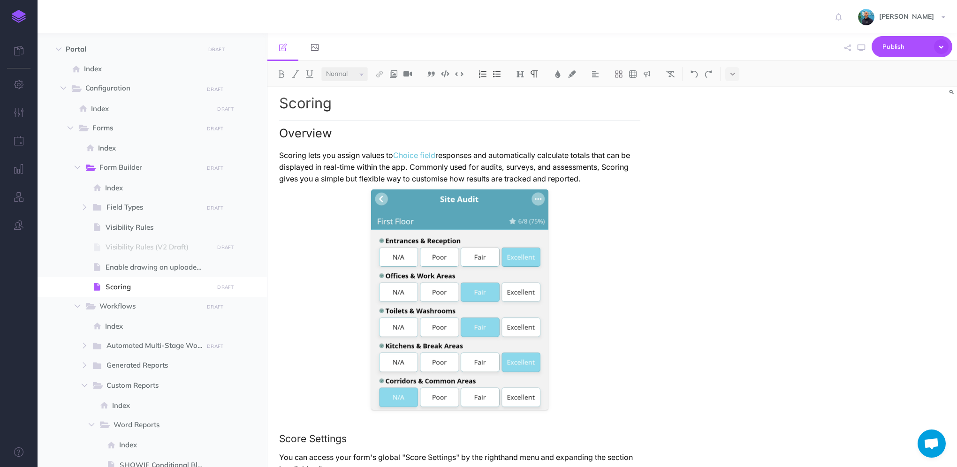
scroll to position [0, 0]
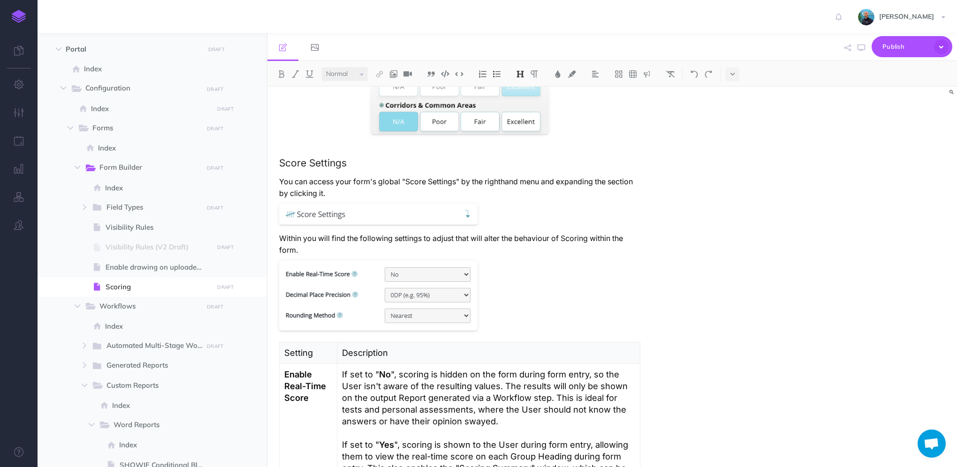
scroll to position [328, 0]
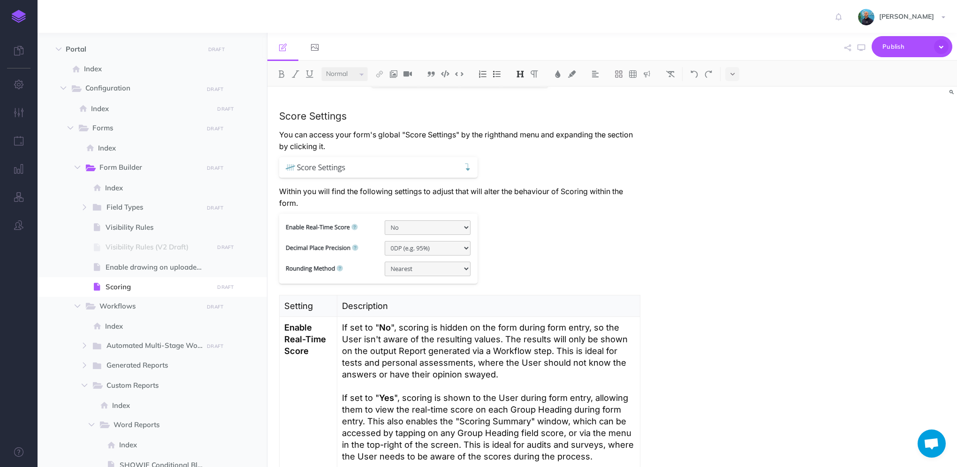
click at [505, 135] on p "You can access your form's global "Score Settings" by the righthand menu and ex…" at bounding box center [459, 140] width 361 height 23
click at [857, 49] on button "button" at bounding box center [861, 47] width 12 height 27
click at [392, 144] on p "You can access your form's global "Score Settings" by the right-hand menu and e…" at bounding box center [459, 140] width 361 height 23
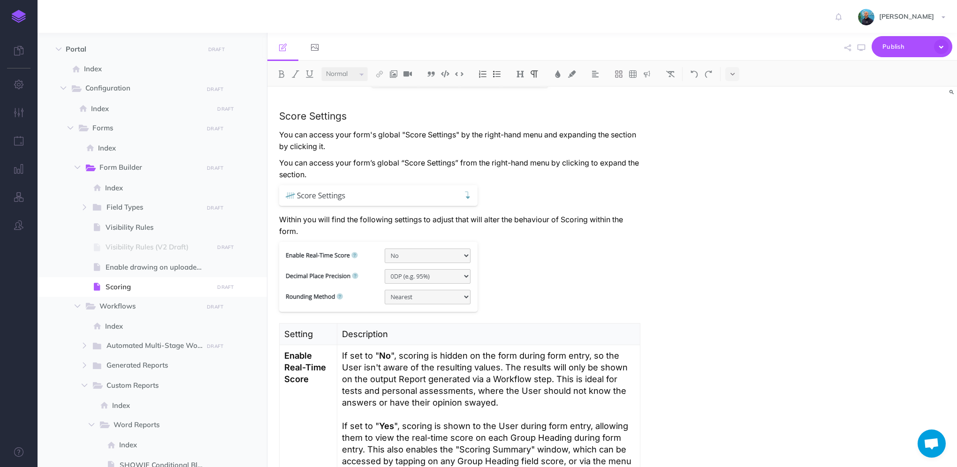
click at [346, 159] on p "You can access your form’s global “Score Settings” from the right-hand menu by …" at bounding box center [459, 168] width 361 height 23
click at [345, 158] on p "You can access your form’s global “Score Settings” from the right-hand menu by …" at bounding box center [459, 168] width 361 height 23
click at [345, 167] on p "You can access your form’s global “Score Settings” from the right-hand menu by …" at bounding box center [459, 168] width 361 height 23
click at [386, 164] on p "You can configure the form’s global “Score Settings” from the right-hand menu b…" at bounding box center [459, 168] width 361 height 23
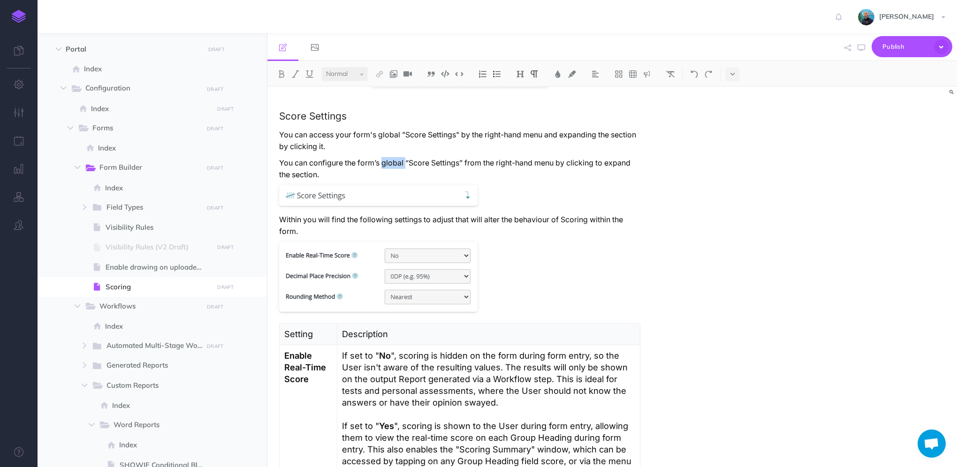
click at [386, 164] on p "You can configure the form’s global “Score Settings” from the right-hand menu b…" at bounding box center [459, 168] width 361 height 23
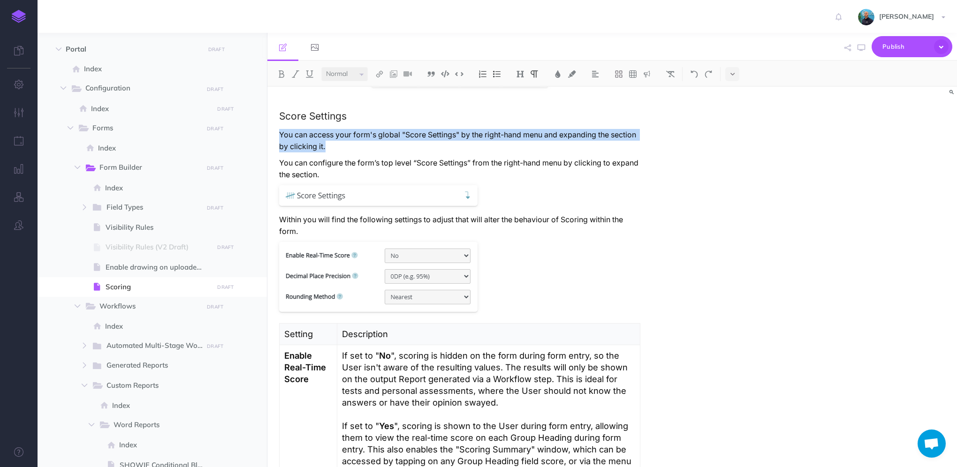
drag, startPoint x: 376, startPoint y: 150, endPoint x: 279, endPoint y: 132, distance: 98.7
click at [279, 132] on p "You can access your form's global "Score Settings" by the right-hand menu and e…" at bounding box center [459, 140] width 361 height 23
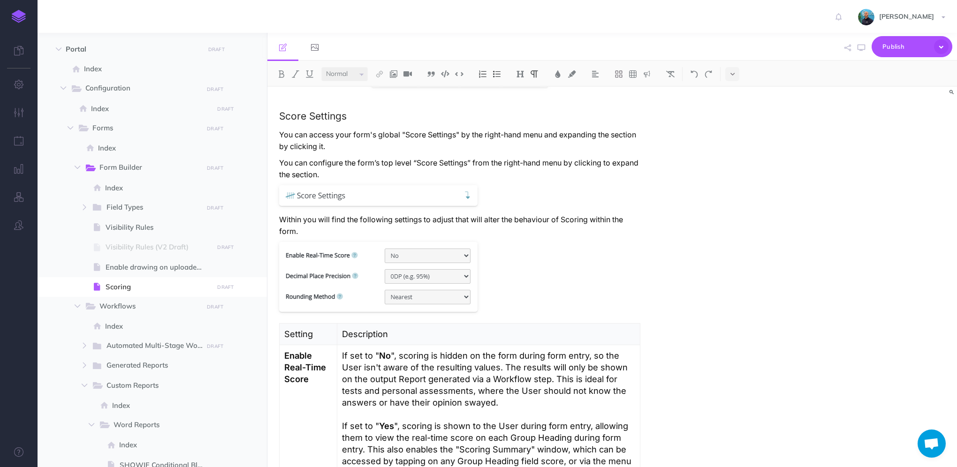
click at [454, 173] on p "You can configure the form’s top level “Score Settings” from the right-hand men…" at bounding box center [459, 168] width 361 height 23
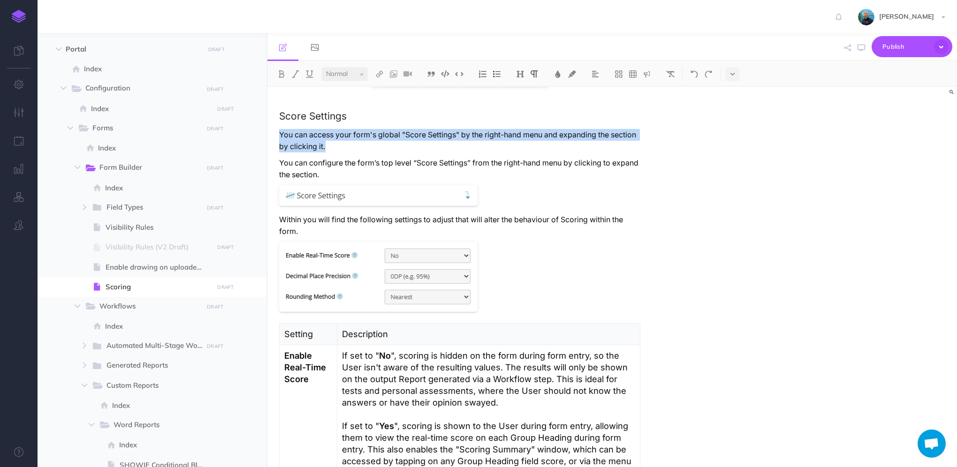
drag, startPoint x: 366, startPoint y: 145, endPoint x: 278, endPoint y: 128, distance: 89.4
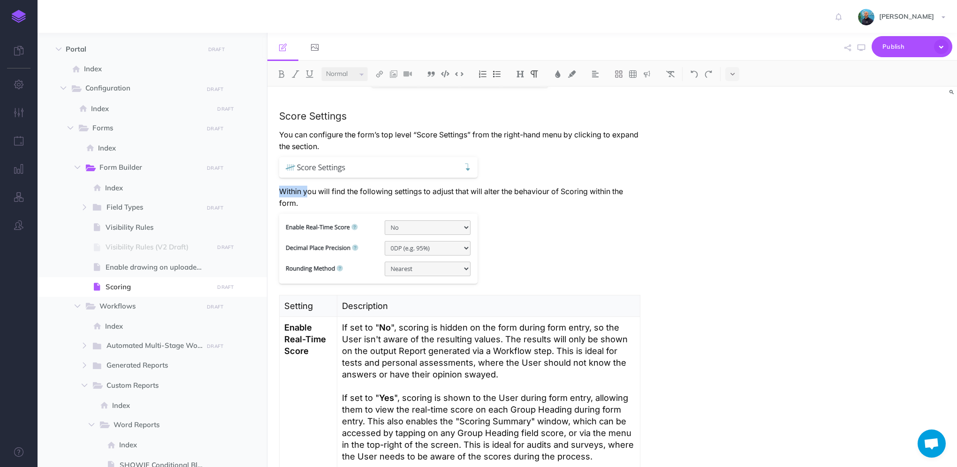
drag, startPoint x: 306, startPoint y: 197, endPoint x: 273, endPoint y: 191, distance: 34.0
click at [315, 205] on p "Within you will find the following settings to adjust that will alter the behav…" at bounding box center [459, 197] width 361 height 23
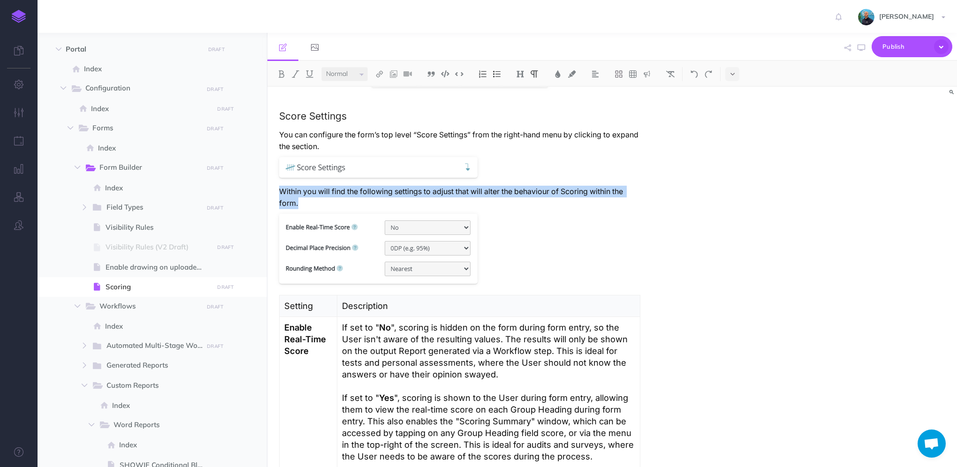
drag, startPoint x: 315, startPoint y: 206, endPoint x: 280, endPoint y: 189, distance: 39.5
click at [280, 189] on p "Within you will find the following settings to adjust that will alter the behav…" at bounding box center [459, 197] width 361 height 23
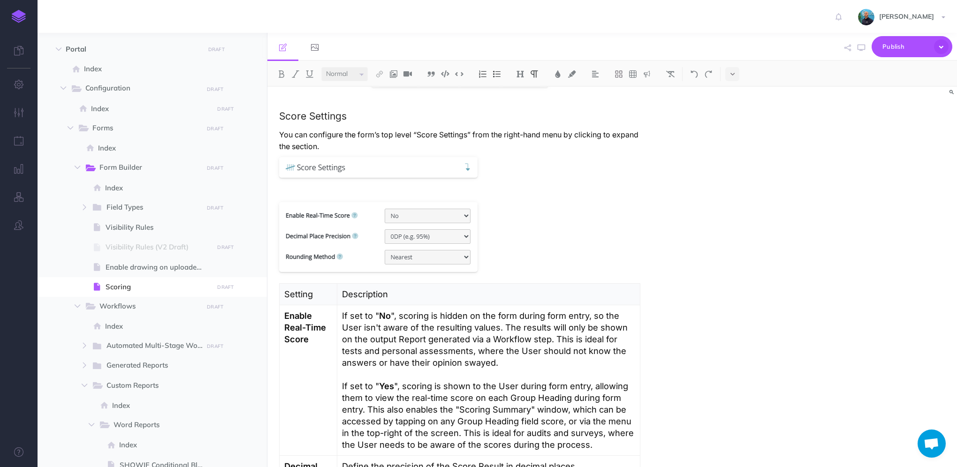
click at [375, 146] on p "You can configure the form’s top level “Score Settings” from the right-hand men…" at bounding box center [459, 140] width 361 height 23
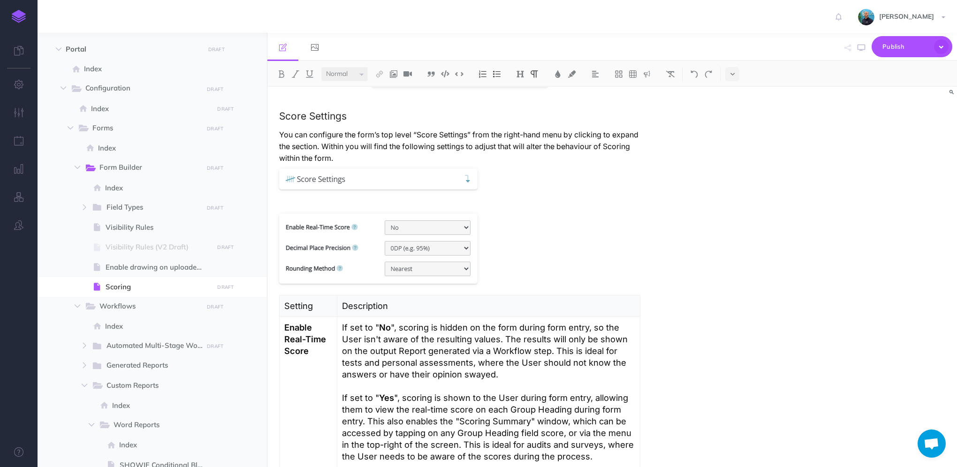
click at [374, 145] on p "You can configure the form’s top level “Score Settings” from the right-hand men…" at bounding box center [459, 146] width 361 height 35
click at [458, 156] on p "You can configure the form’s top level “Score Settings” from the right-hand men…" at bounding box center [459, 146] width 361 height 35
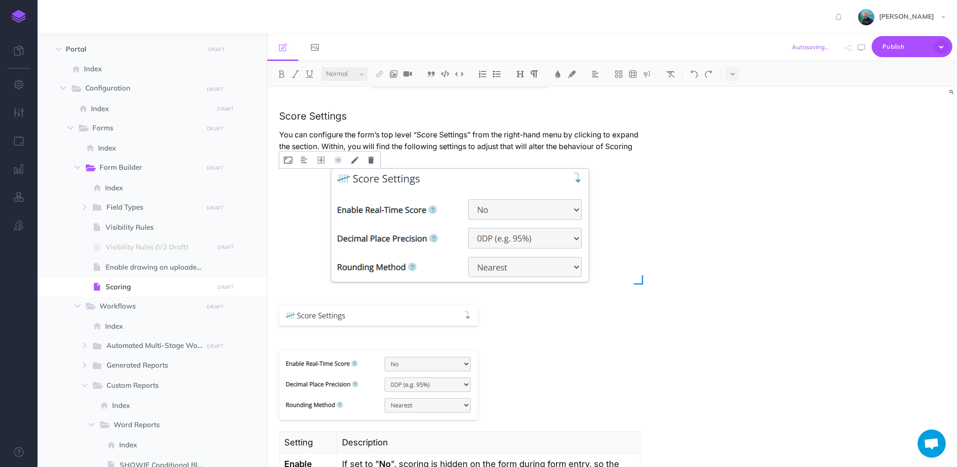
click at [529, 218] on div at bounding box center [459, 225] width 361 height 113
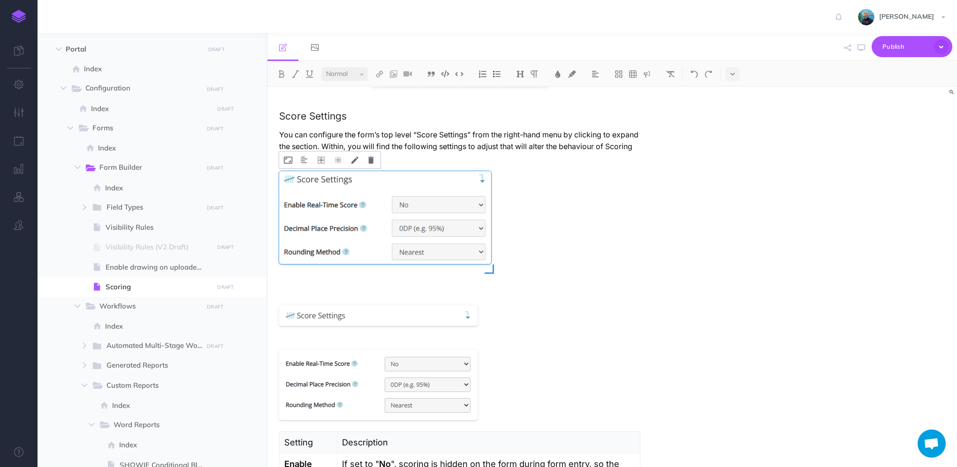
drag, startPoint x: 637, startPoint y: 282, endPoint x: 590, endPoint y: 252, distance: 55.6
click at [590, 252] on div at bounding box center [459, 225] width 361 height 113
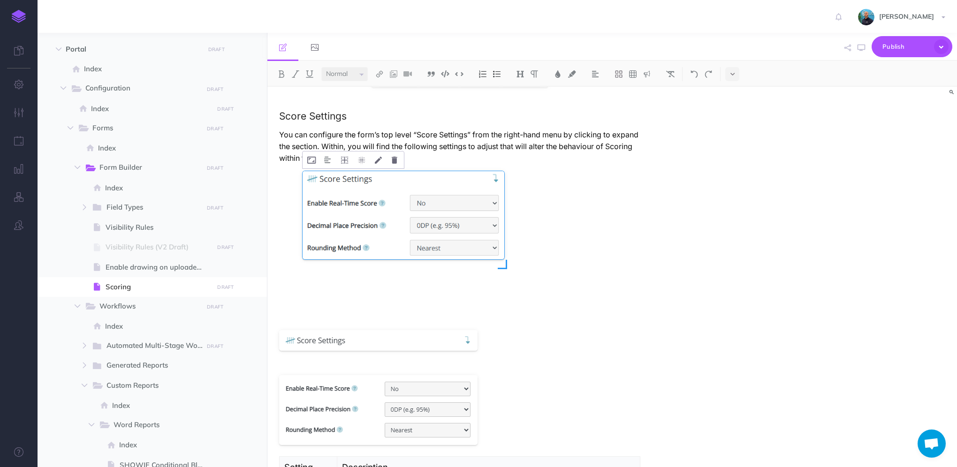
drag, startPoint x: 618, startPoint y: 305, endPoint x: 505, endPoint y: 231, distance: 135.1
click at [505, 231] on div at bounding box center [460, 238] width 314 height 138
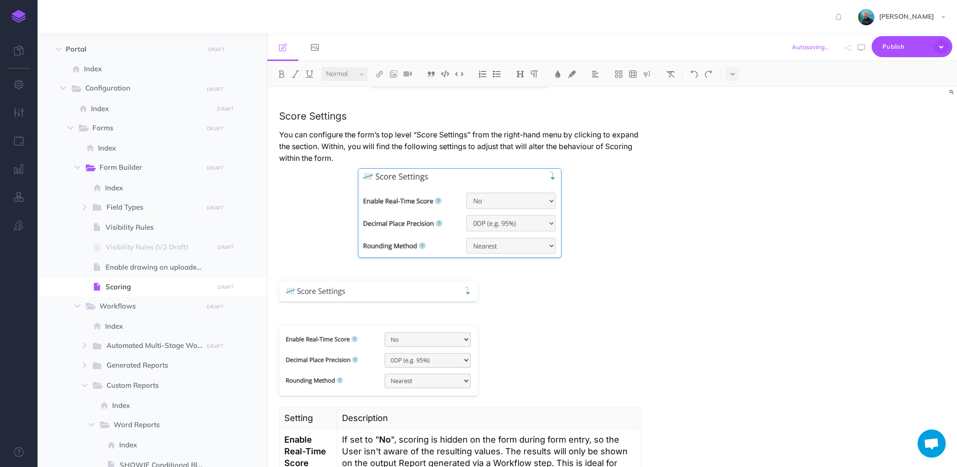
click at [504, 160] on p "You can configure the form’s top level “Score Settings” from the right-hand men…" at bounding box center [459, 146] width 361 height 35
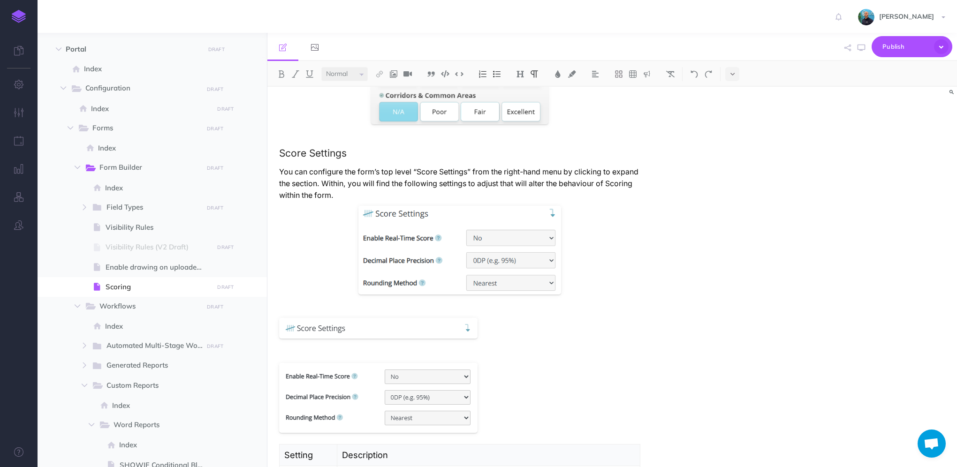
scroll to position [0, 0]
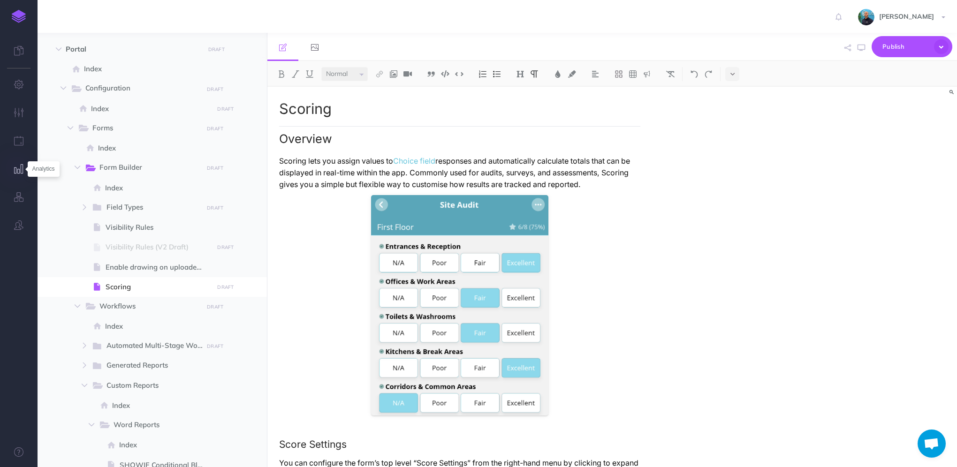
click at [21, 171] on icon "button" at bounding box center [19, 168] width 10 height 9
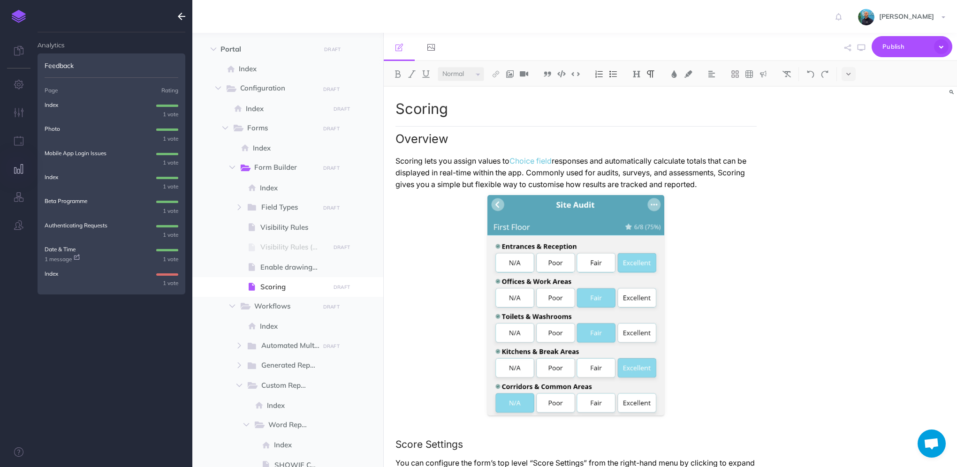
click at [50, 274] on p "Index" at bounding box center [52, 273] width 14 height 9
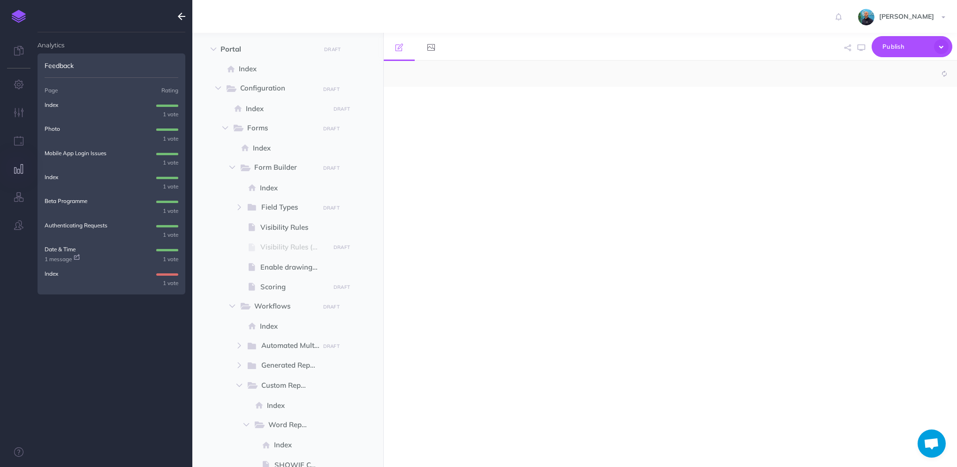
select select "null"
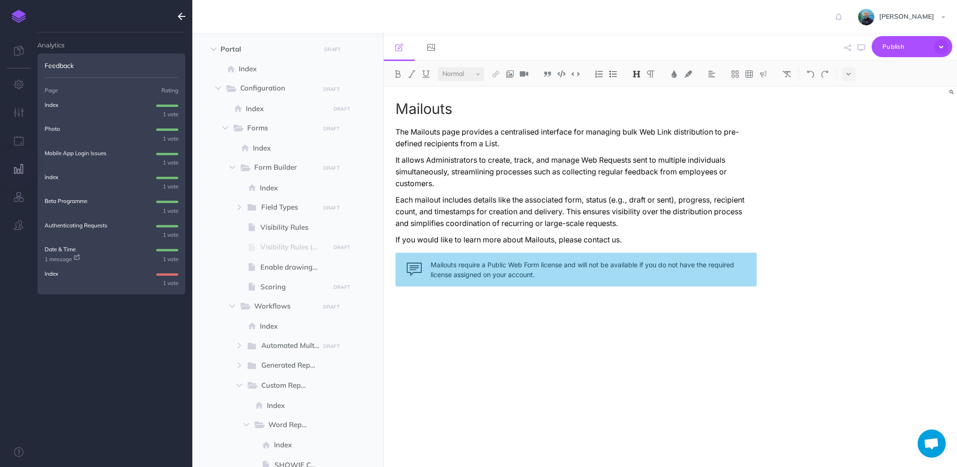
click at [54, 250] on p "Date & Time" at bounding box center [60, 249] width 31 height 9
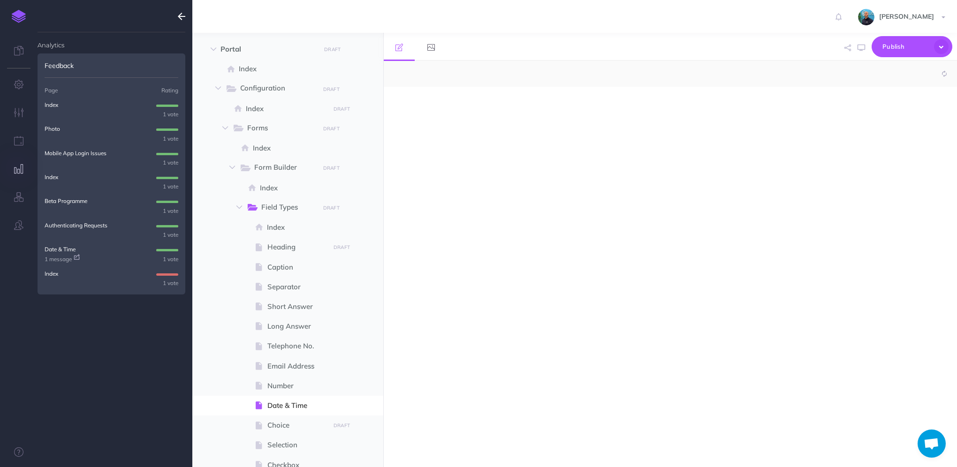
select select "null"
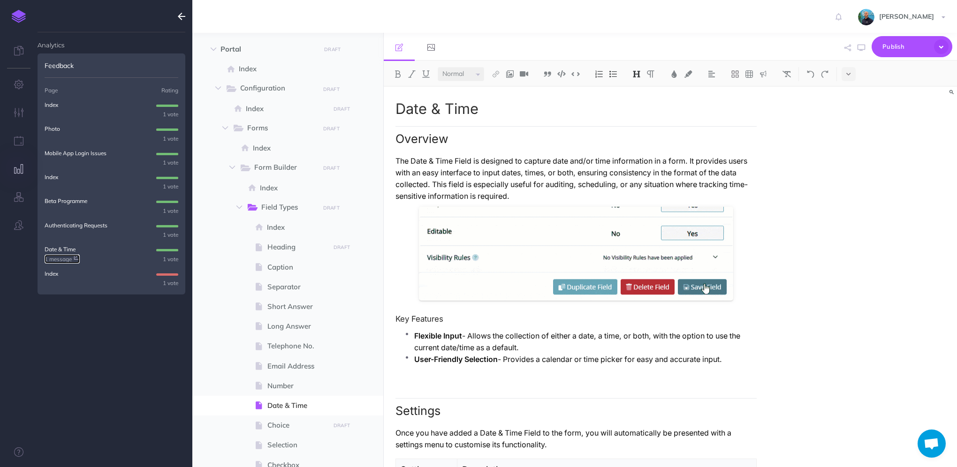
click at [54, 259] on link "1 message" at bounding box center [62, 259] width 35 height 9
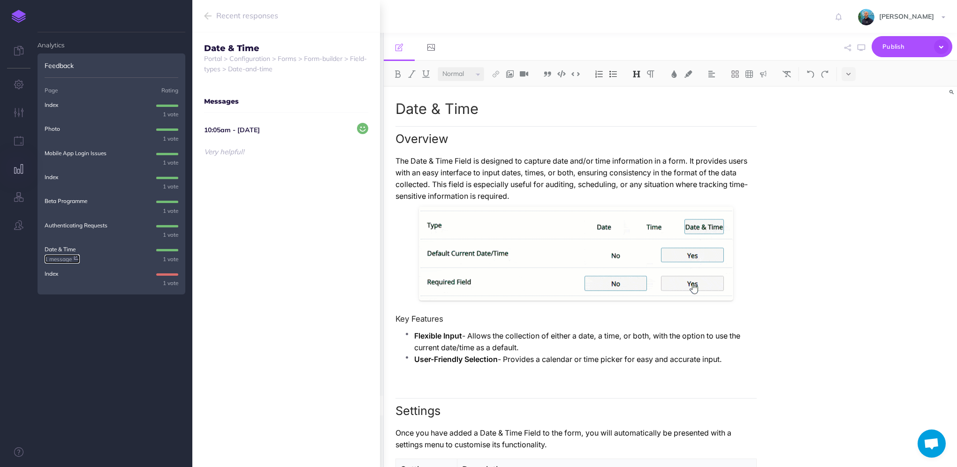
click at [54, 259] on link "1 message" at bounding box center [62, 259] width 35 height 9
click at [88, 268] on span "Index 1 vote" at bounding box center [112, 277] width 134 height 19
click at [204, 15] on icon "button" at bounding box center [208, 15] width 8 height 11
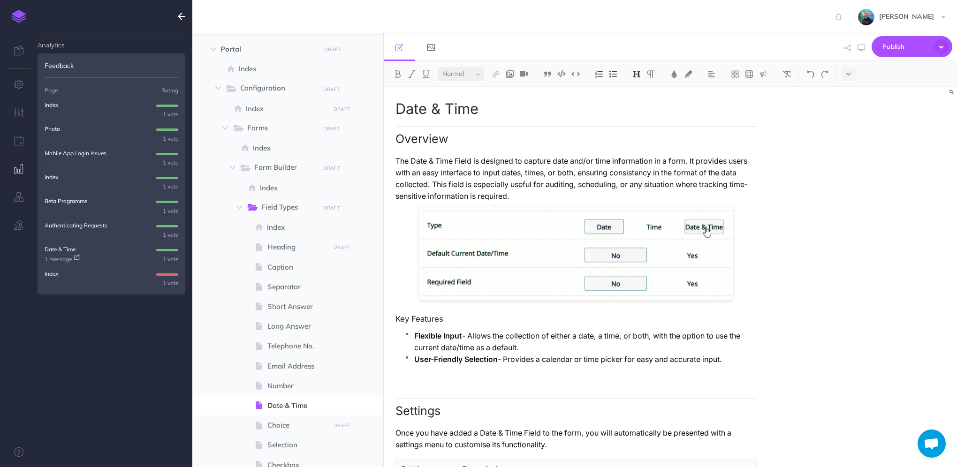
click at [81, 227] on p "Authenticating Requests" at bounding box center [76, 225] width 63 height 9
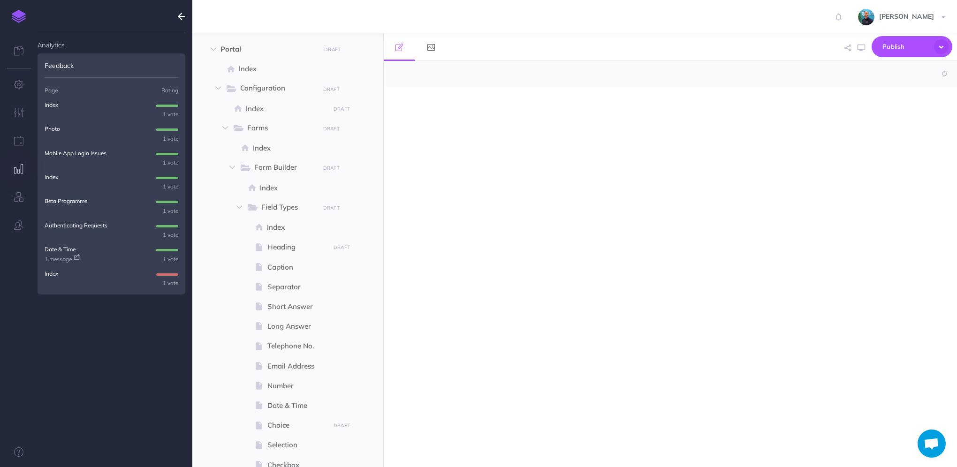
select select "null"
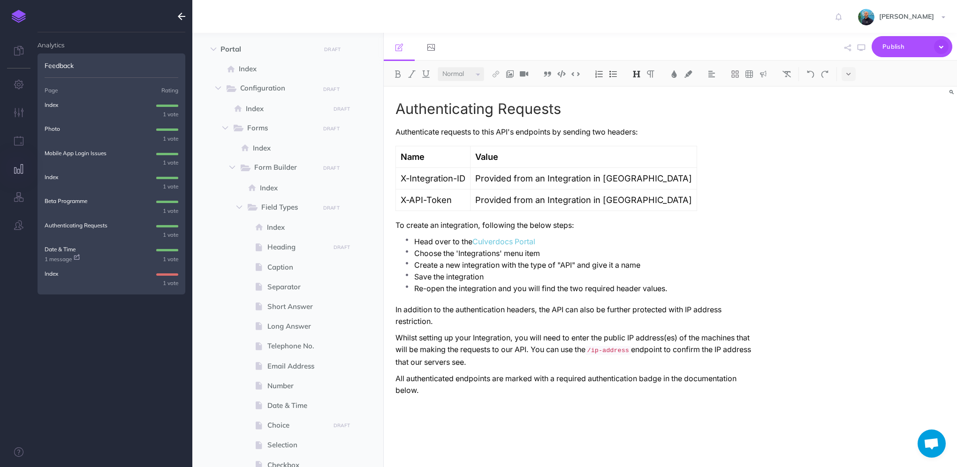
click at [69, 202] on p "Beta Programme" at bounding box center [66, 201] width 43 height 9
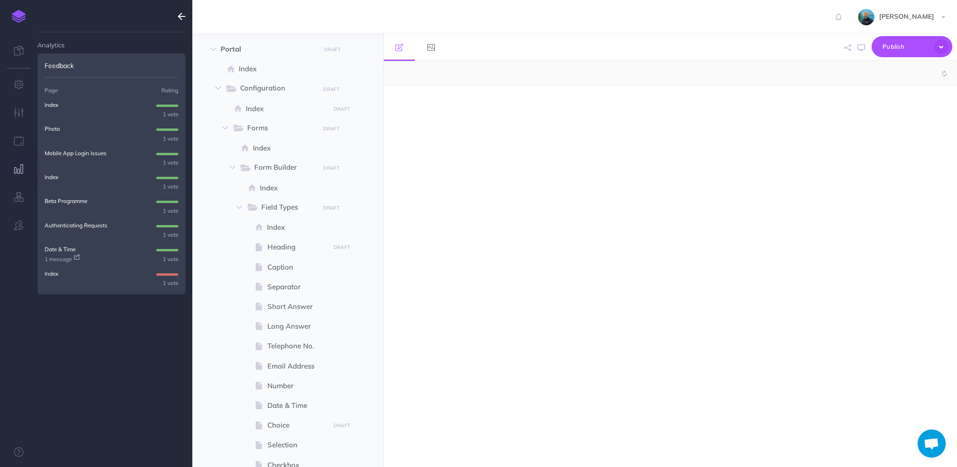
select select "null"
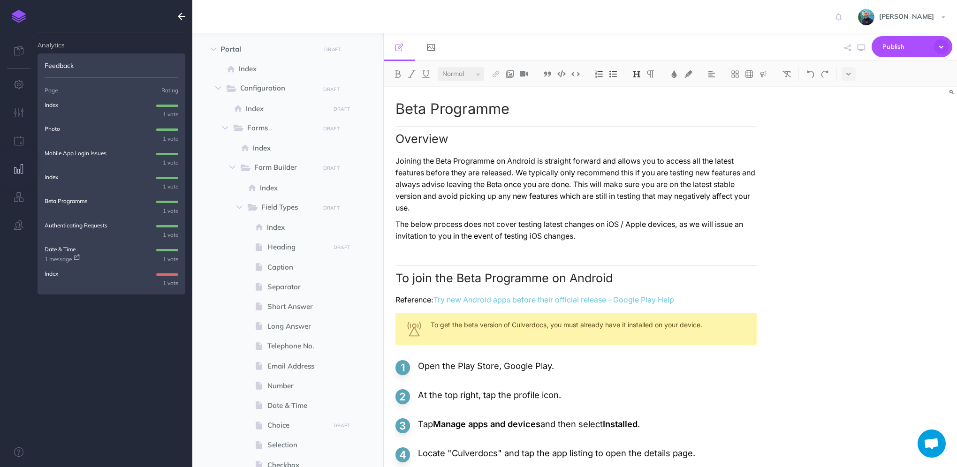
click at [51, 176] on p "Index" at bounding box center [52, 177] width 14 height 9
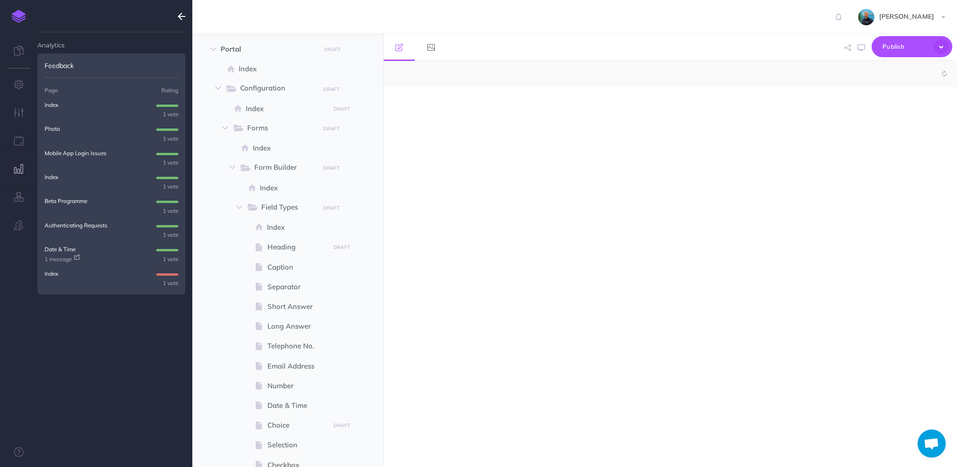
select select "null"
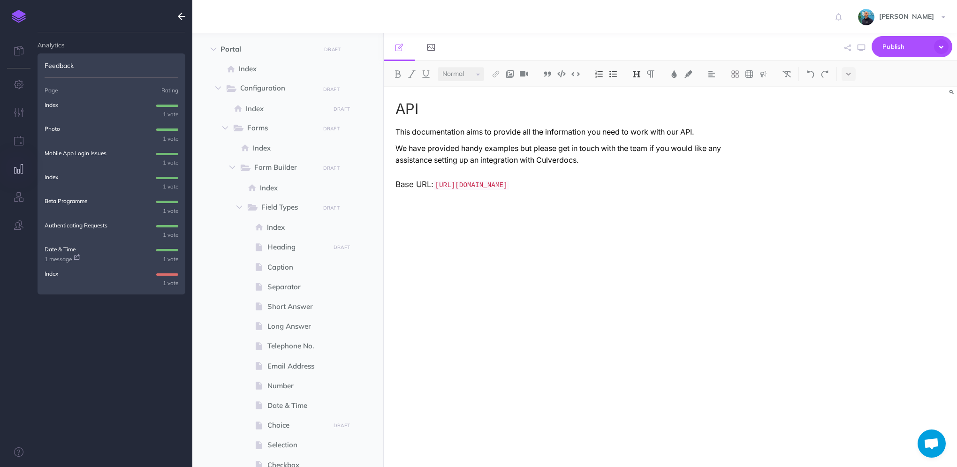
click at [56, 154] on p "Mobile App Login Issues" at bounding box center [76, 153] width 62 height 9
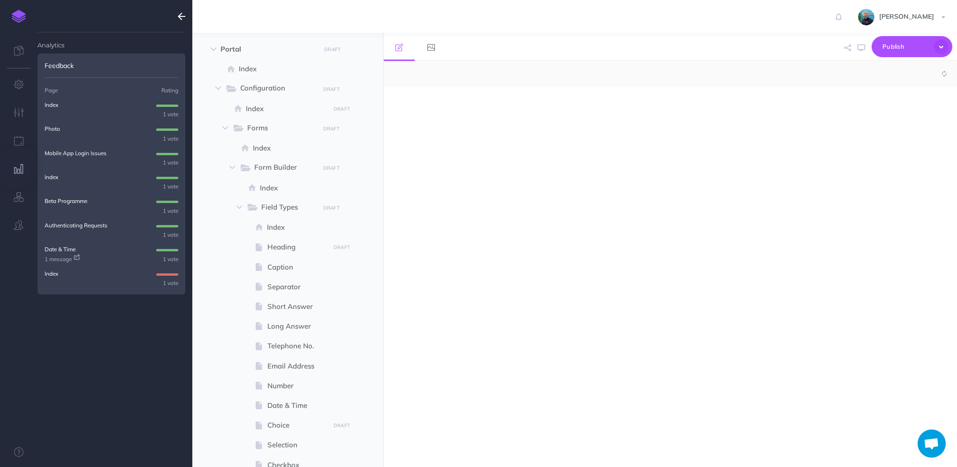
select select "null"
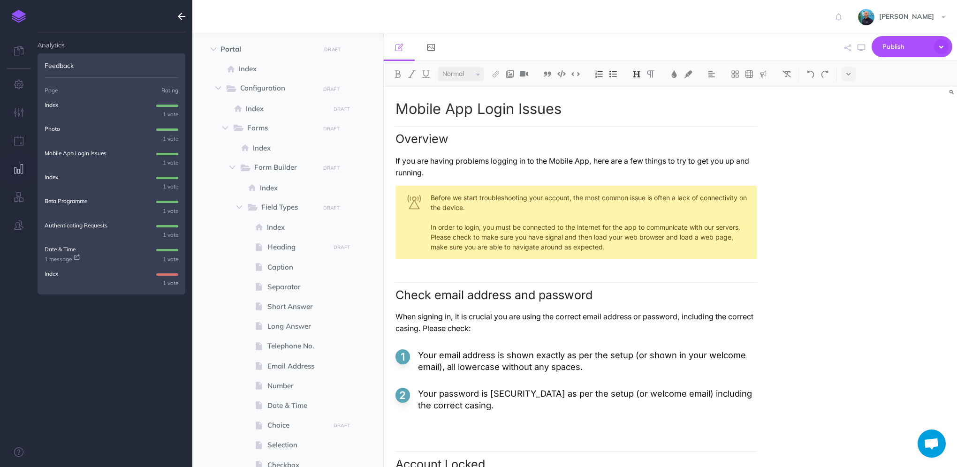
click at [53, 127] on p "Photo" at bounding box center [52, 128] width 15 height 9
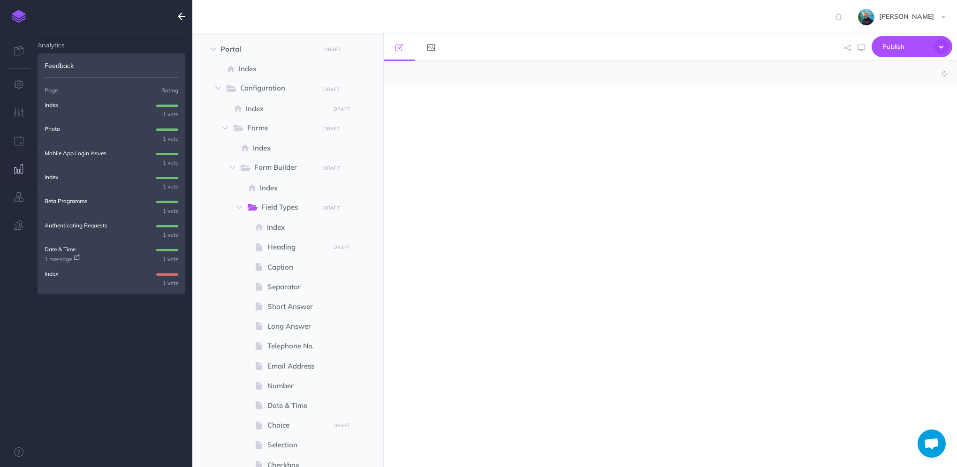
select select "null"
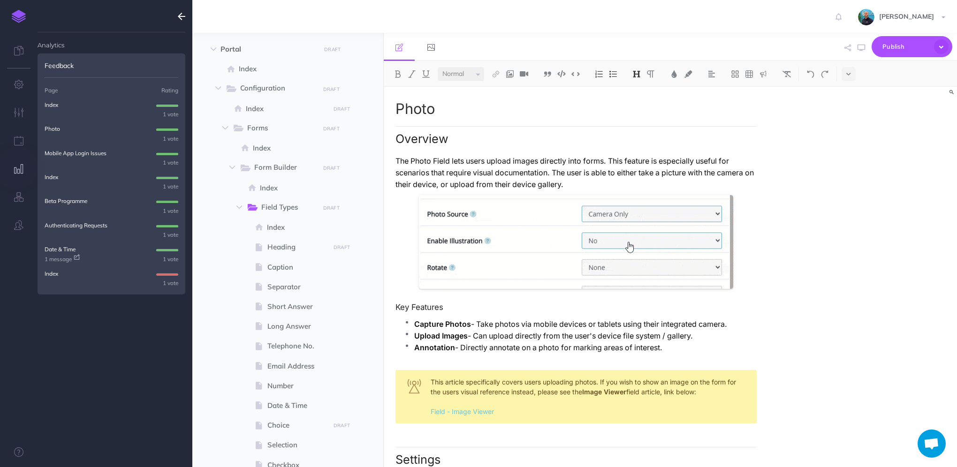
click at [52, 104] on p "Index" at bounding box center [52, 104] width 14 height 9
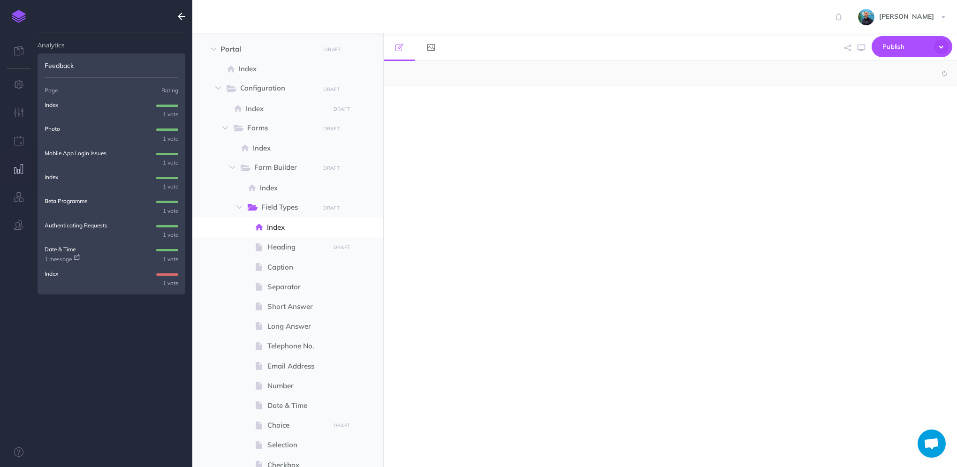
select select "null"
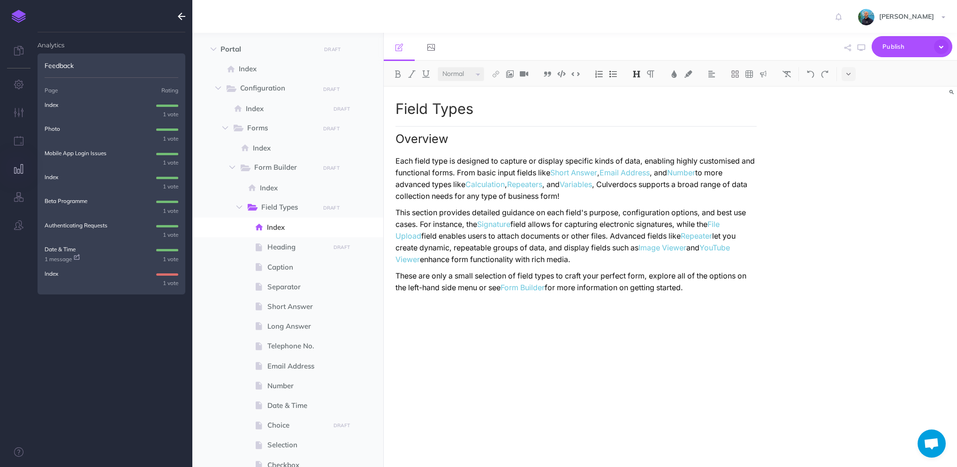
click at [53, 275] on p "Index" at bounding box center [52, 273] width 14 height 9
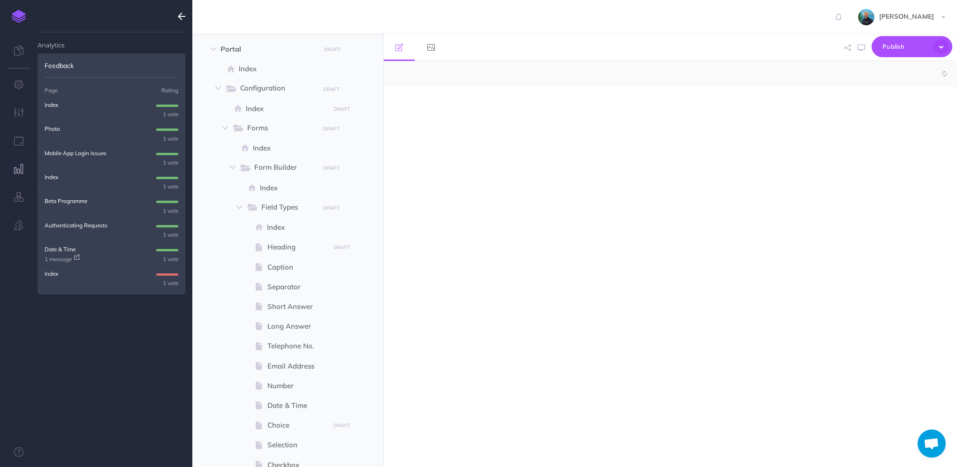
select select "null"
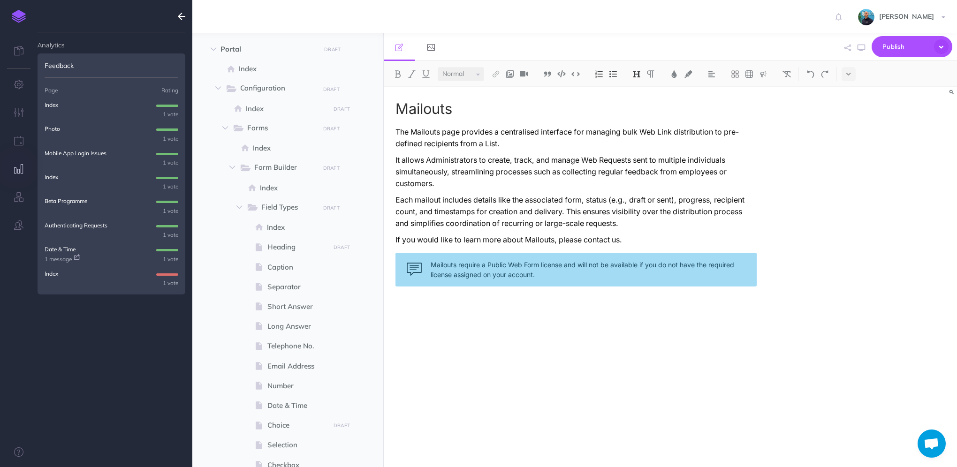
click at [49, 276] on p "Index" at bounding box center [52, 273] width 14 height 9
click at [180, 17] on icon "button" at bounding box center [182, 16] width 8 height 11
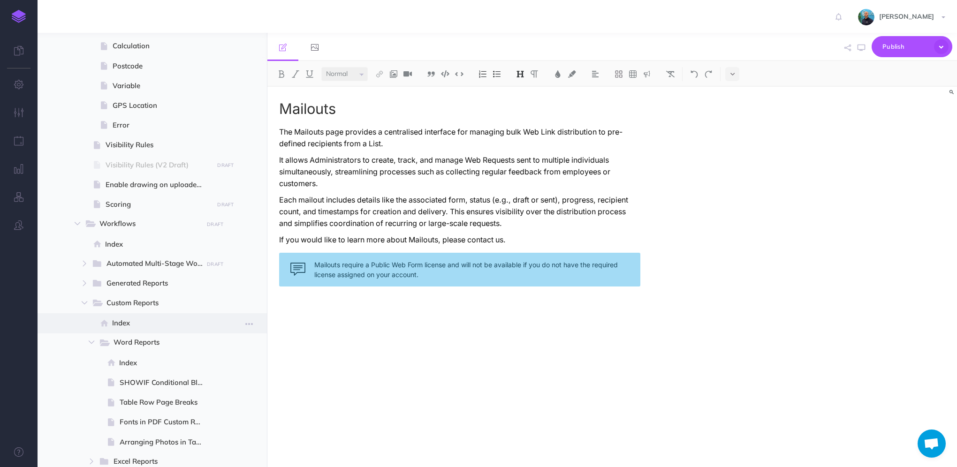
scroll to position [751, 0]
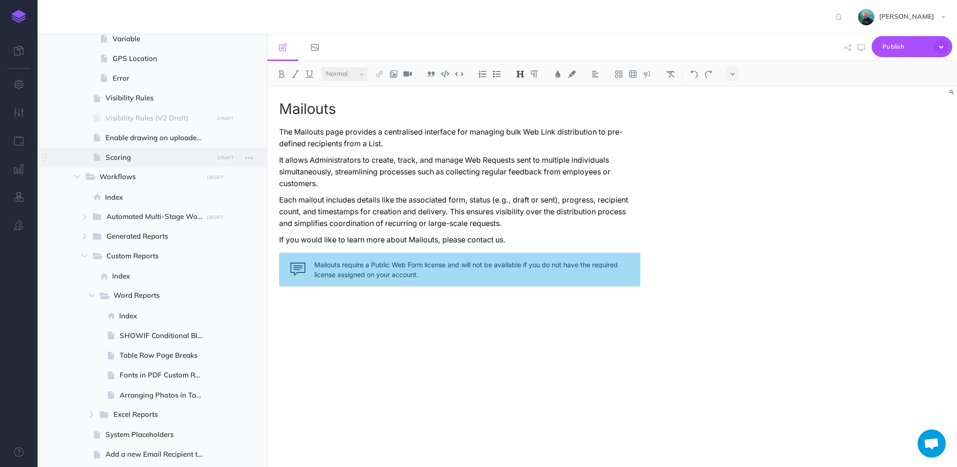
click at [150, 156] on span "Scoring" at bounding box center [158, 157] width 105 height 11
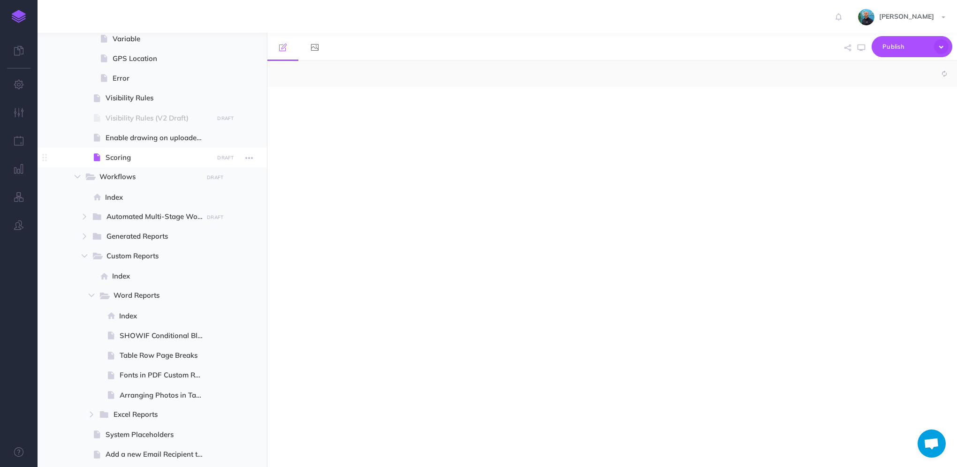
select select "null"
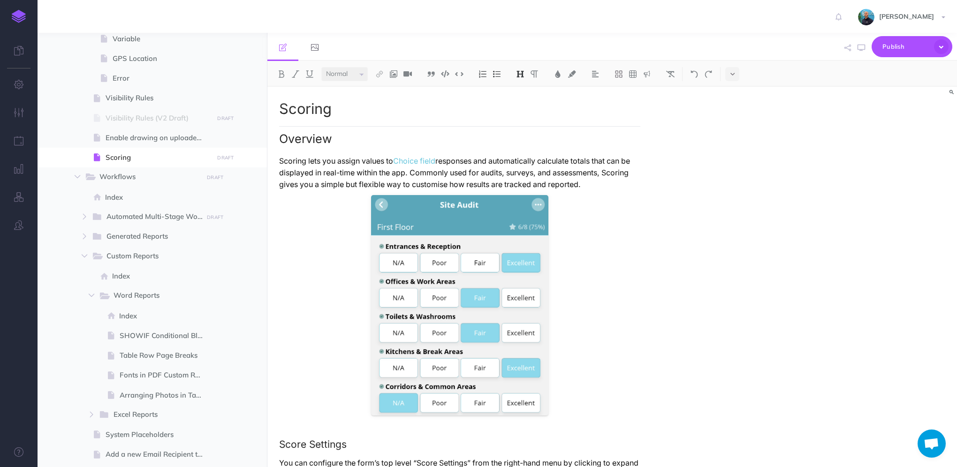
click at [874, 297] on div "Scoring Overview Scoring lets you assign values to Choice field responses and a…" at bounding box center [612, 277] width 690 height 381
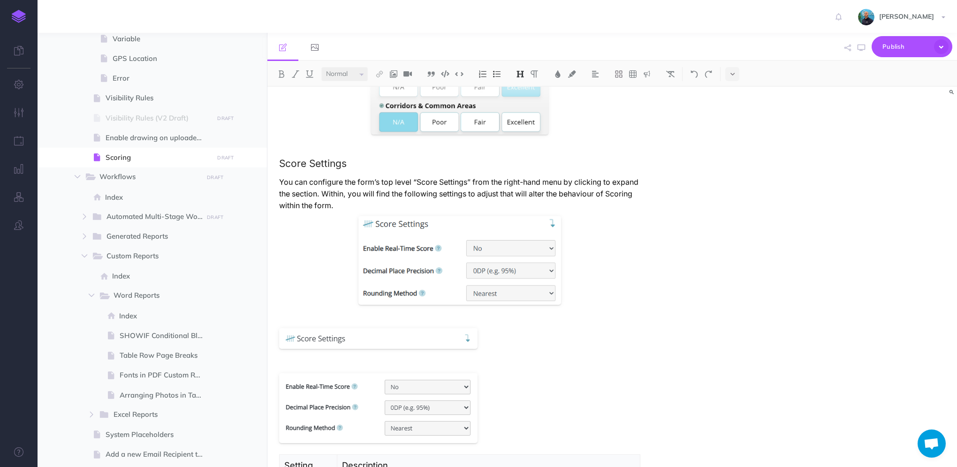
scroll to position [282, 0]
click at [336, 338] on div at bounding box center [378, 338] width 198 height 21
click at [354, 321] on icon at bounding box center [354, 319] width 6 height 7
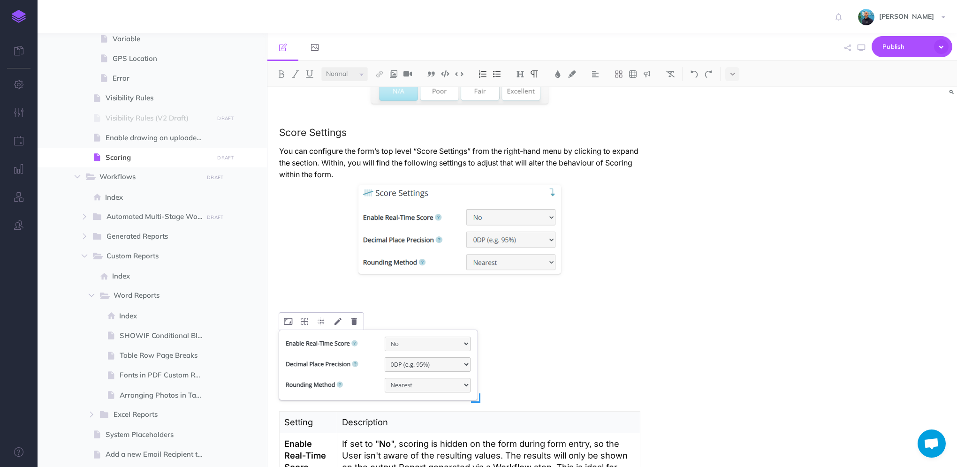
scroll to position [328, 0]
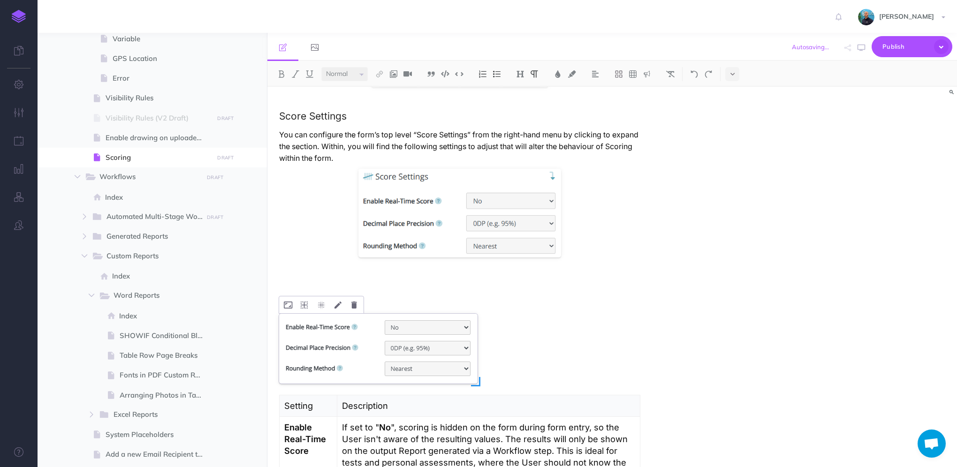
click at [344, 338] on div at bounding box center [378, 349] width 198 height 70
click at [353, 306] on icon at bounding box center [354, 305] width 6 height 7
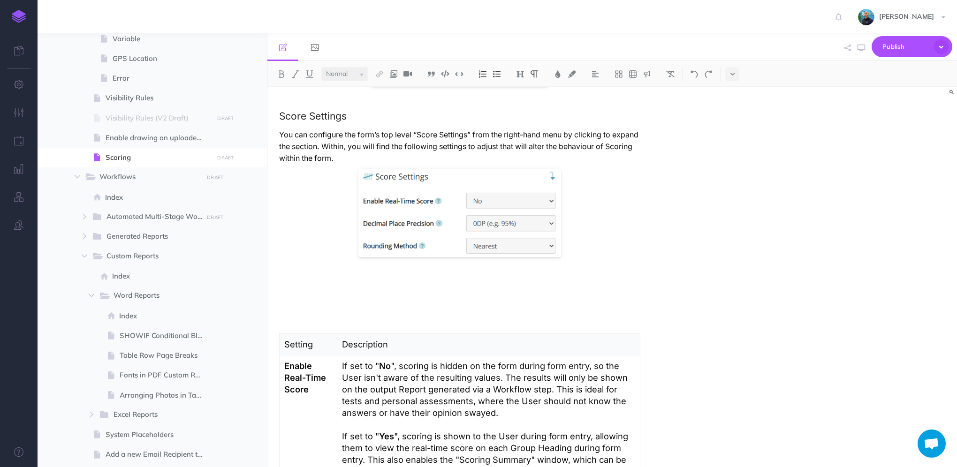
click at [347, 275] on p at bounding box center [459, 271] width 361 height 12
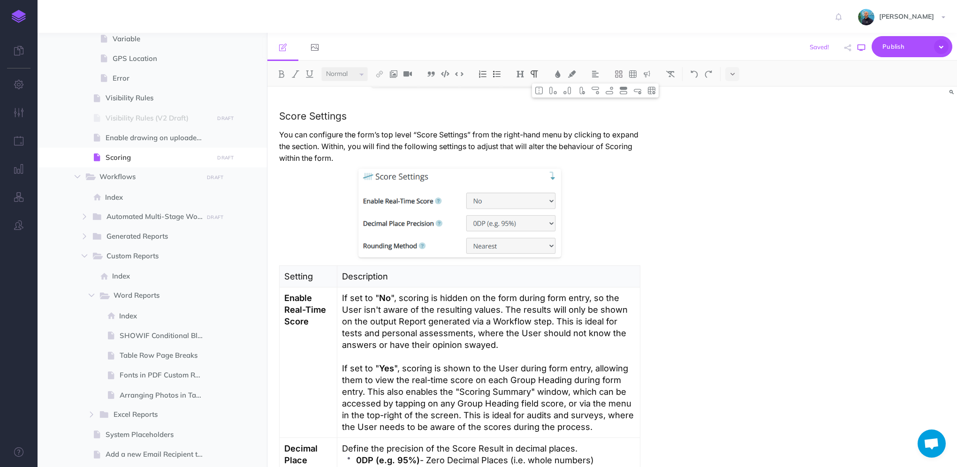
click at [861, 52] on button "button" at bounding box center [861, 47] width 12 height 27
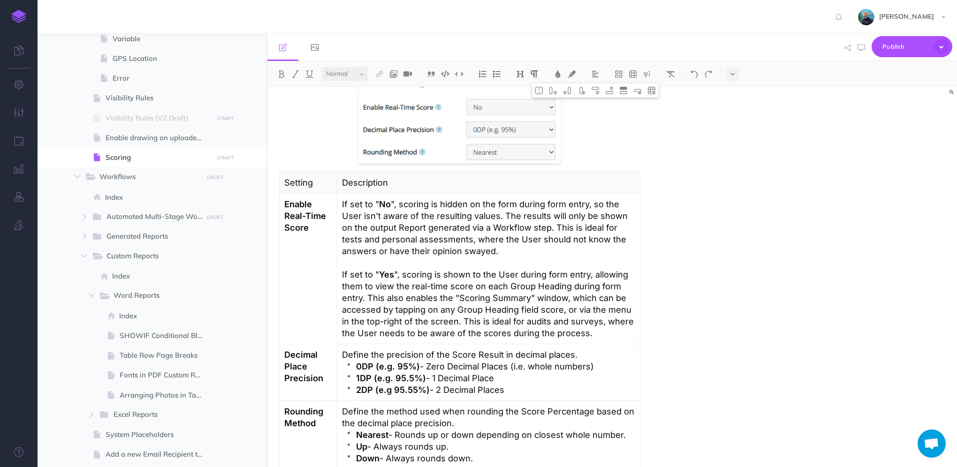
scroll to position [469, 0]
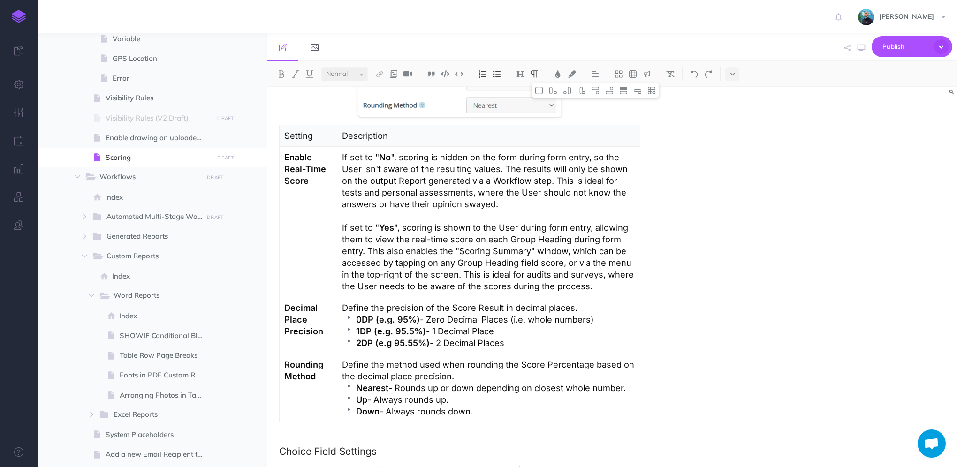
click at [950, 92] on icon "button" at bounding box center [952, 93] width 4 height 6
click at [810, 155] on div "Scoring Overview Scoring lets you assign values to Choice field responses and a…" at bounding box center [612, 277] width 690 height 381
click at [617, 148] on td "If set to " No ", scoring is hidden on the form during form entry, so the User …" at bounding box center [488, 222] width 303 height 151
click at [955, 92] on button "button" at bounding box center [952, 92] width 13 height 10
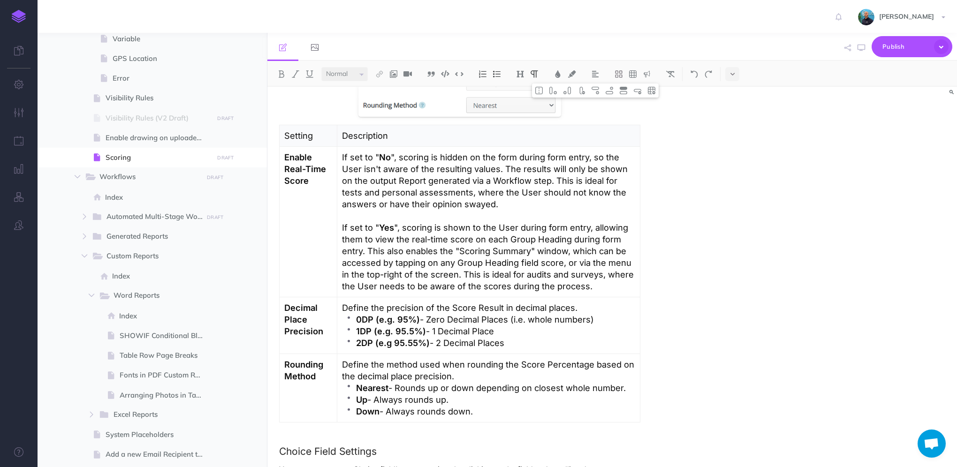
click at [953, 92] on icon "button" at bounding box center [952, 93] width 4 height 6
click at [952, 94] on icon "button" at bounding box center [952, 93] width 3 height 6
click at [400, 280] on p "If set to " Yes ", scoring is shown to the User during form entry, allowing the…" at bounding box center [488, 257] width 293 height 70
click at [631, 263] on p "If set to " Yes ", scoring is shown to the User during form entry, allowing the…" at bounding box center [488, 257] width 293 height 70
click at [628, 282] on p "If set to " Yes ", scoring is shown to the User during form entry, allowing the…" at bounding box center [489, 257] width 294 height 70
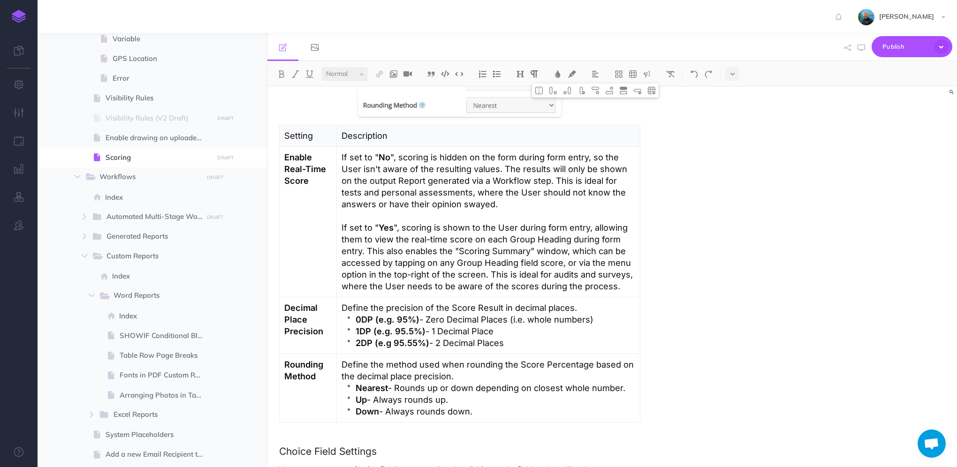
click at [559, 347] on p "2DP (e.g 95.55%) - 2 Decimal Places" at bounding box center [496, 343] width 280 height 12
click at [535, 329] on p "1DP (e.g. 95.5%) - 1 Decimal Place" at bounding box center [496, 332] width 280 height 12
click at [617, 317] on p "0DP (e.g. 95%) - Zero Decimal Places (i.e. whole numbers)" at bounding box center [496, 320] width 280 height 12
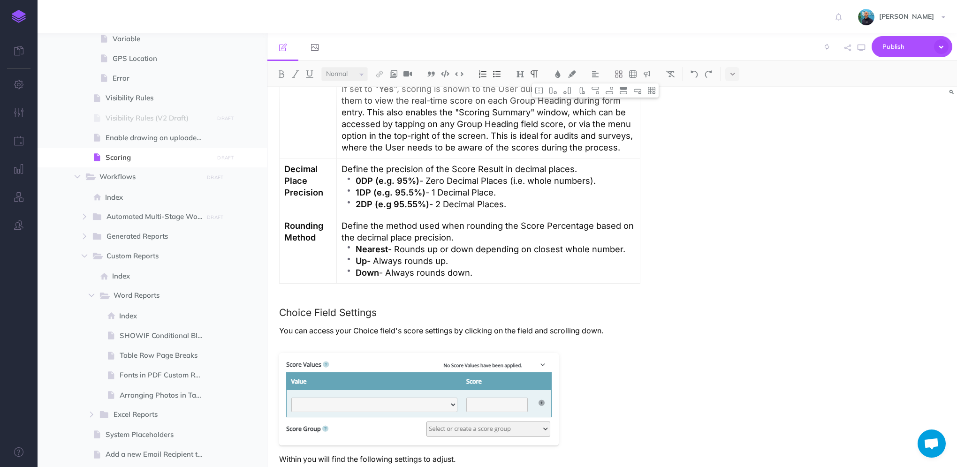
scroll to position [610, 0]
click at [388, 206] on strong "2DP (e.g 95.55%)" at bounding box center [393, 202] width 74 height 10
click at [548, 202] on p "2DP (e.g. 95.55%) - 2 Decimal Places." at bounding box center [496, 203] width 280 height 12
click at [861, 49] on icon "button" at bounding box center [862, 48] width 8 height 8
click at [396, 190] on strong "1DP (e.g. 95.5%)" at bounding box center [391, 190] width 70 height 10
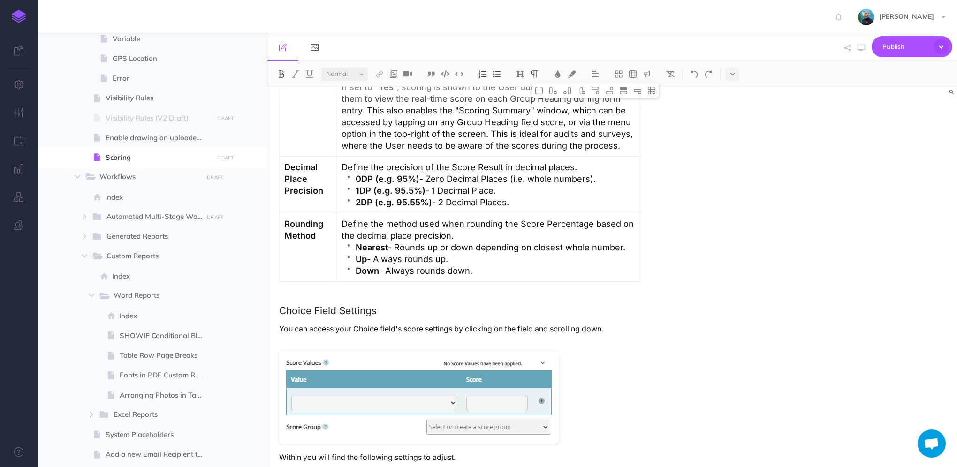
click at [499, 269] on p "Down - Always rounds down." at bounding box center [496, 271] width 280 height 12
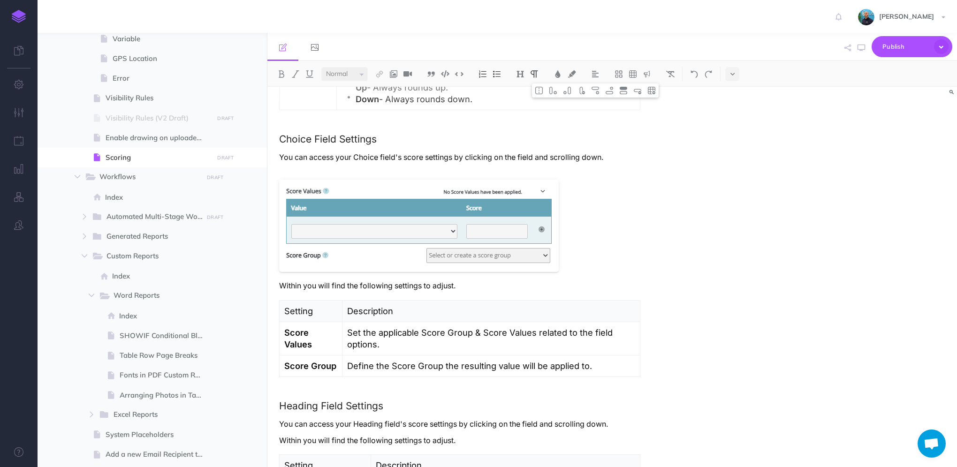
scroll to position [798, 0]
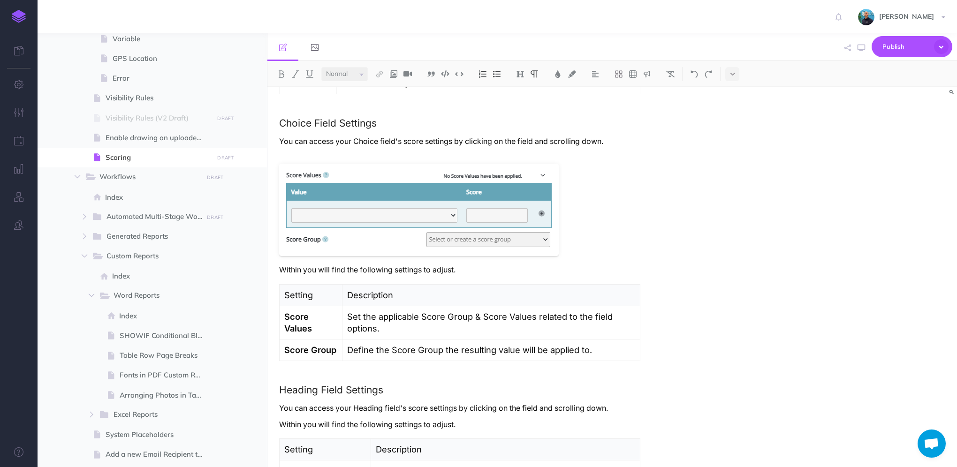
click at [472, 269] on p "Within you will find the following settings to adjust." at bounding box center [459, 270] width 361 height 12
drag, startPoint x: 352, startPoint y: 140, endPoint x: 268, endPoint y: 138, distance: 83.5
click at [368, 143] on p "You can access your Choice field's score settings by clicking on the field and …" at bounding box center [459, 147] width 361 height 23
drag, startPoint x: 353, startPoint y: 141, endPoint x: 310, endPoint y: 143, distance: 43.7
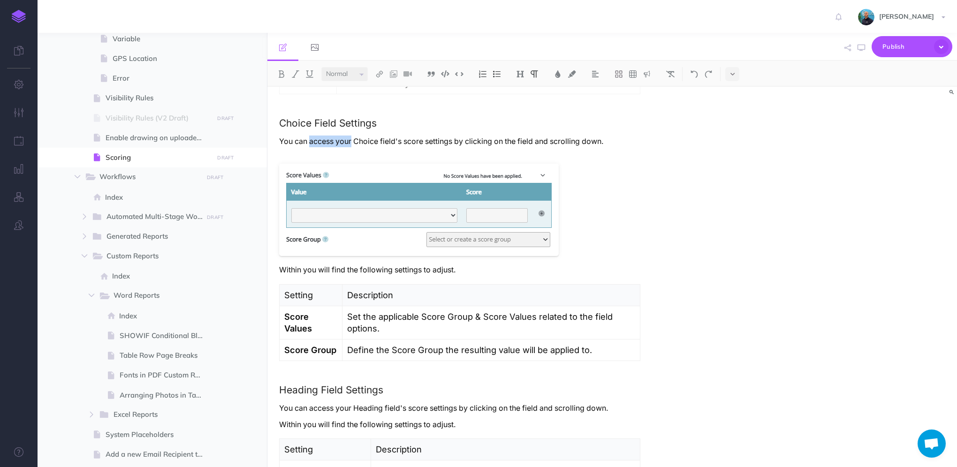
click at [310, 143] on p "You can access your Choice field's score settings by clicking on the field and …" at bounding box center [459, 147] width 361 height 23
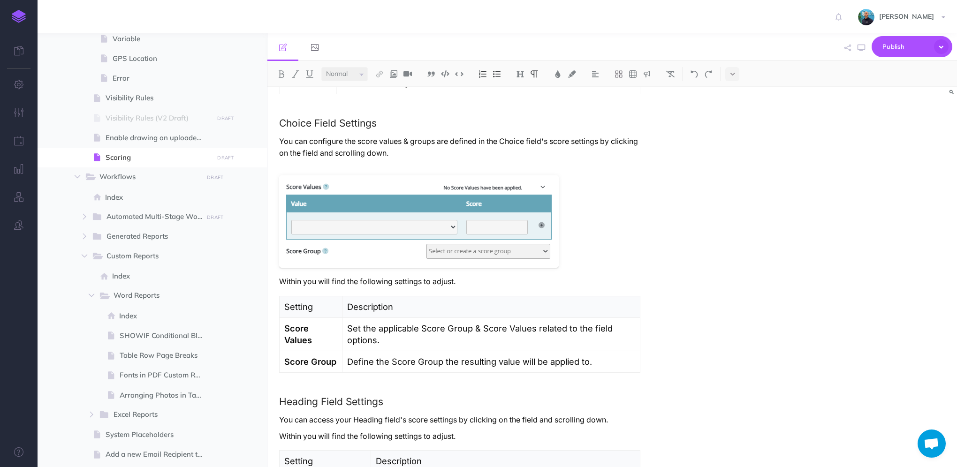
click at [556, 140] on p "You can configure the score values & groups are defined in the Choice field's s…" at bounding box center [459, 153] width 361 height 35
drag, startPoint x: 468, startPoint y: 284, endPoint x: 281, endPoint y: 281, distance: 187.7
click at [281, 281] on p "Within you will find the following settings to adjust." at bounding box center [459, 282] width 361 height 12
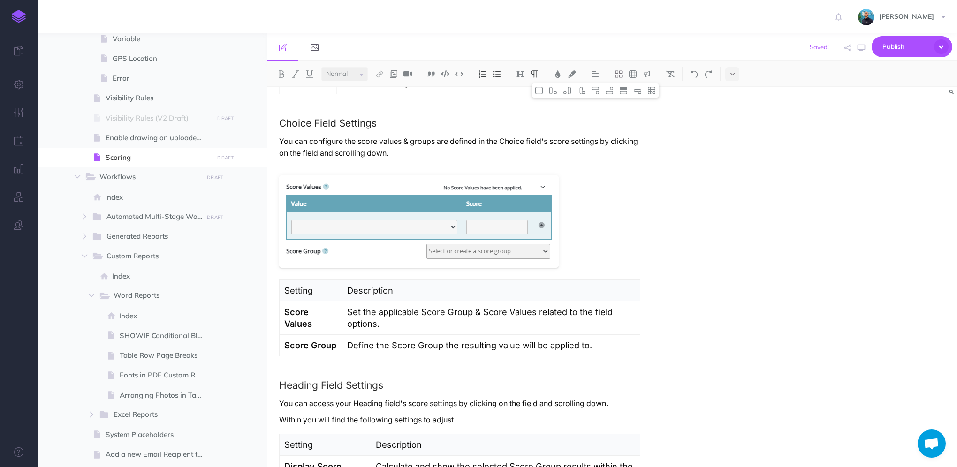
click at [460, 156] on p "You can configure the score values & groups are defined in the Choice field's s…" at bounding box center [459, 153] width 361 height 35
click at [326, 142] on p "You can configure the score values & groups are defined in the Choice field's s…" at bounding box center [459, 153] width 361 height 35
drag, startPoint x: 470, startPoint y: 143, endPoint x: 429, endPoint y: 141, distance: 40.9
click at [429, 141] on p "You can define the score values & groups are defined in the Choice field's scor…" at bounding box center [459, 153] width 361 height 35
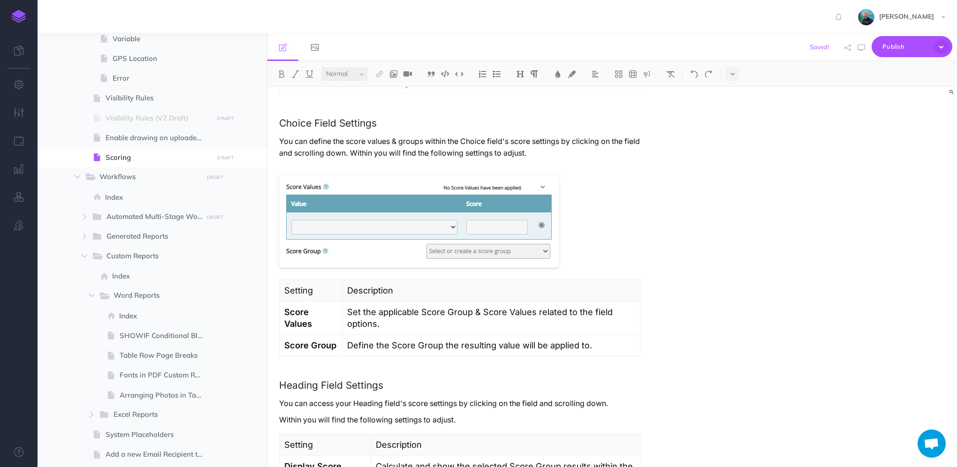
click at [522, 140] on p "You can define the score values & groups within the Choice field's score settin…" at bounding box center [459, 153] width 361 height 35
click at [440, 138] on p "You can define the score values & groups within the Choice field's score settin…" at bounding box center [459, 153] width 361 height 35
click at [533, 139] on p "You can define the score values & groups when editing a Choice field's score se…" at bounding box center [459, 153] width 361 height 35
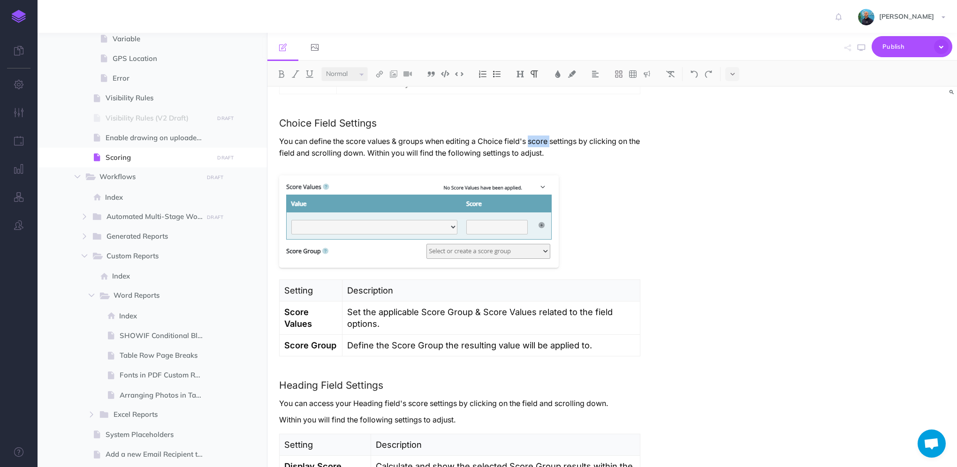
click at [533, 139] on p "You can define the score values & groups when editing a Choice field's score se…" at bounding box center [459, 153] width 361 height 35
drag, startPoint x: 563, startPoint y: 140, endPoint x: 371, endPoint y: 149, distance: 192.1
click at [371, 149] on p "You can define the score values & groups when editing a Choice field's settings…" at bounding box center [459, 153] width 361 height 35
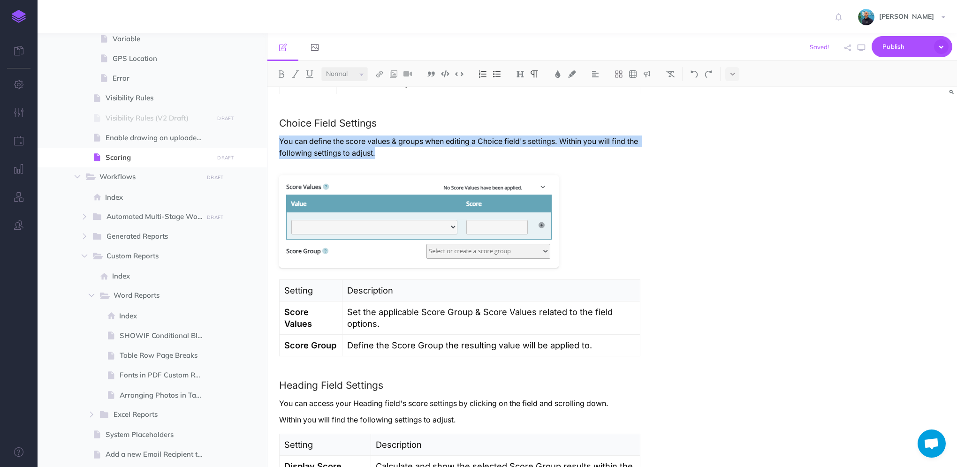
drag, startPoint x: 436, startPoint y: 156, endPoint x: 275, endPoint y: 144, distance: 161.9
copy p "You can define the score values & groups when editing a Choice field's settings…"
click at [443, 153] on p "You can define the score values & groups when editing a Choice field's settings…" at bounding box center [459, 153] width 361 height 35
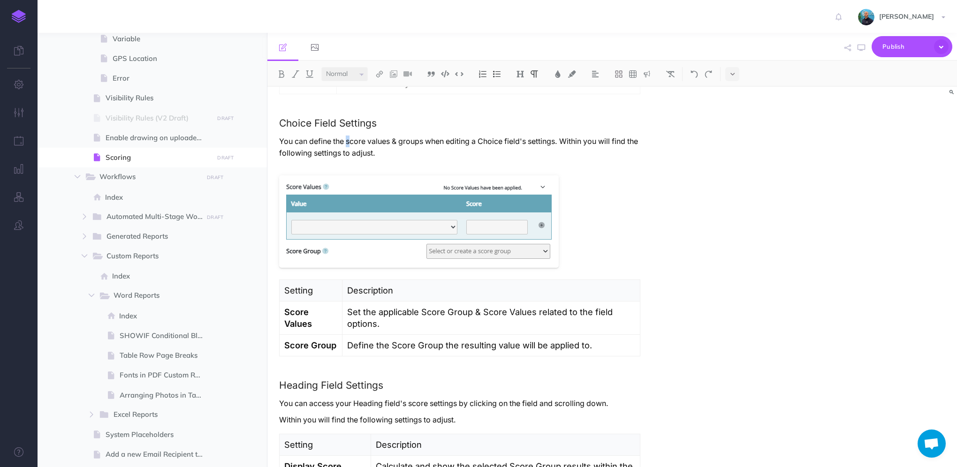
click at [349, 142] on p "You can define the score values & groups when editing a Choice field's settings…" at bounding box center [459, 153] width 361 height 35
click at [336, 141] on p "You can define the score values & groups when editing a Choice field's settings…" at bounding box center [459, 153] width 361 height 35
drag, startPoint x: 336, startPoint y: 141, endPoint x: 275, endPoint y: 138, distance: 61.5
click at [378, 143] on p "The score values & groups when editing a Choice field's settings. Within you wi…" at bounding box center [459, 153] width 361 height 35
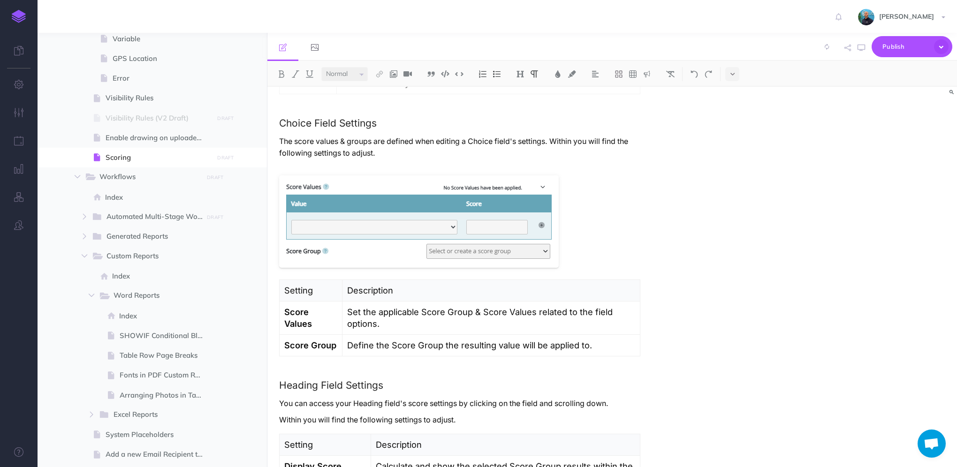
click at [581, 142] on p "The score values & groups are defined when editing a Choice field's settings. W…" at bounding box center [459, 153] width 361 height 35
click at [479, 162] on p "The score values & groups are defined when editing a Choice field's settings. W…" at bounding box center [459, 153] width 361 height 35
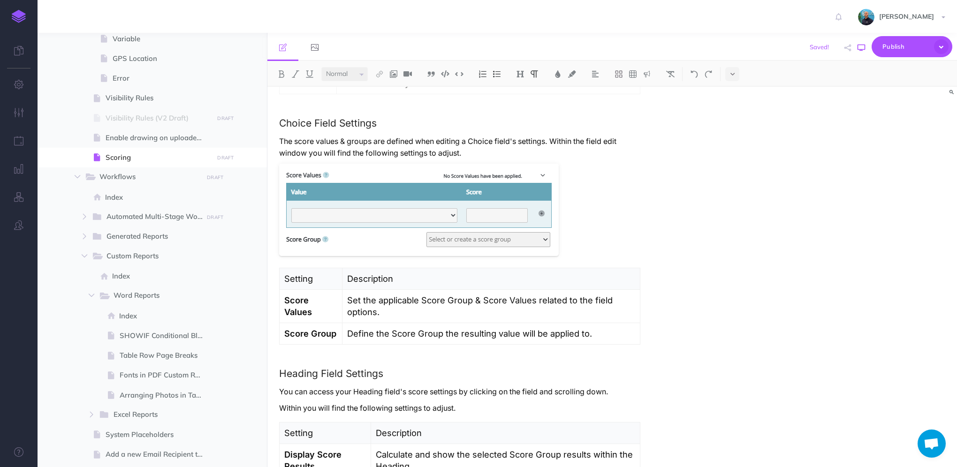
click at [866, 47] on button "button" at bounding box center [861, 47] width 12 height 27
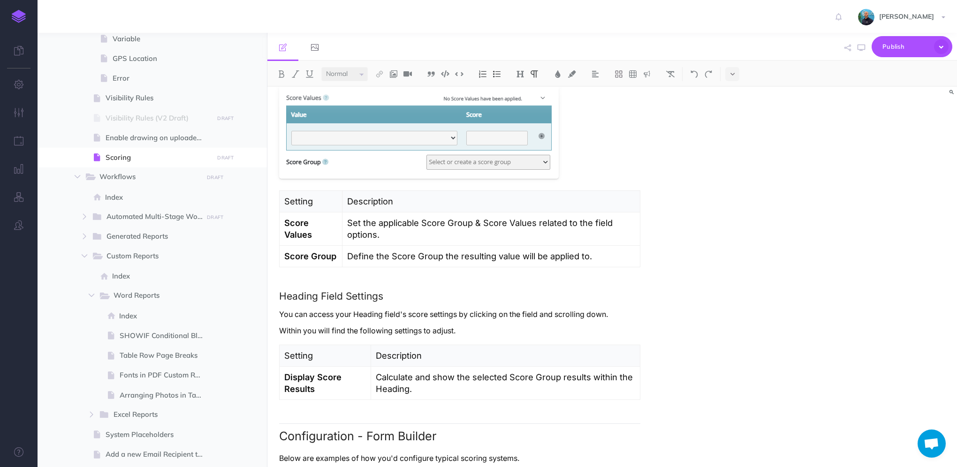
scroll to position [892, 0]
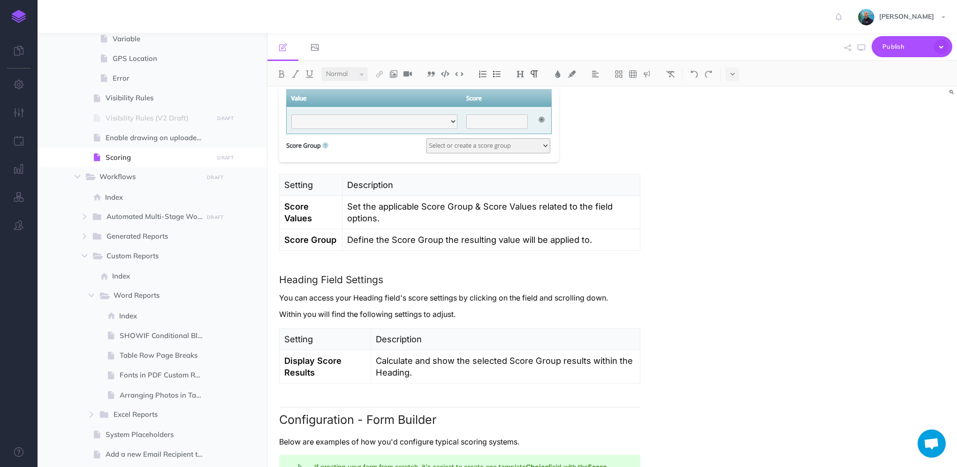
click at [596, 239] on p "Define the Score Group the resulting value will be applied to." at bounding box center [491, 240] width 288 height 12
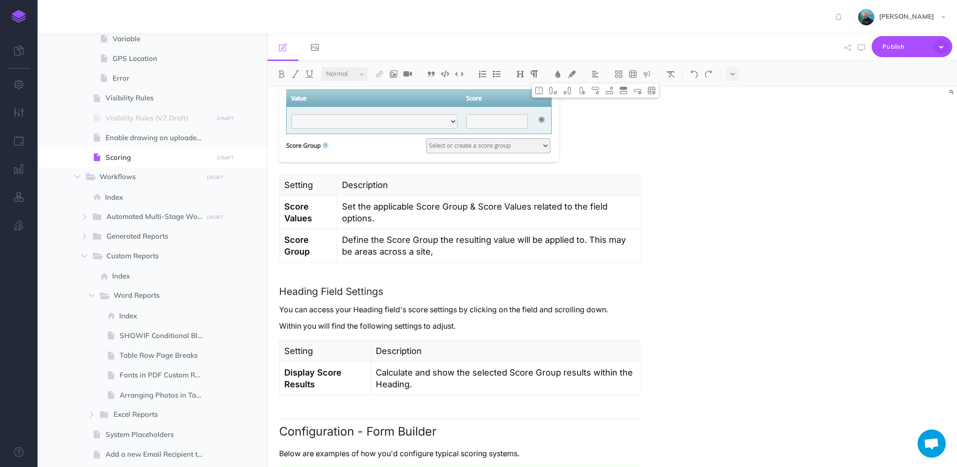
click at [627, 240] on p "Define the Score Group the resulting value will be applied to. This may be area…" at bounding box center [488, 245] width 293 height 23
click at [488, 253] on p "Define the Score Group the resulting value will be applied to. This may for exa…" at bounding box center [488, 245] width 296 height 23
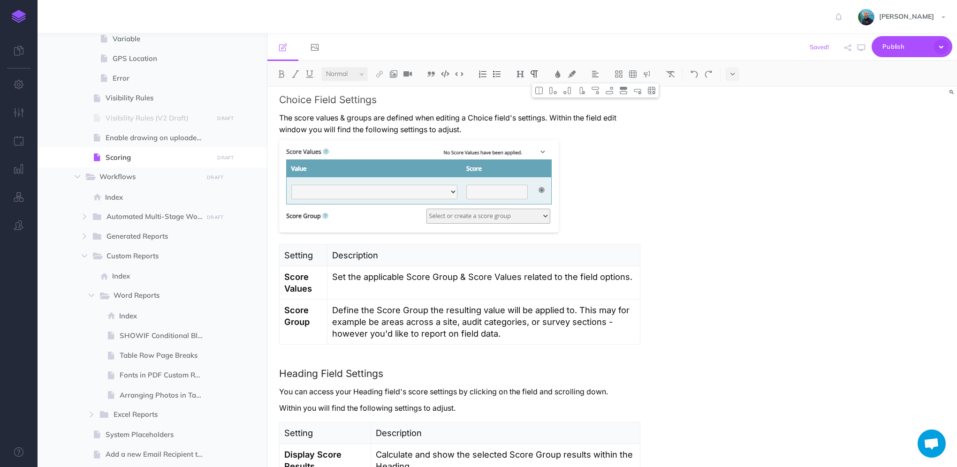
scroll to position [798, 0]
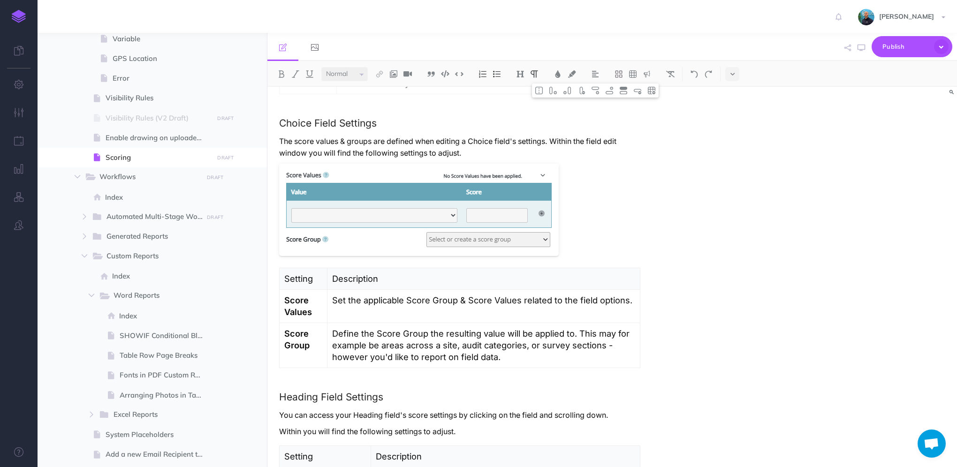
click at [343, 307] on td "Set the applicable Score Group & Score Values related to the field options." at bounding box center [484, 306] width 313 height 33
click at [631, 301] on p "Set the applicable Score Group & Score Values related to the field options." at bounding box center [483, 301] width 303 height 12
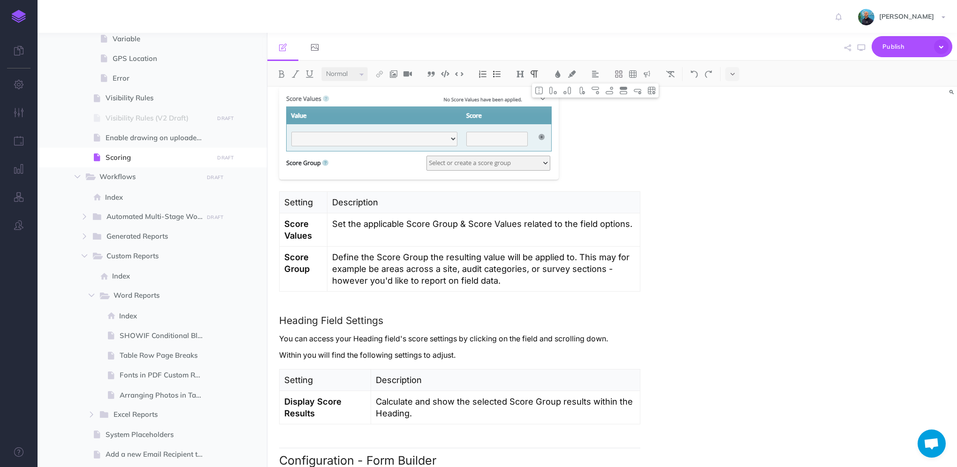
scroll to position [938, 0]
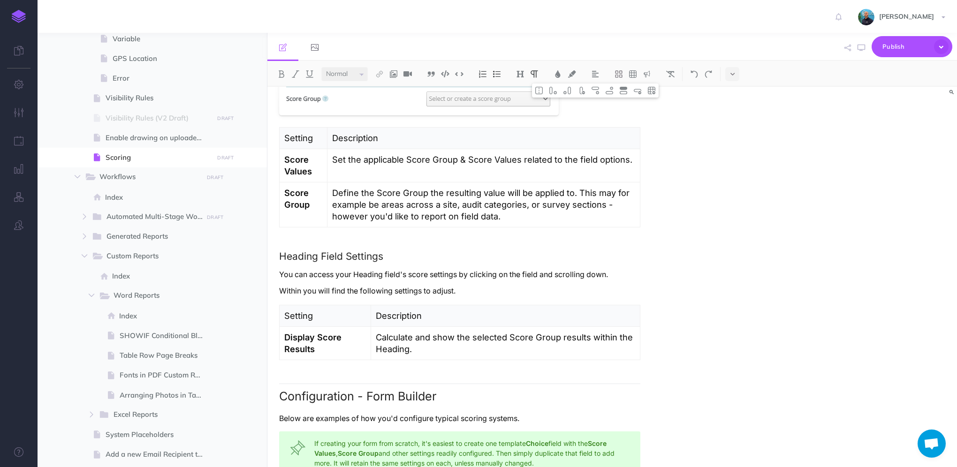
click at [326, 136] on th "Setting" at bounding box center [304, 138] width 48 height 22
click at [340, 166] on p at bounding box center [483, 172] width 303 height 12
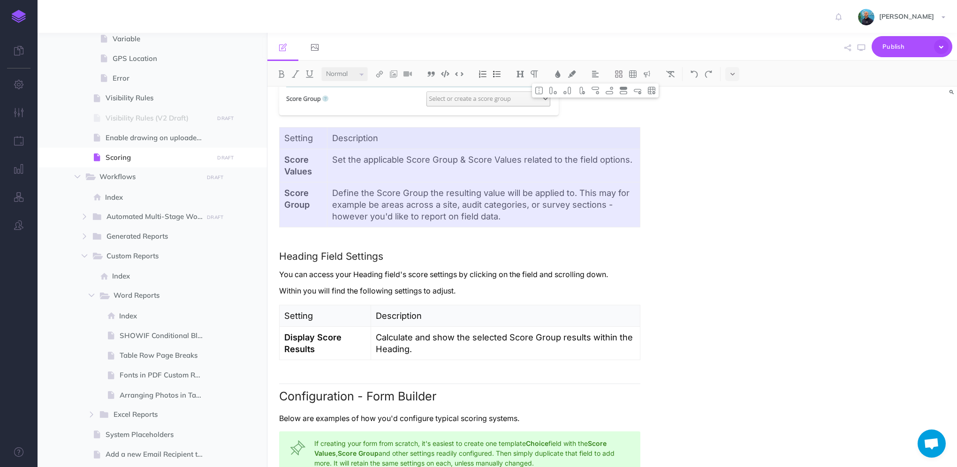
drag, startPoint x: 309, startPoint y: 138, endPoint x: 364, endPoint y: 202, distance: 84.1
click at [364, 202] on tbody "Setting Description Score Values Set the applicable Score Group & Score Values …" at bounding box center [460, 177] width 361 height 100
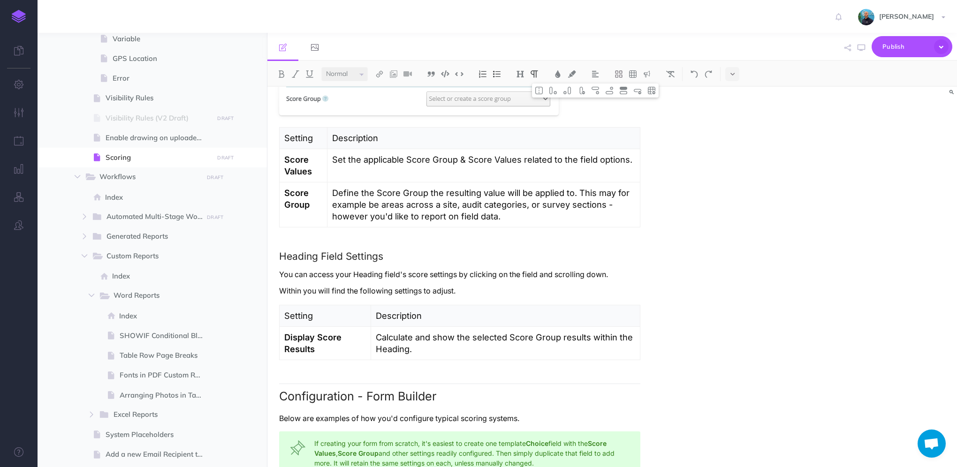
click at [325, 134] on th "Setting" at bounding box center [304, 138] width 48 height 22
drag, startPoint x: 329, startPoint y: 131, endPoint x: 334, endPoint y: 135, distance: 6.1
click at [334, 135] on th "Description" at bounding box center [484, 138] width 313 height 22
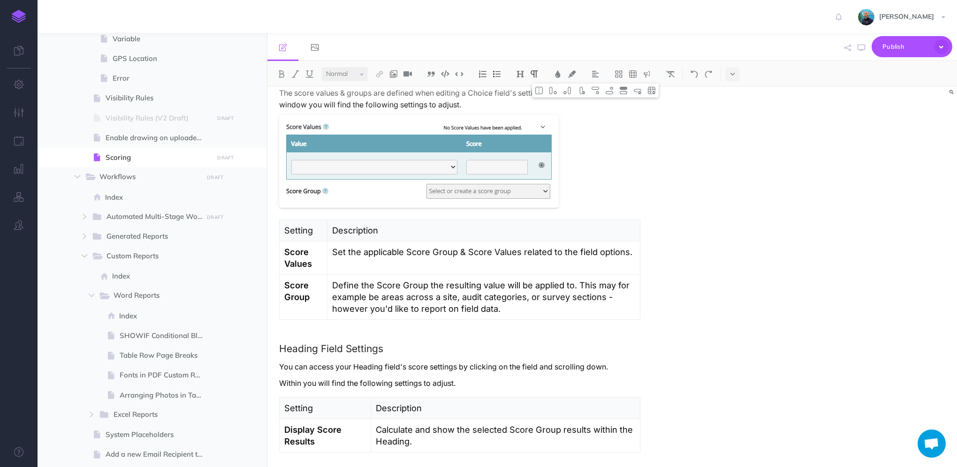
scroll to position [861, 0]
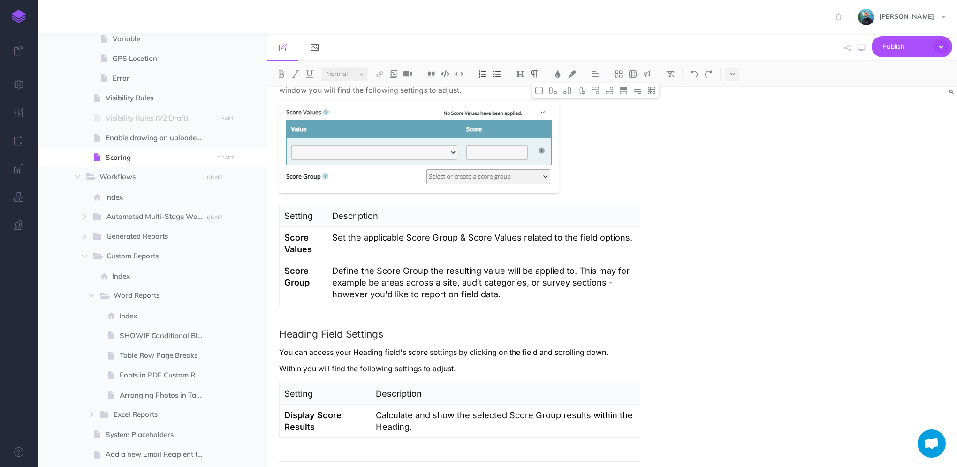
click at [633, 239] on p "Set the applicable Score Group & Score Values related to the field options." at bounding box center [483, 238] width 303 height 12
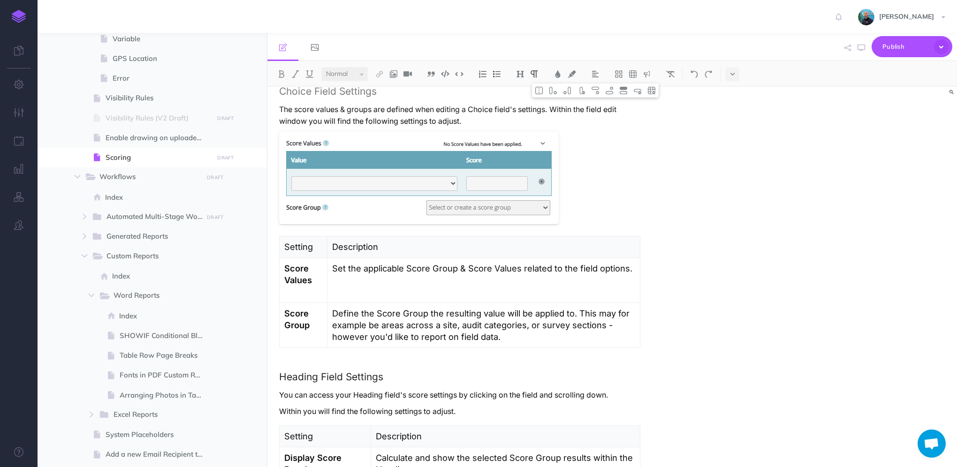
scroll to position [814, 0]
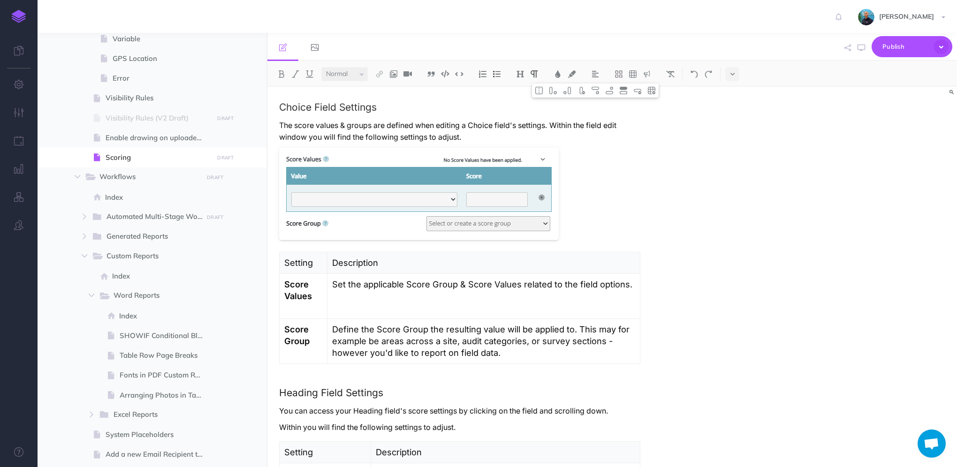
click at [584, 185] on p at bounding box center [459, 196] width 361 height 96
click at [488, 133] on p "The score values & groups are defined when editing a Choice field's settings. W…" at bounding box center [459, 131] width 361 height 23
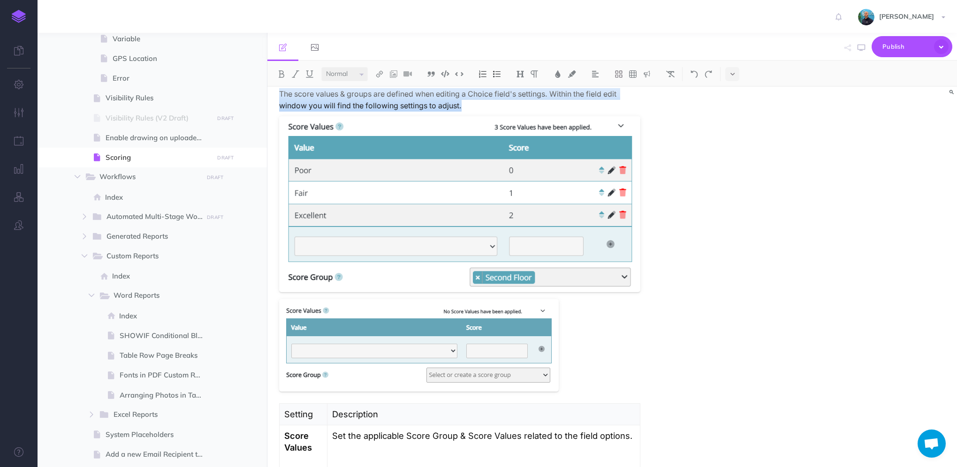
scroll to position [861, 0]
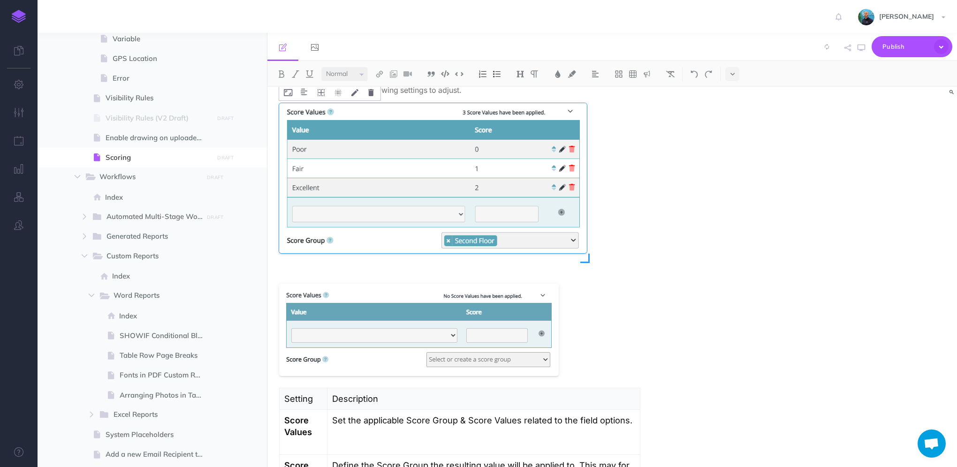
drag, startPoint x: 639, startPoint y: 278, endPoint x: 586, endPoint y: 245, distance: 62.8
click at [586, 245] on div at bounding box center [433, 180] width 308 height 159
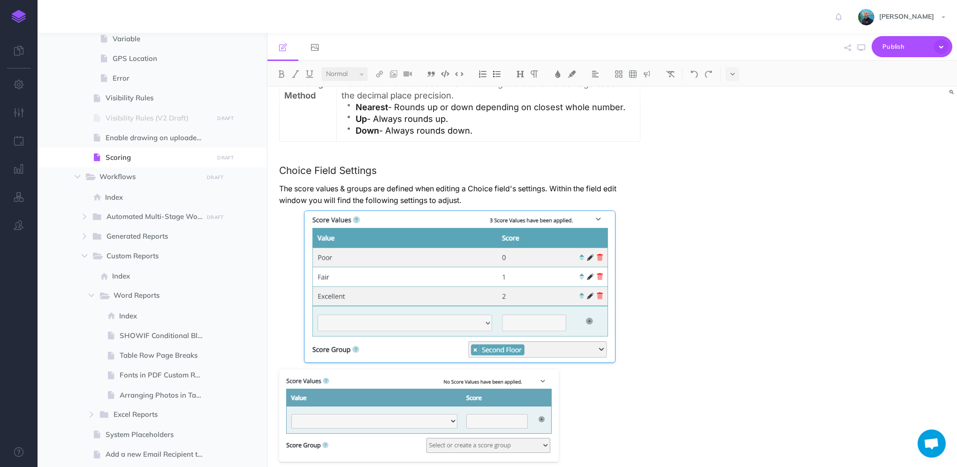
scroll to position [767, 0]
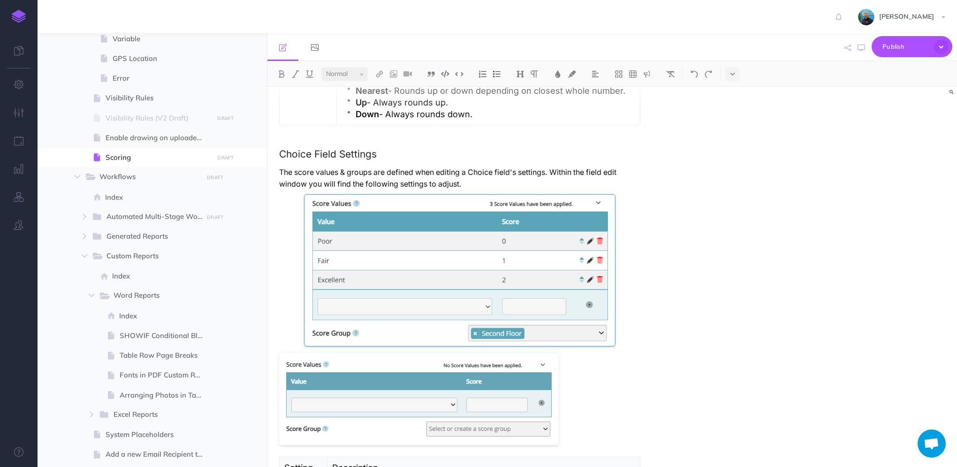
click at [618, 385] on p at bounding box center [459, 401] width 361 height 96
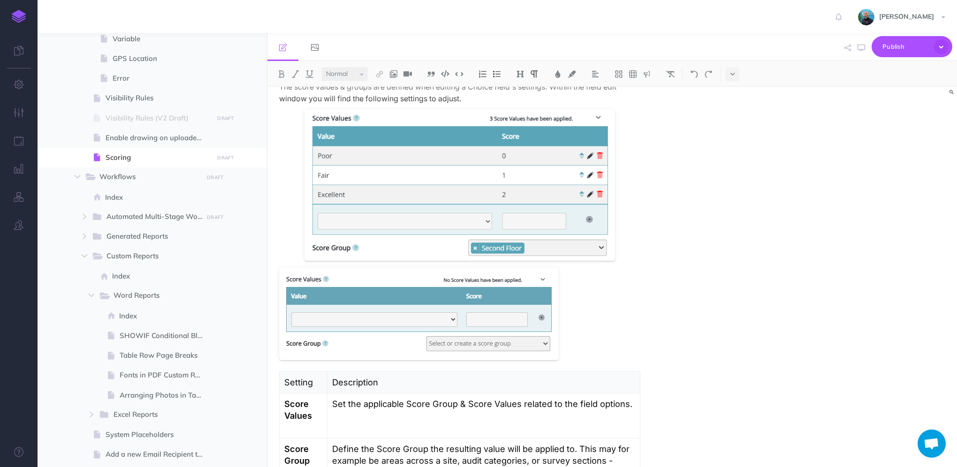
scroll to position [861, 0]
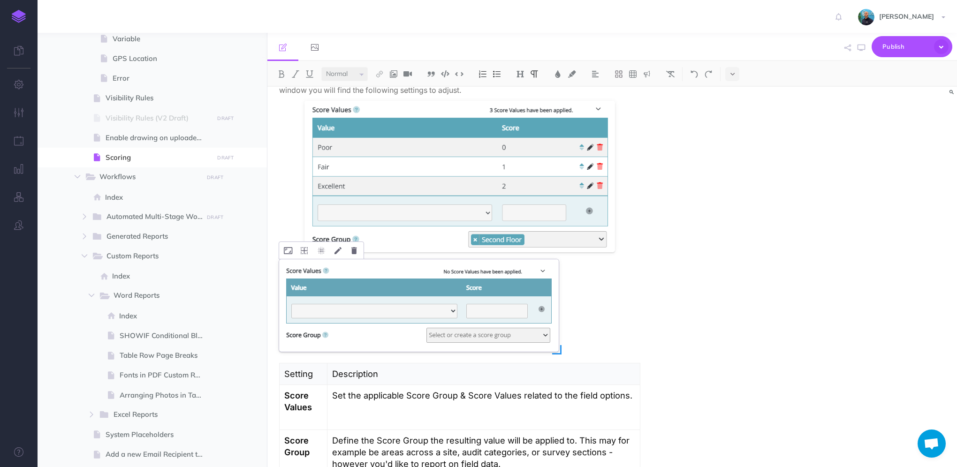
click at [347, 263] on div at bounding box center [419, 305] width 280 height 92
click at [351, 253] on button at bounding box center [354, 250] width 15 height 17
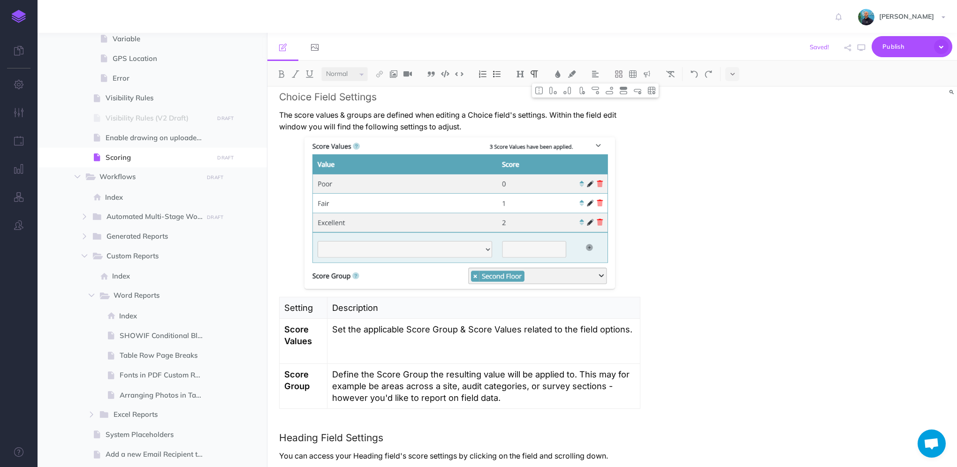
scroll to position [767, 0]
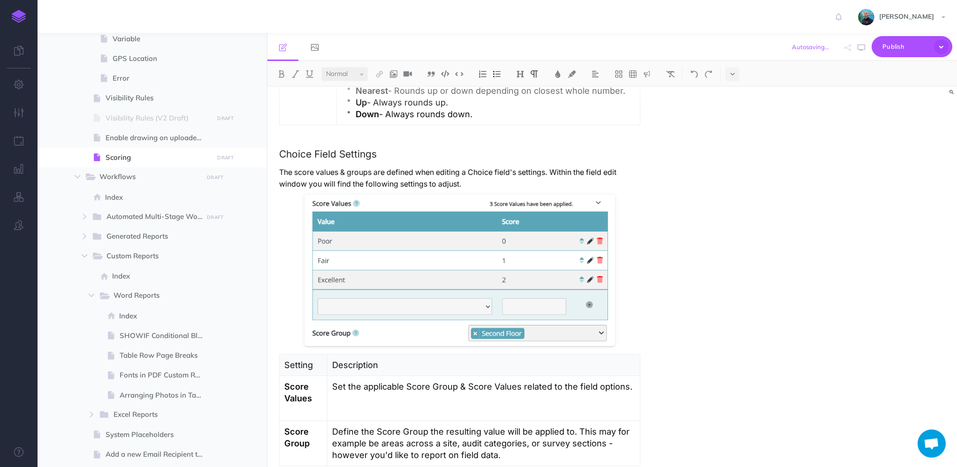
click at [489, 179] on p "The score values & groups are defined when editing a Choice field's settings. W…" at bounding box center [459, 178] width 361 height 23
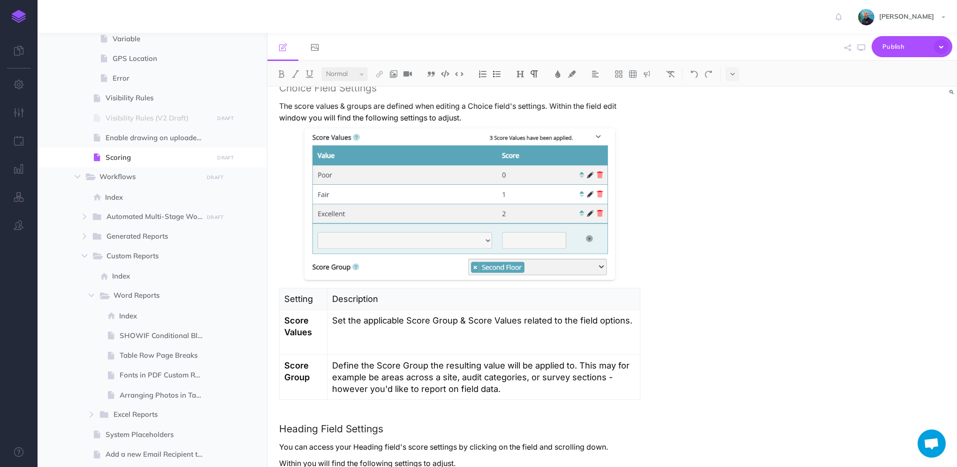
scroll to position [861, 0]
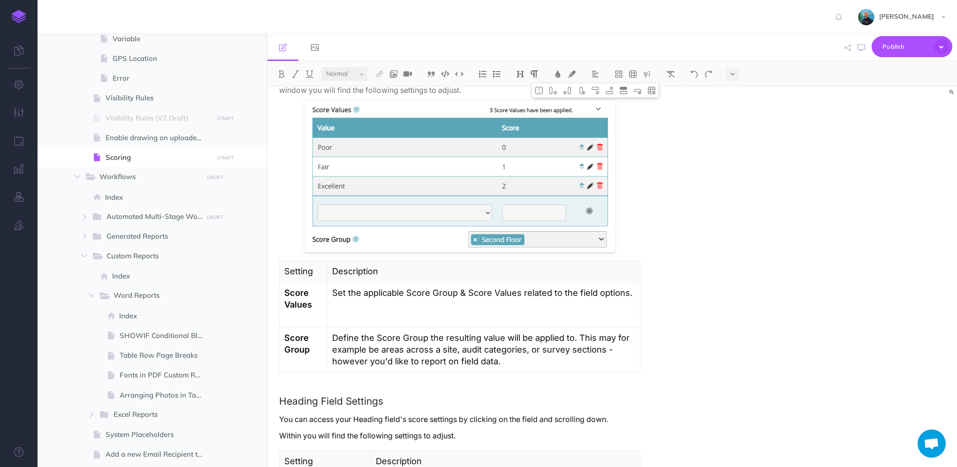
click at [374, 312] on p at bounding box center [483, 317] width 303 height 12
click at [372, 302] on p at bounding box center [483, 305] width 303 height 12
click at [367, 319] on p at bounding box center [483, 317] width 303 height 12
click at [604, 316] on p "The "Value" column dropdown will allow you to select on of the" at bounding box center [483, 317] width 303 height 12
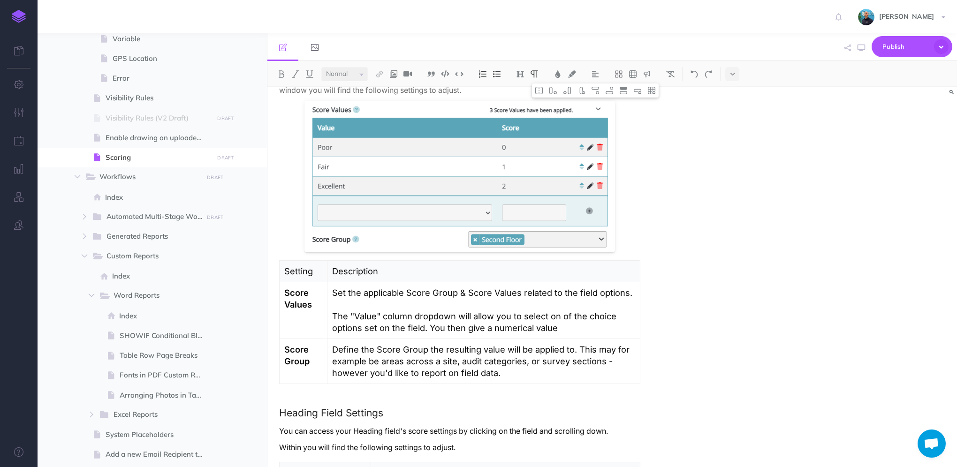
click at [473, 329] on p "The "Value" column dropdown will allow you to select on of the choice options s…" at bounding box center [483, 322] width 303 height 23
click at [503, 329] on p "The "Value" column dropdown will allow you to select on of the choice options s…" at bounding box center [483, 322] width 303 height 23
drag, startPoint x: 487, startPoint y: 329, endPoint x: 458, endPoint y: 327, distance: 29.7
click at [458, 327] on p "The "Value" column dropdown will allow you to select on of the choice options s…" at bounding box center [483, 322] width 303 height 23
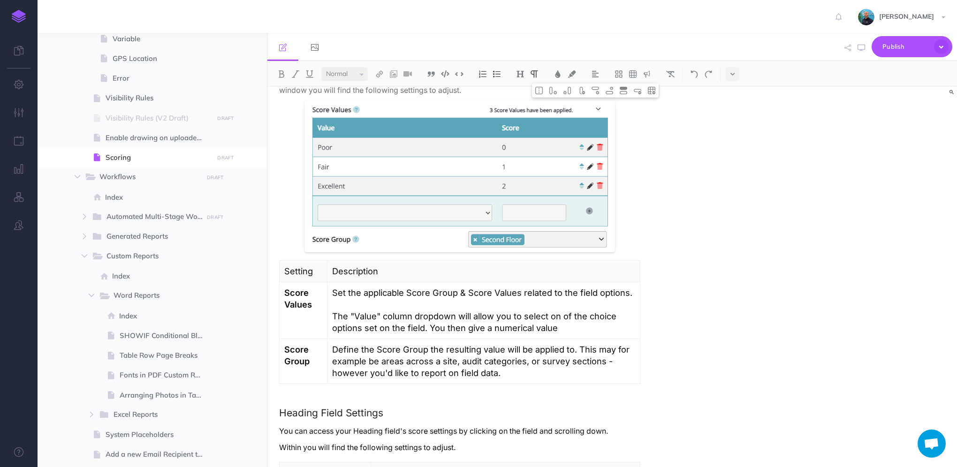
click at [533, 327] on p "The "Value" column dropdown will allow you to select on of the choice options s…" at bounding box center [483, 322] width 303 height 23
drag, startPoint x: 432, startPoint y: 327, endPoint x: 488, endPoint y: 324, distance: 56.8
click at [488, 324] on p "The "Value" column dropdown will allow you to select on of the choice options s…" at bounding box center [483, 322] width 303 height 23
click at [561, 316] on p "The "Value" column dropdown will allow you to select on of the choice options s…" at bounding box center [483, 322] width 303 height 23
click at [384, 328] on p "The "Value" column dropdown will allow you to select one of the choice options …" at bounding box center [483, 322] width 303 height 23
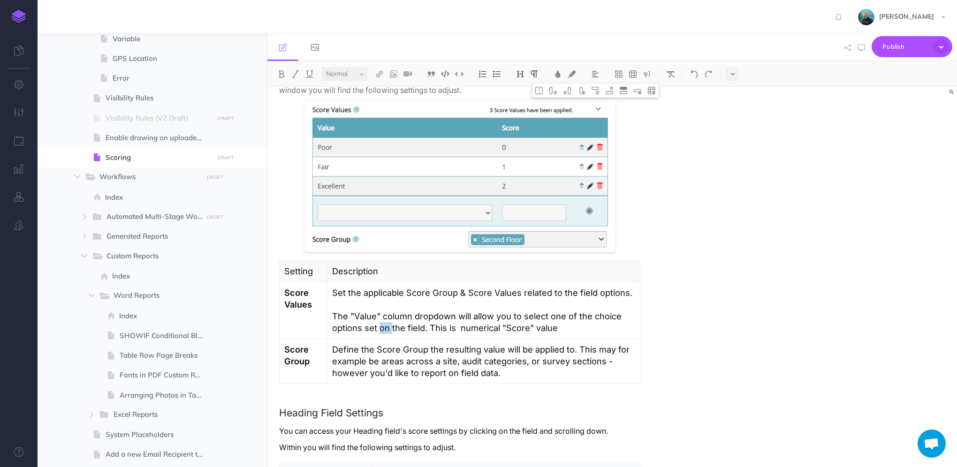
click at [384, 328] on p "The "Value" column dropdown will allow you to select one of the choice options …" at bounding box center [483, 322] width 303 height 23
click at [514, 329] on p "The "Value" column dropdown will allow you to select one of the choice options …" at bounding box center [483, 322] width 303 height 23
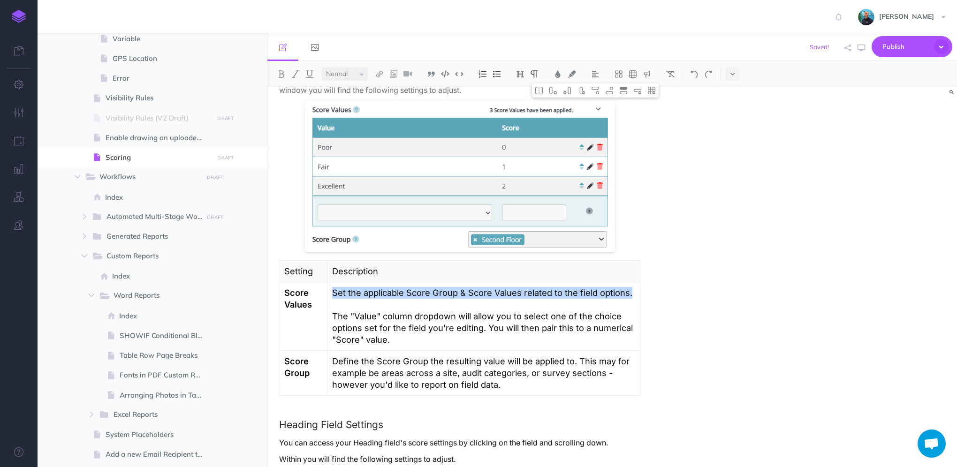
drag, startPoint x: 636, startPoint y: 294, endPoint x: 330, endPoint y: 290, distance: 305.5
click at [330, 290] on td "Set the applicable Score Group & Score Values related to the field options. The…" at bounding box center [484, 316] width 313 height 69
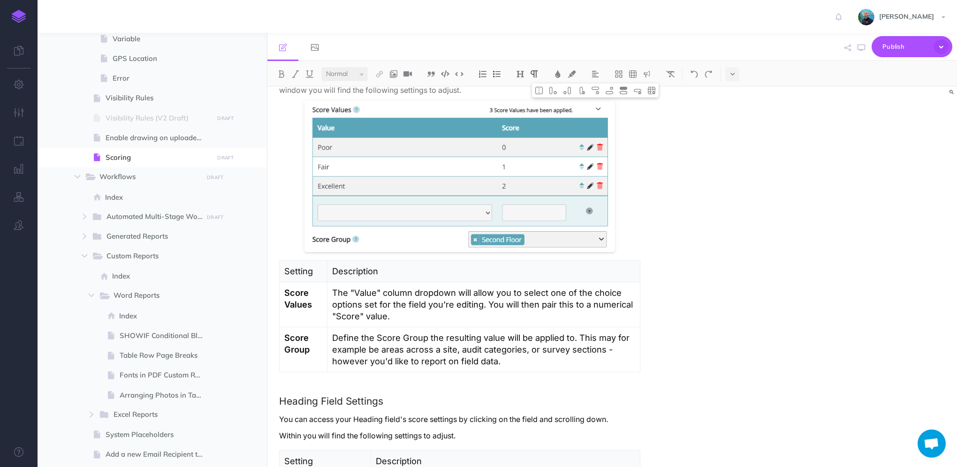
click at [417, 319] on p "The "Value" column dropdown will allow you to select one of the choice options …" at bounding box center [483, 304] width 303 height 35
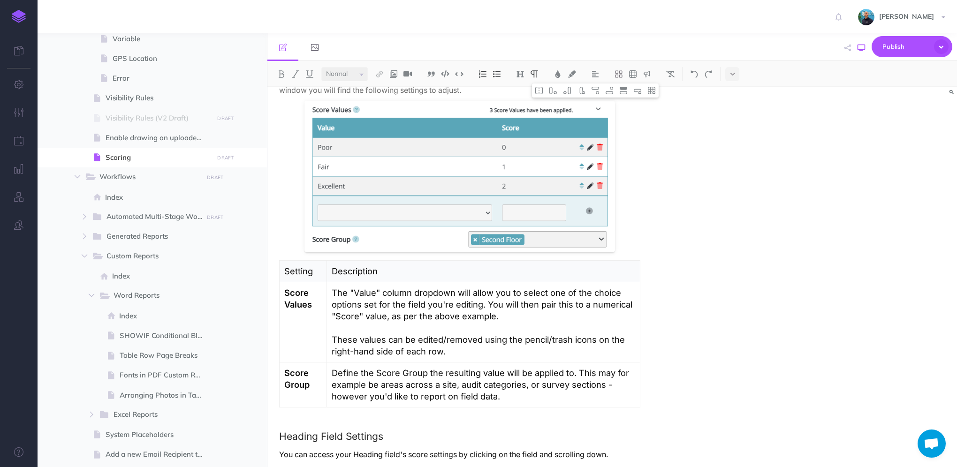
click at [862, 46] on icon "button" at bounding box center [862, 48] width 8 height 8
click at [542, 301] on p "The "Value" column dropdown will allow you to select one of the choice options …" at bounding box center [484, 304] width 304 height 35
drag, startPoint x: 520, startPoint y: 305, endPoint x: 488, endPoint y: 304, distance: 32.0
click at [488, 304] on p "The "Value" column dropdown will allow you to select one of the choice options …" at bounding box center [484, 304] width 304 height 35
click at [542, 309] on p "The "Value" column dropdown will allow you to select one of the choice options …" at bounding box center [484, 304] width 304 height 35
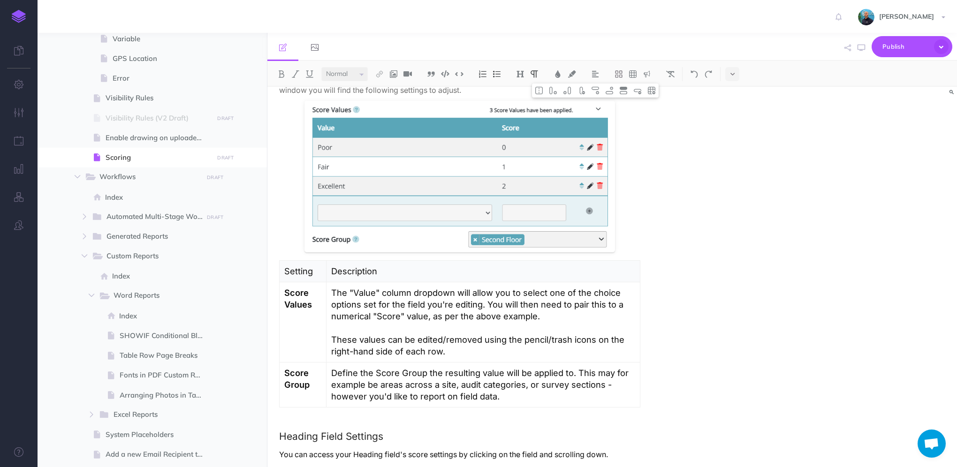
click at [559, 318] on p "The "Value" column dropdown will allow you to select one of the choice options …" at bounding box center [483, 304] width 304 height 35
click at [863, 48] on icon "button" at bounding box center [862, 48] width 8 height 8
click at [366, 304] on p "The "Value" column dropdown will allow you to select one of the choice options …" at bounding box center [483, 304] width 304 height 35
click at [860, 46] on icon "button" at bounding box center [862, 48] width 8 height 8
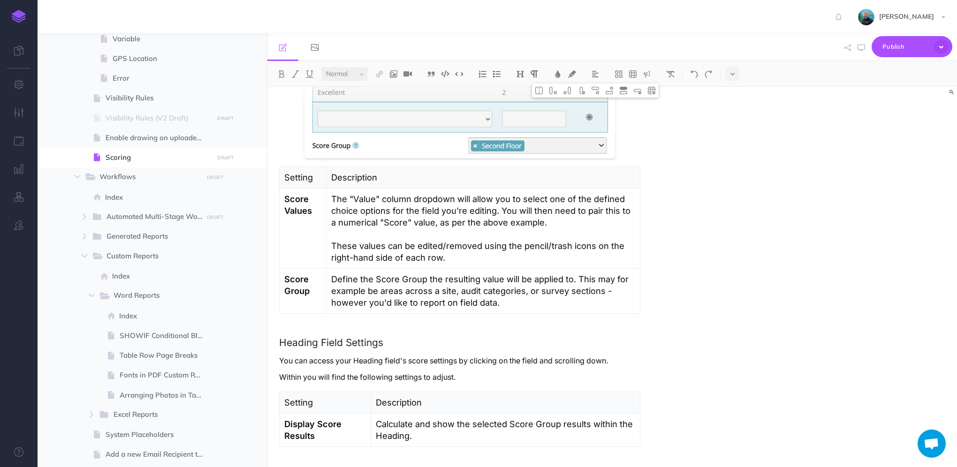
scroll to position [1001, 0]
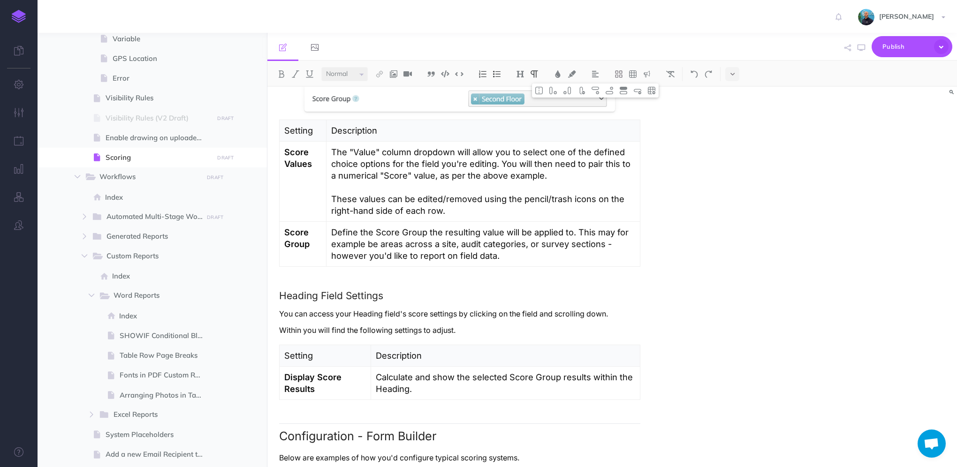
click at [364, 244] on p "Define the Score Group the resulting value will be applied to. This may for exa…" at bounding box center [483, 244] width 304 height 35
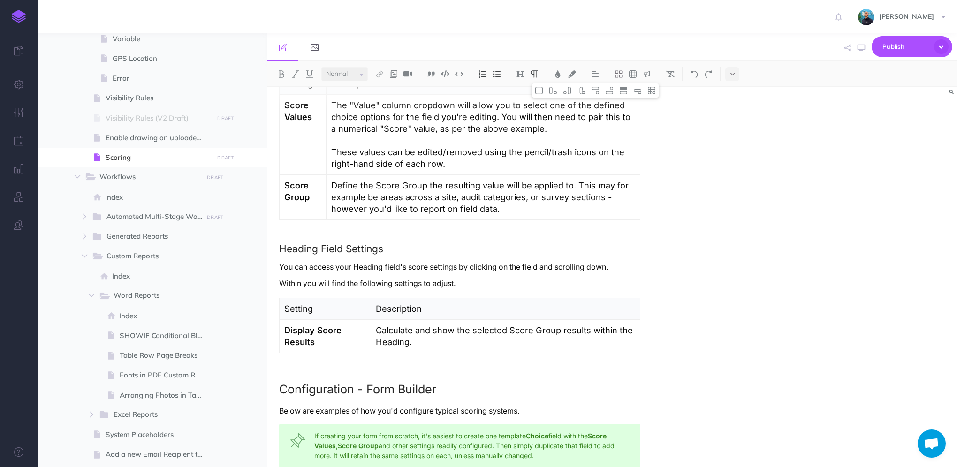
scroll to position [1095, 0]
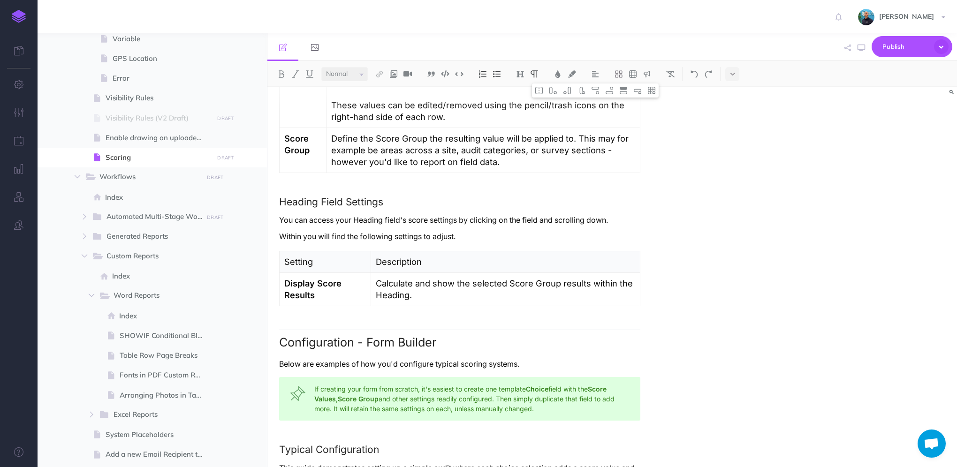
click at [280, 215] on p "You can access your Heading field's score settings by clicking on the field and…" at bounding box center [459, 220] width 361 height 12
